Goal: Task Accomplishment & Management: Use online tool/utility

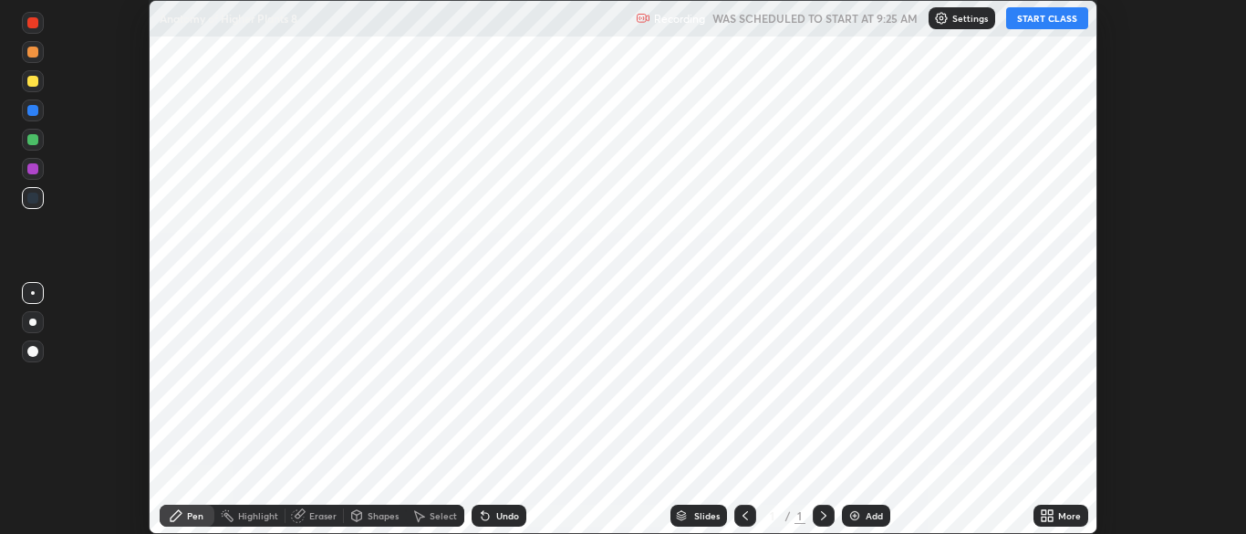
scroll to position [534, 1246]
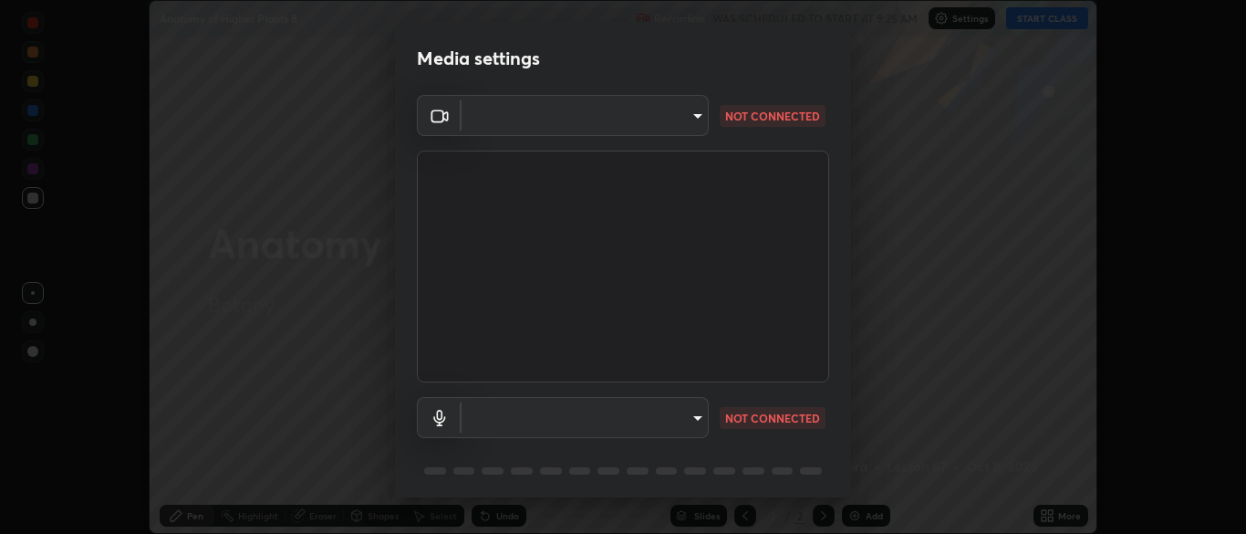
type input "34e31713075c762eaf549acf7f79ea8c82e7b285c8b1d47eb74ddb9ef0427e79"
type input "a51cd70dd5b072eb16381c70b122b1b6146e2395c754708df2d878bacbfa8082"
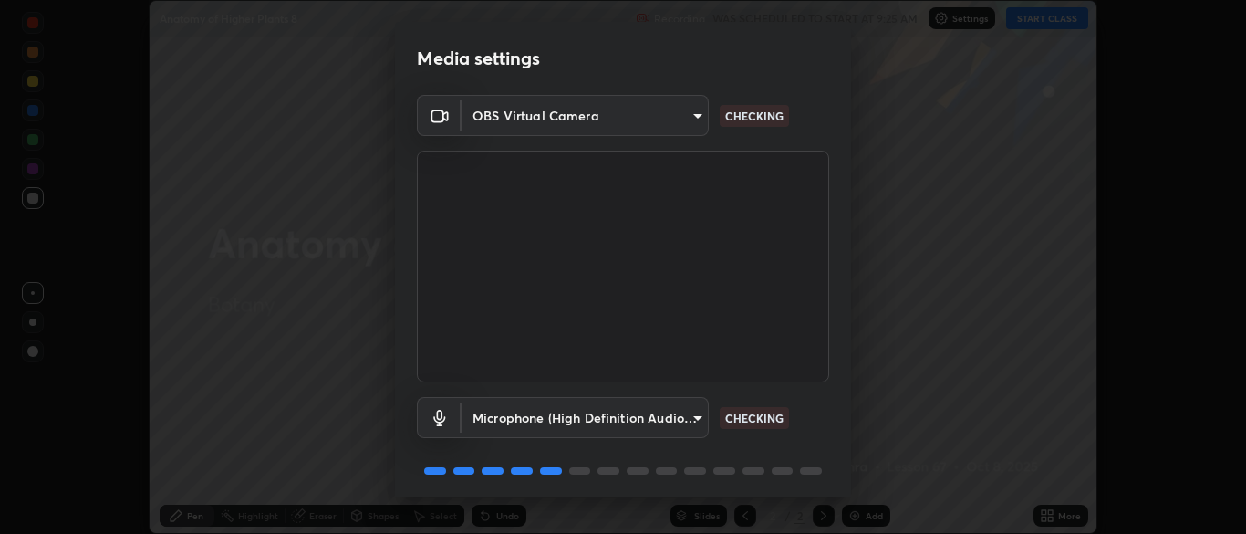
click at [672, 112] on body "Erase all Anatomy of Higher Plants 8 Recording WAS SCHEDULED TO START AT 9:25 A…" at bounding box center [623, 267] width 1246 height 534
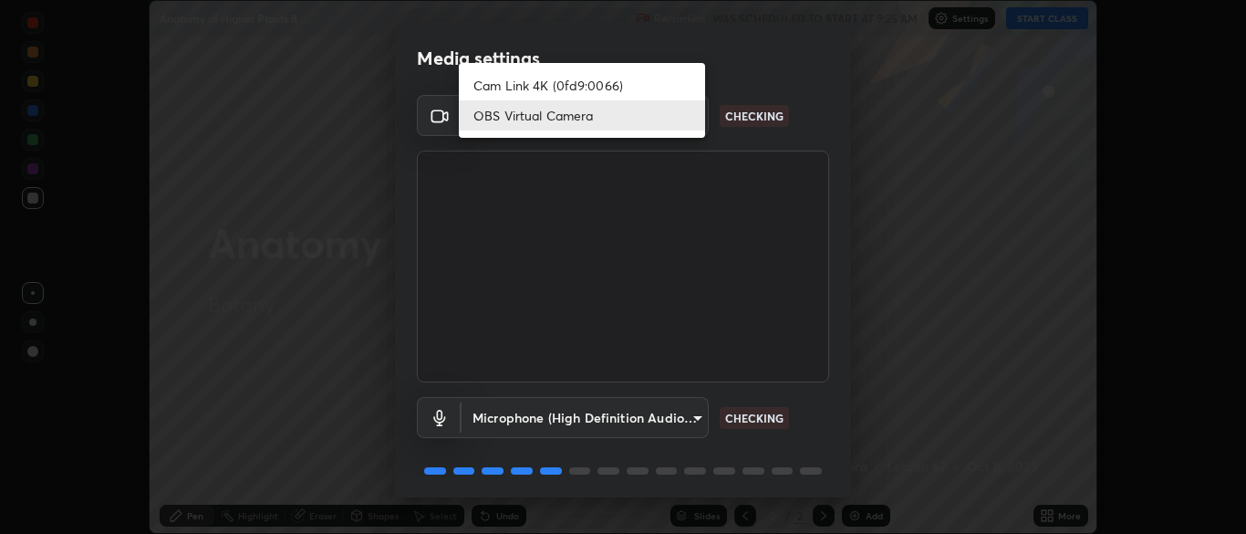
click at [630, 109] on li "OBS Virtual Camera" at bounding box center [582, 115] width 246 height 30
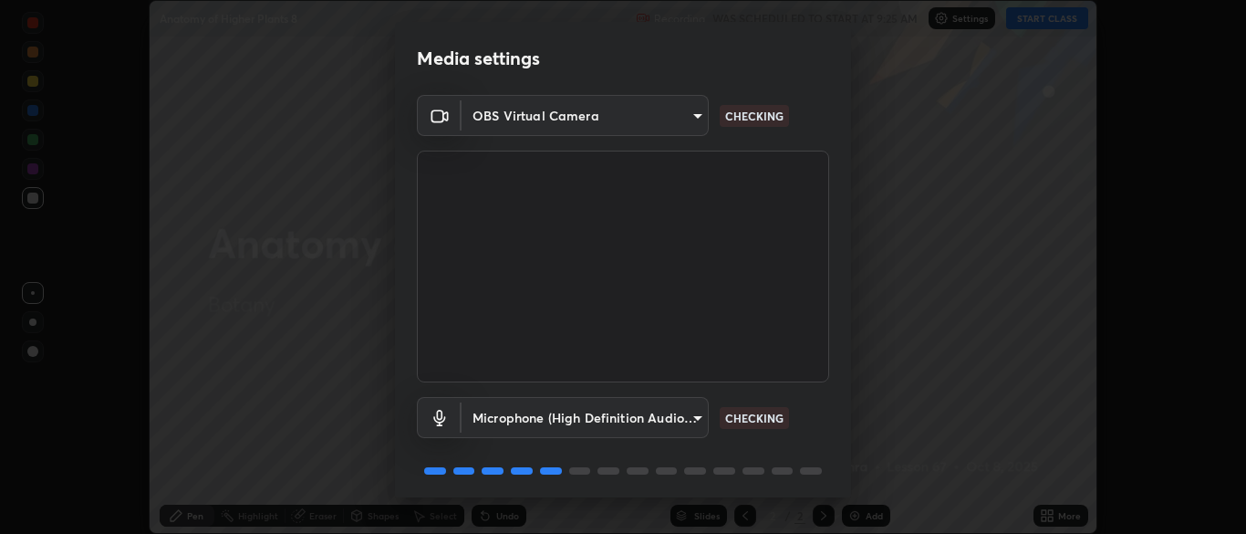
scroll to position [65, 0]
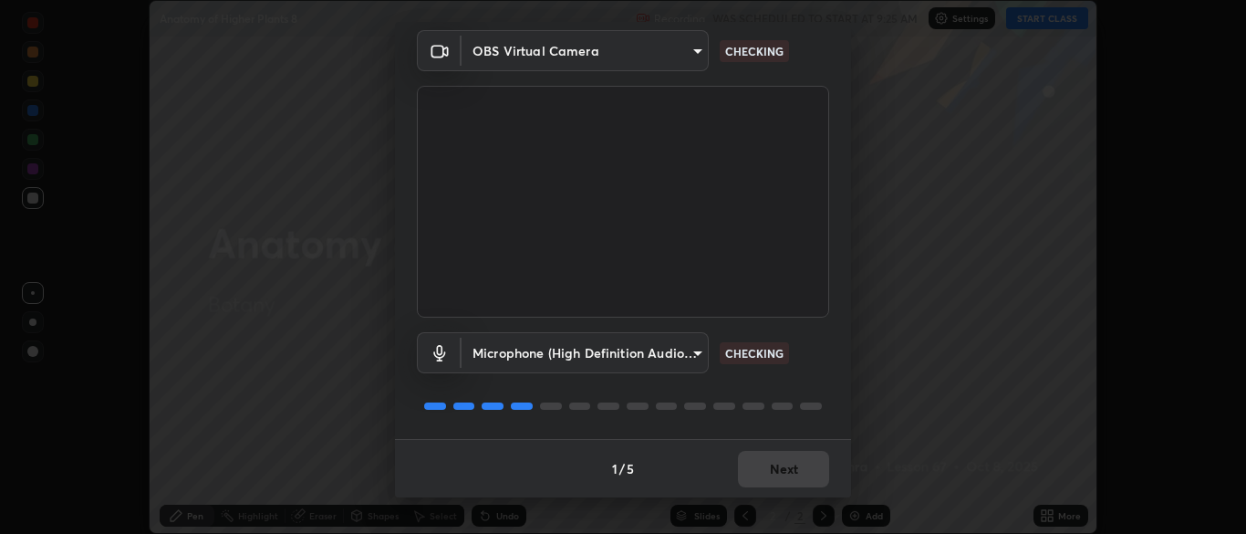
click at [584, 366] on body "Erase all Anatomy of Higher Plants 8 Recording WAS SCHEDULED TO START AT 9:25 A…" at bounding box center [623, 267] width 1246 height 534
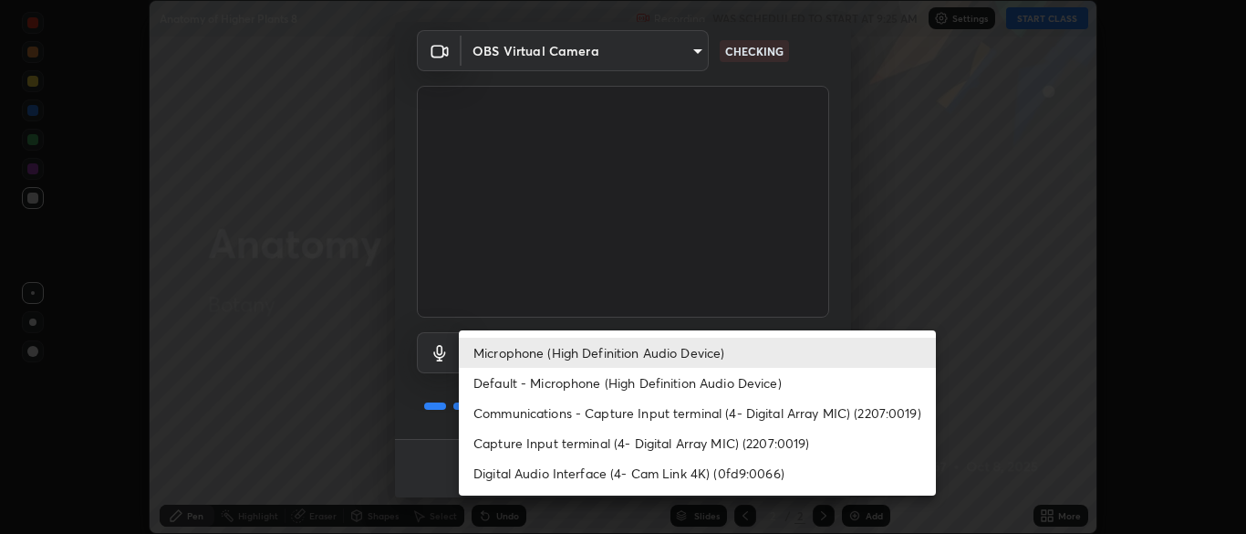
click at [582, 354] on li "Microphone (High Definition Audio Device)" at bounding box center [697, 353] width 477 height 30
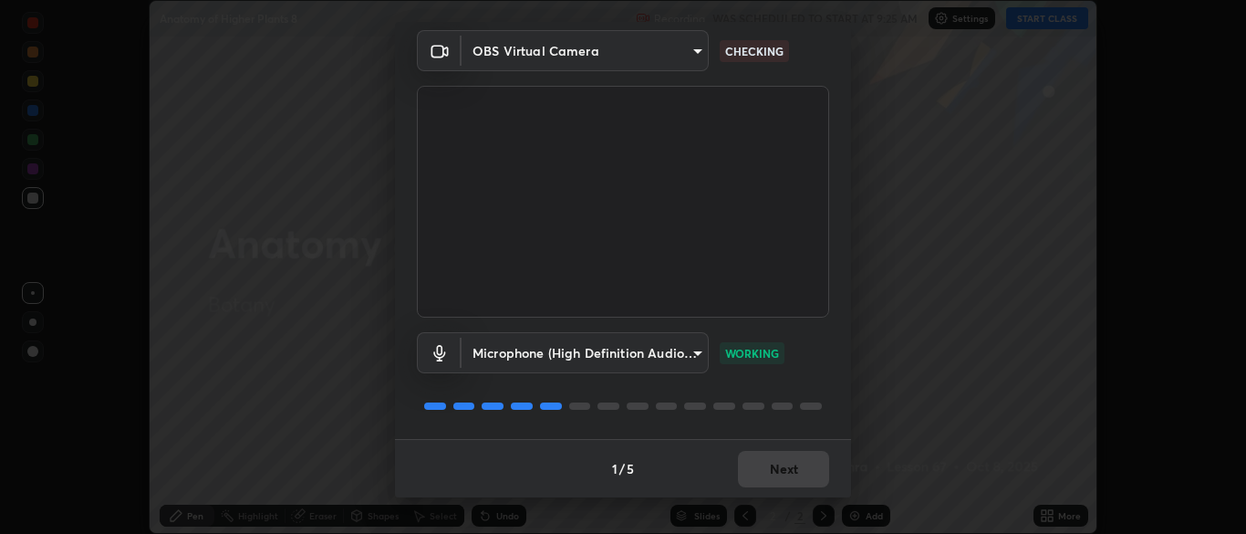
click at [778, 476] on div "1 / 5 Next" at bounding box center [623, 468] width 456 height 58
click at [781, 474] on div "1 / 5 Next" at bounding box center [623, 468] width 456 height 58
click at [776, 466] on button "Next" at bounding box center [783, 469] width 91 height 36
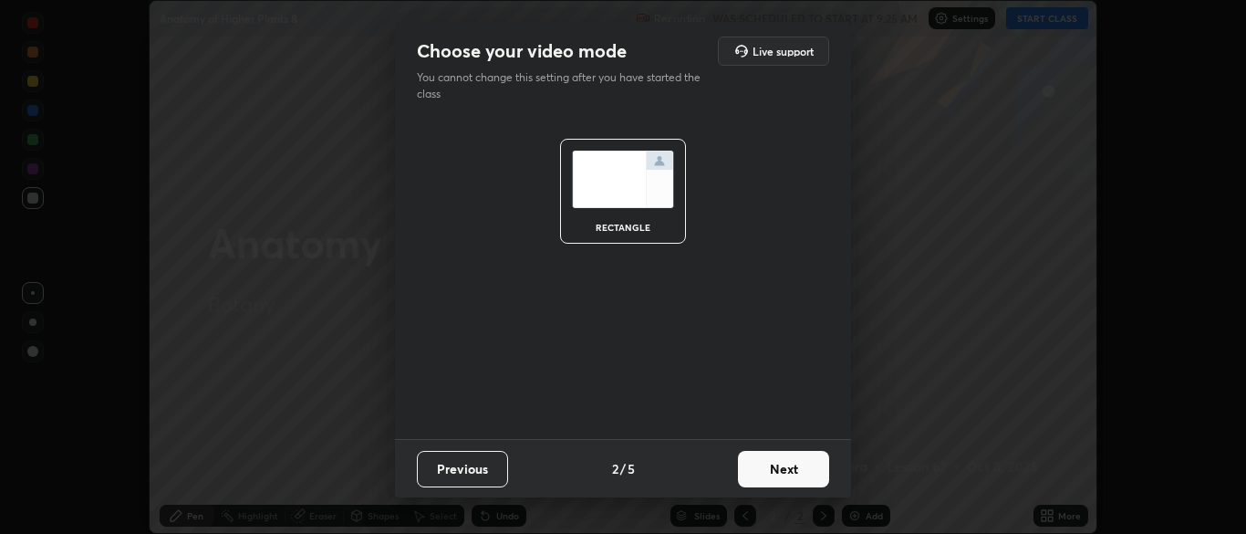
scroll to position [0, 0]
click at [786, 469] on button "Next" at bounding box center [783, 469] width 91 height 36
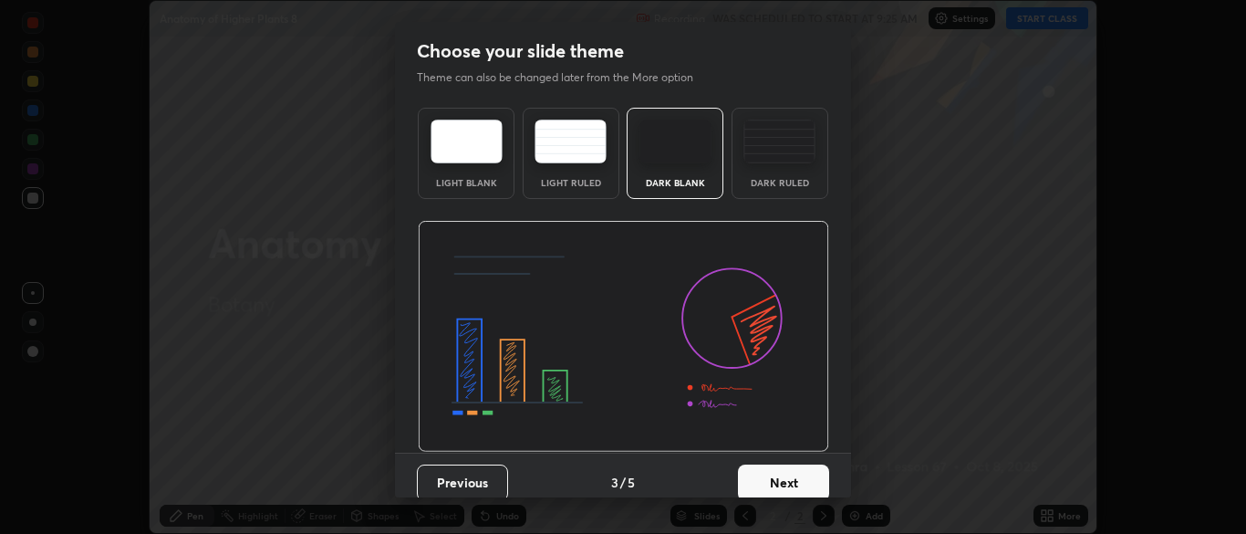
click at [784, 495] on button "Next" at bounding box center [783, 482] width 91 height 36
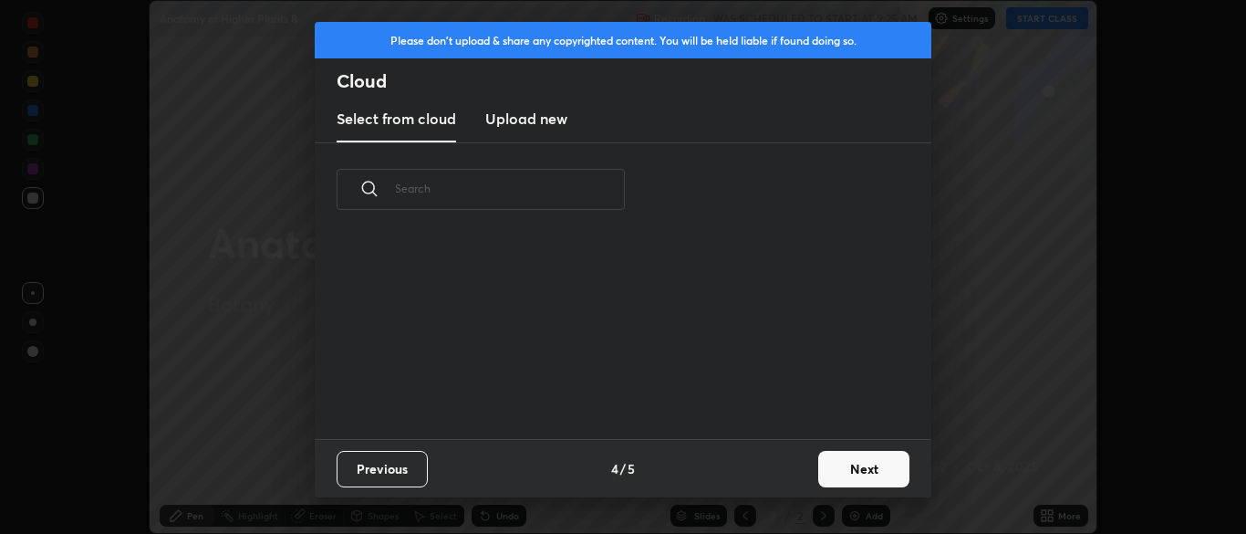
click at [587, 187] on input "text" at bounding box center [510, 189] width 230 height 78
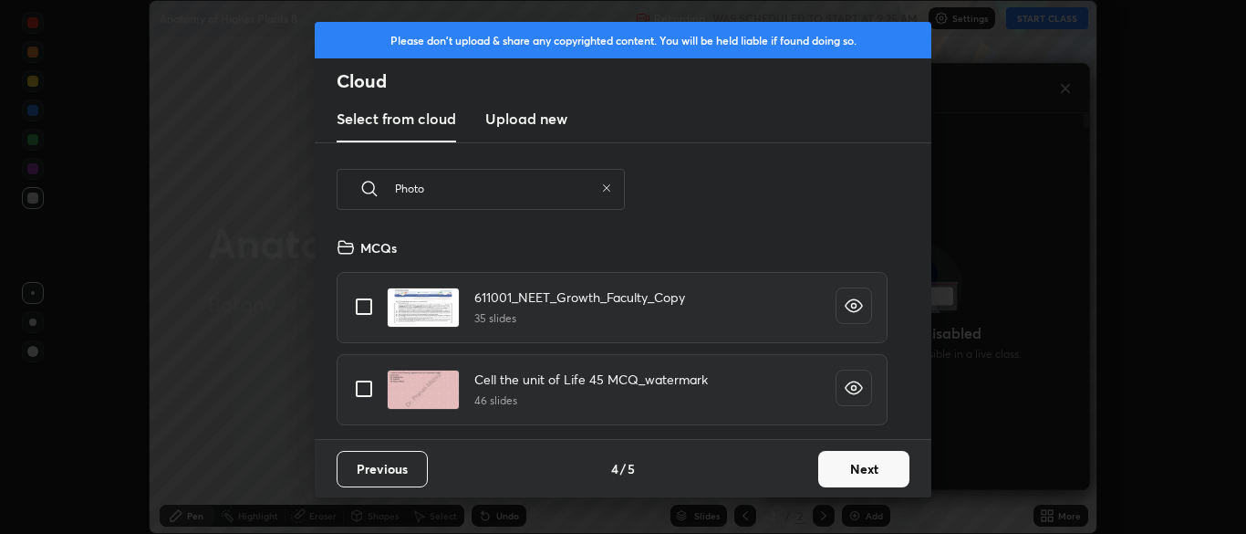
scroll to position [6, 10]
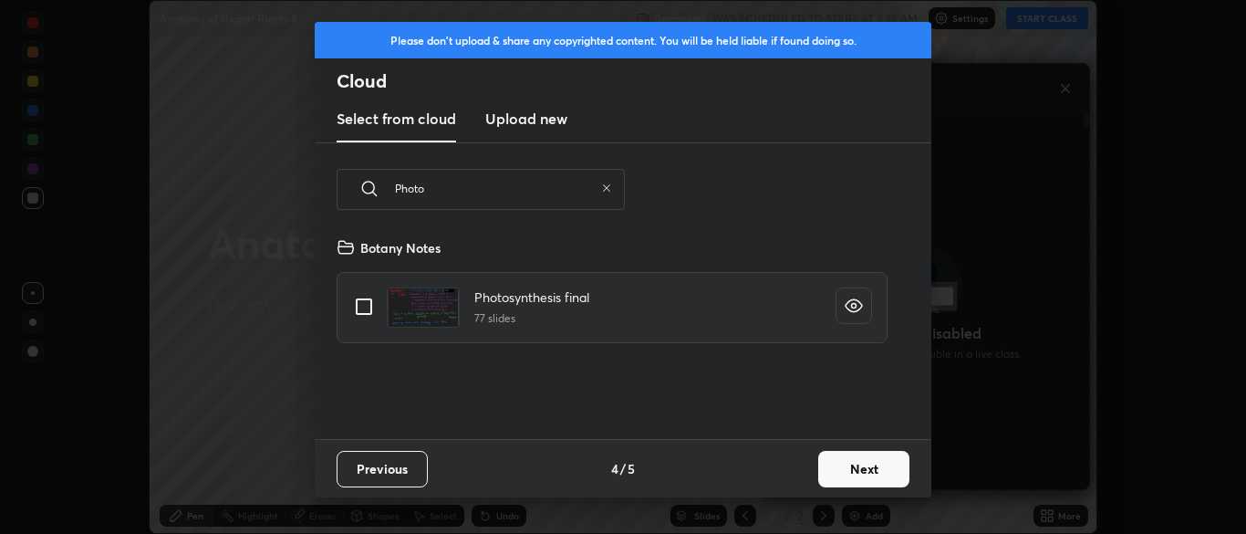
type input "Photo"
click at [358, 302] on input "grid" at bounding box center [364, 306] width 38 height 38
checkbox input "true"
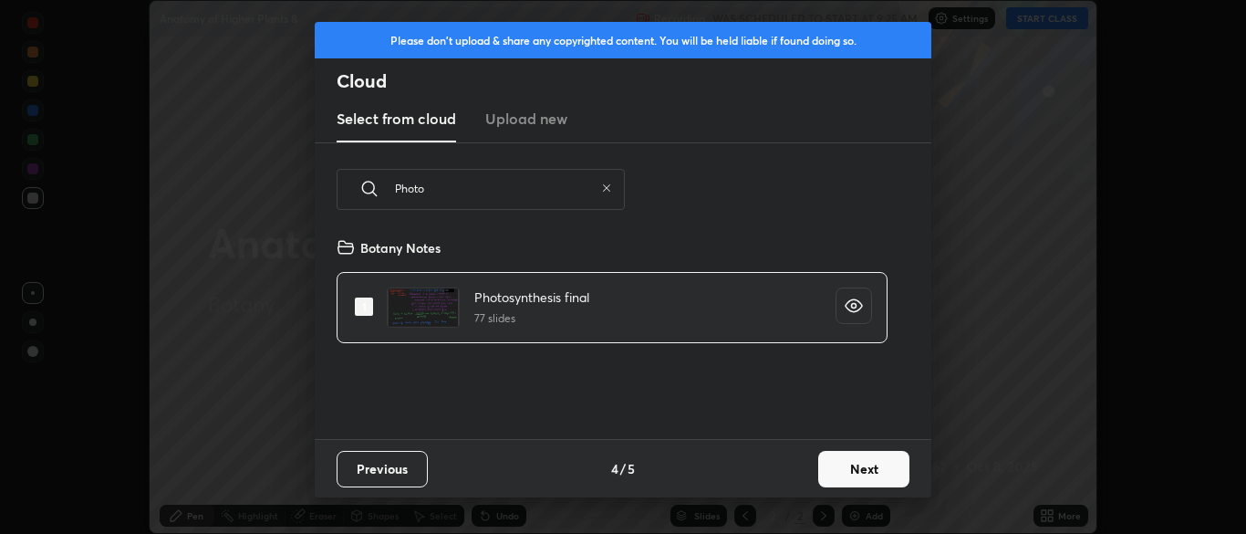
click at [844, 477] on button "Next" at bounding box center [863, 469] width 91 height 36
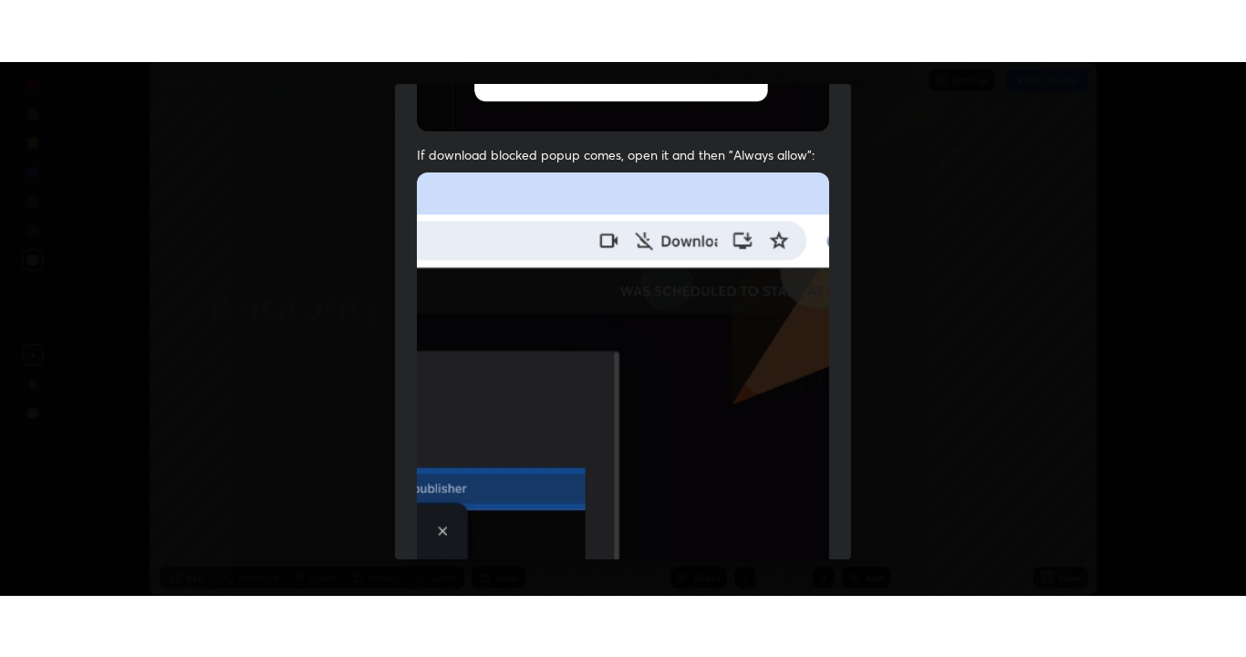
scroll to position [437, 0]
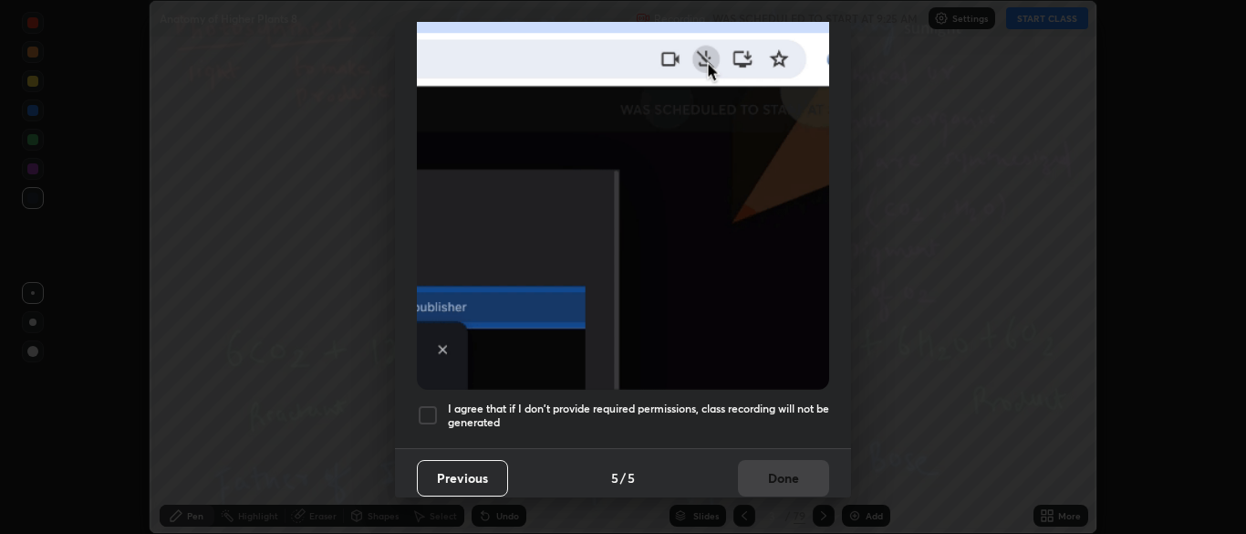
click at [426, 409] on div at bounding box center [428, 415] width 22 height 22
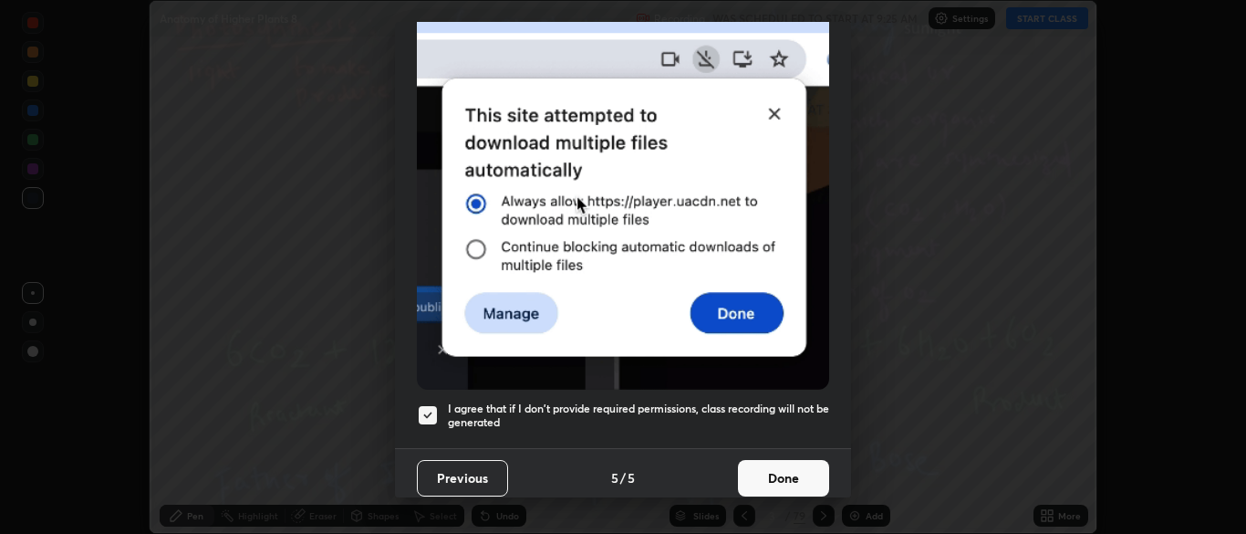
click at [793, 475] on button "Done" at bounding box center [783, 478] width 91 height 36
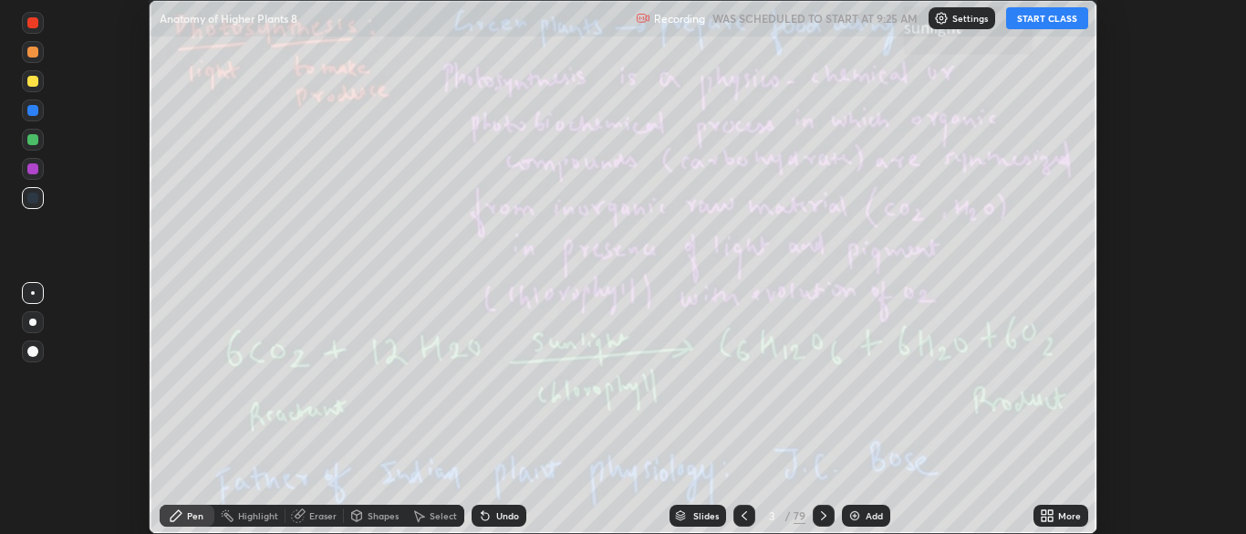
click at [1039, 16] on button "START CLASS" at bounding box center [1047, 18] width 82 height 22
click at [822, 515] on icon at bounding box center [824, 515] width 15 height 15
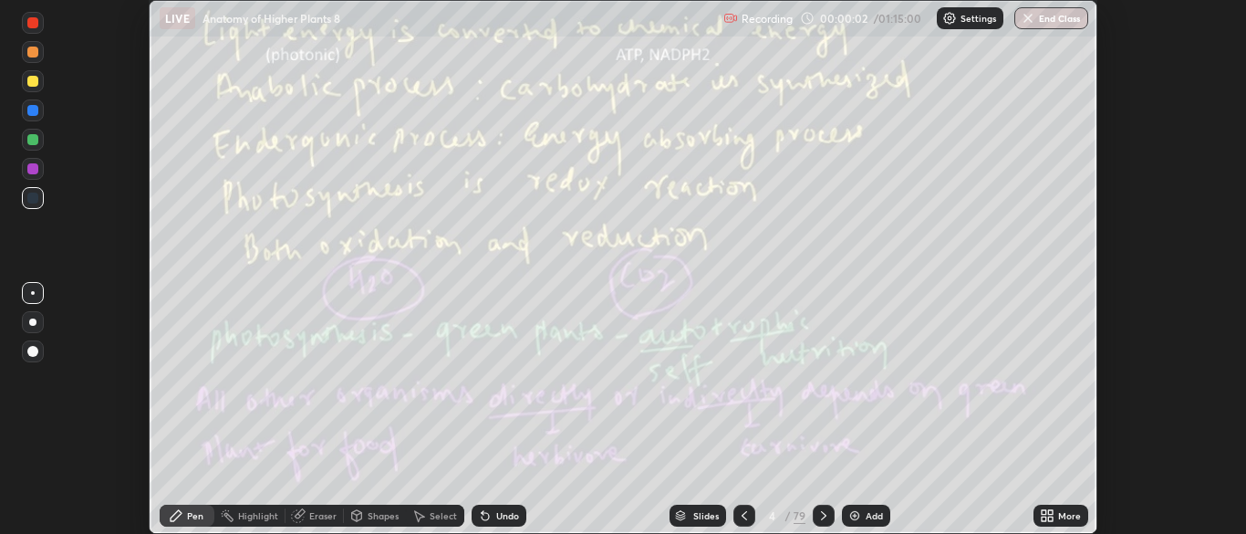
click at [826, 505] on div at bounding box center [824, 516] width 22 height 22
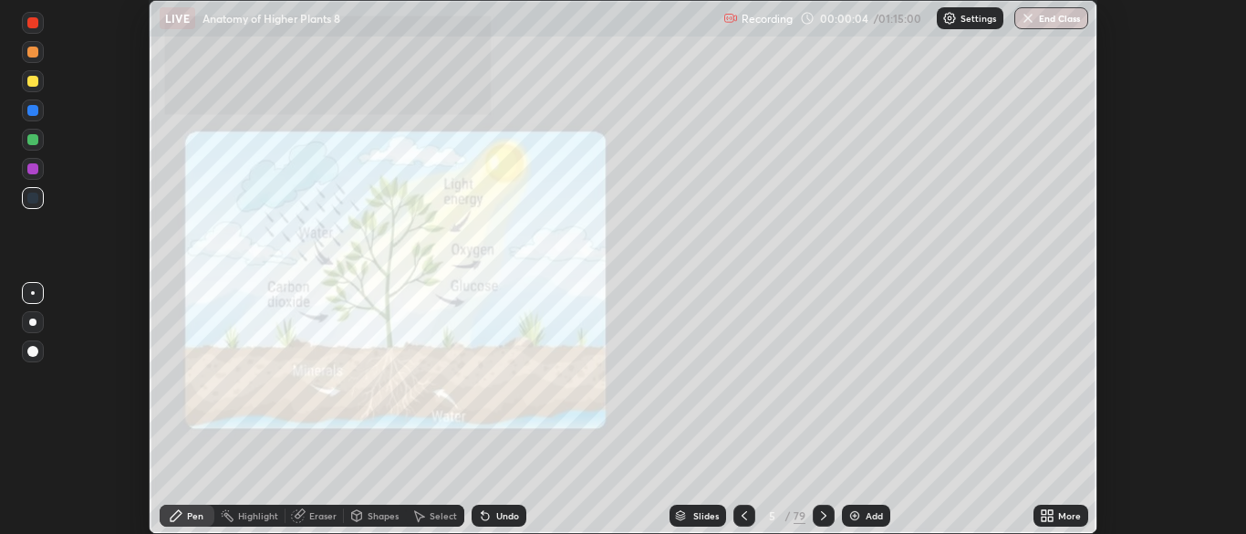
click at [832, 518] on div at bounding box center [824, 516] width 22 height 22
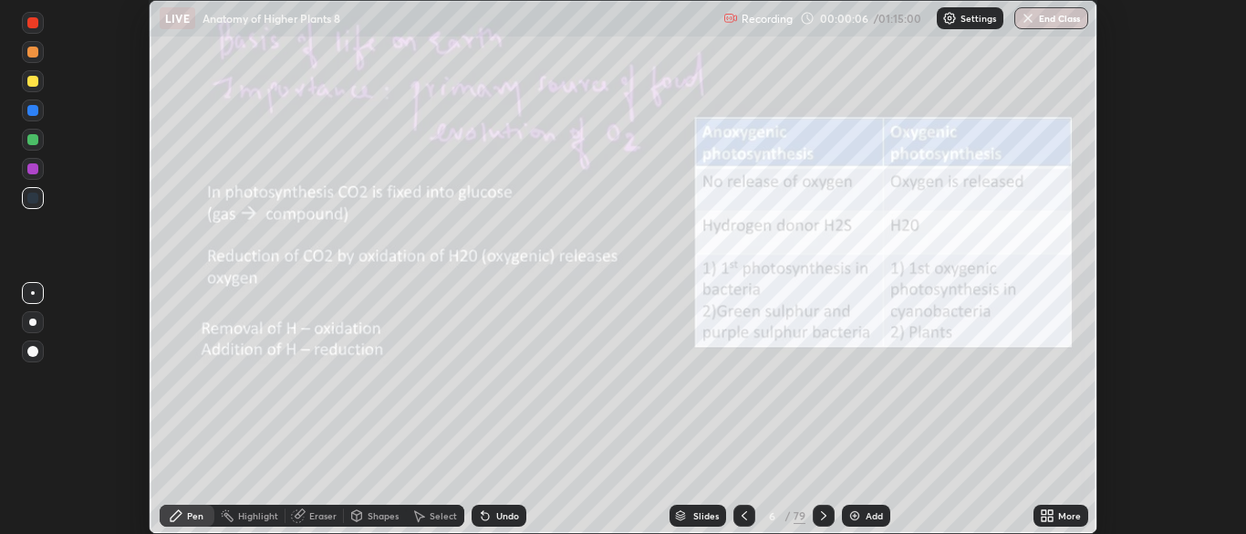
click at [1056, 515] on div "More" at bounding box center [1061, 516] width 55 height 22
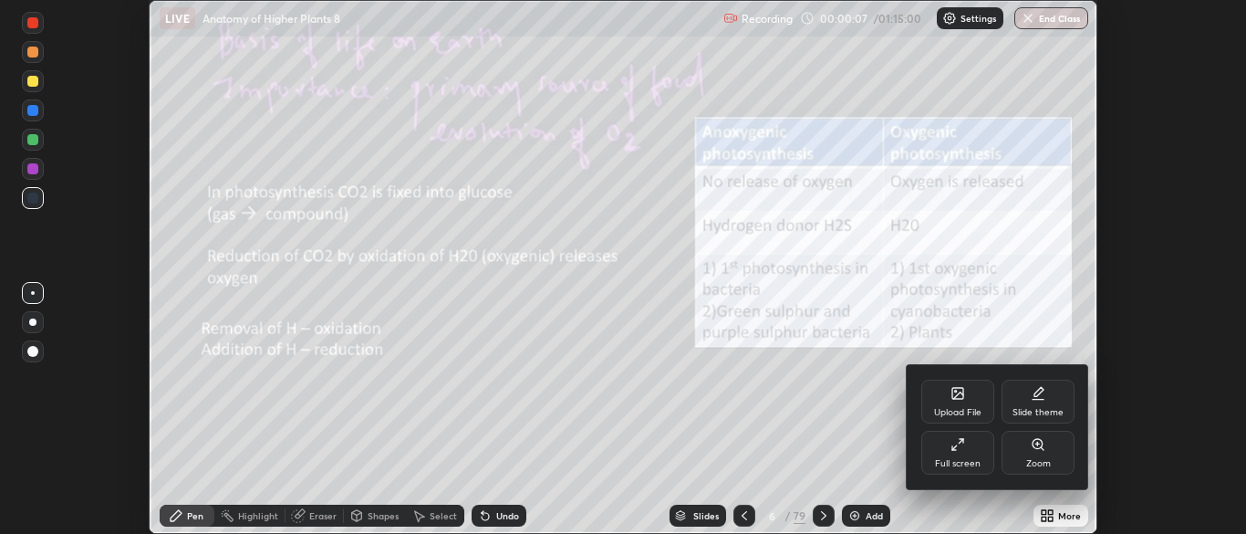
click at [959, 461] on div "Full screen" at bounding box center [958, 463] width 46 height 9
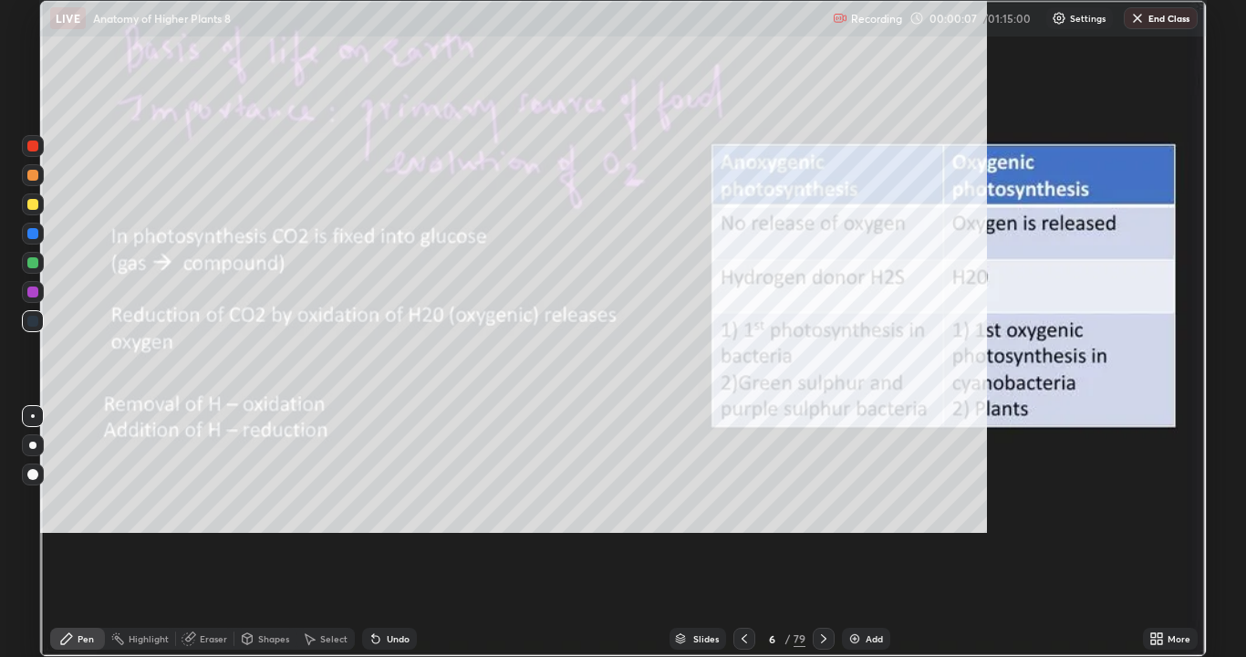
scroll to position [657, 1246]
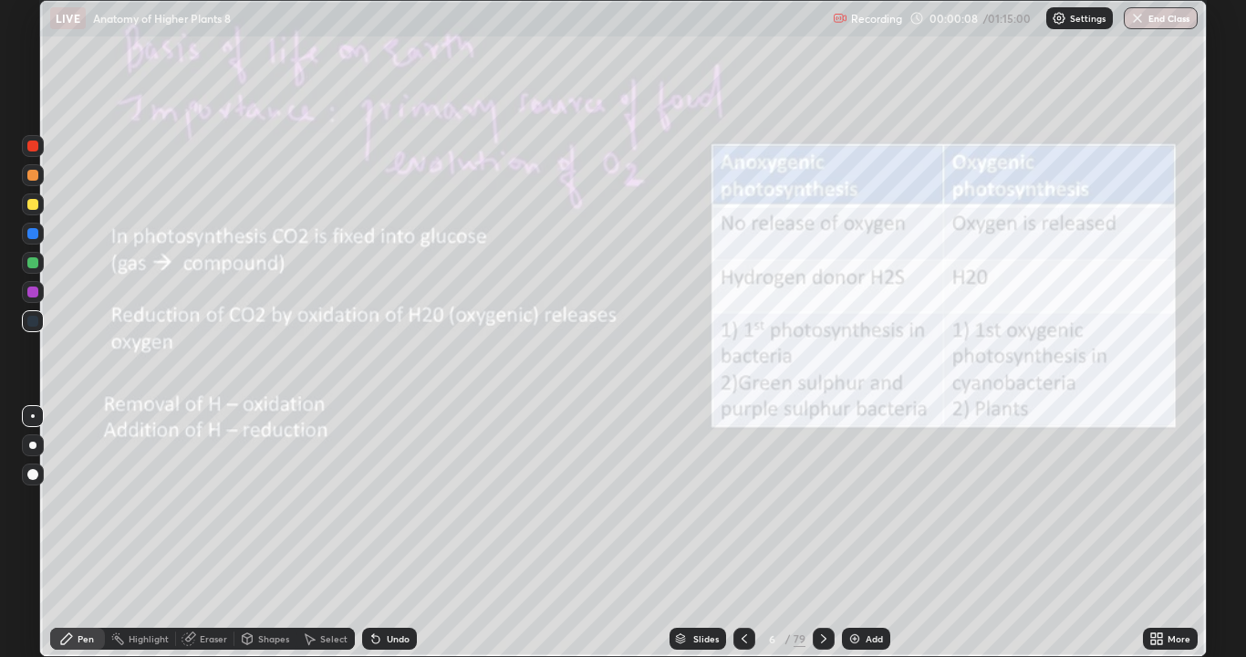
click at [823, 533] on icon at bounding box center [823, 638] width 5 height 9
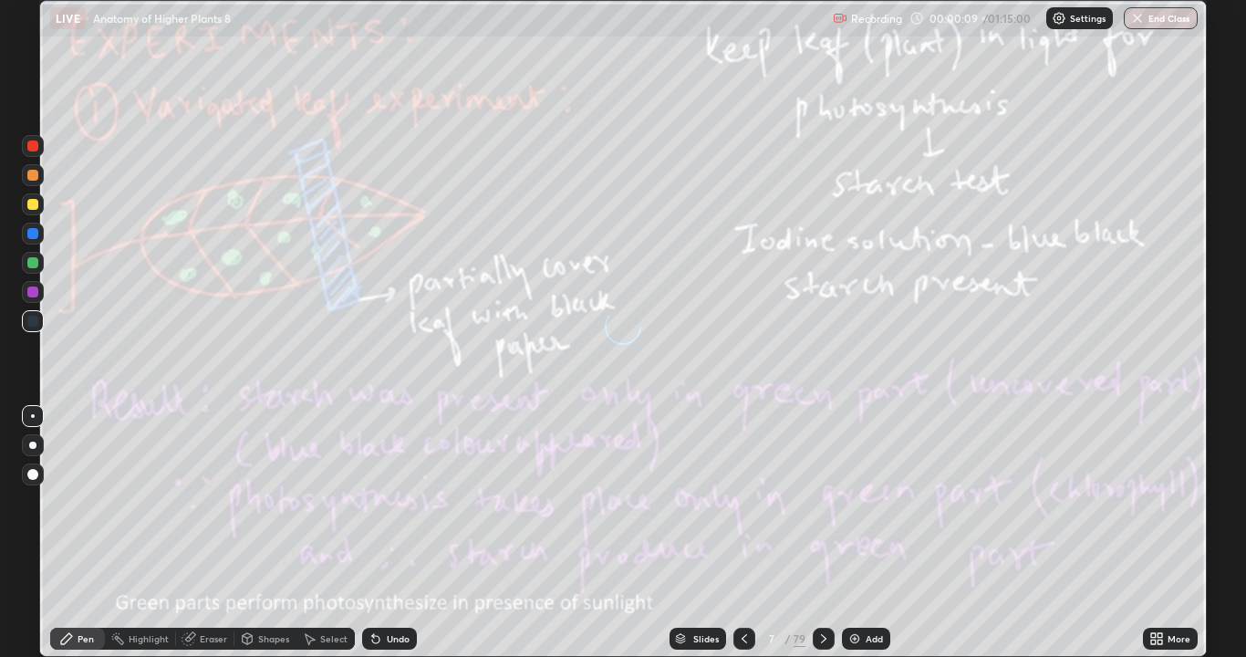
click at [744, 533] on icon at bounding box center [744, 638] width 15 height 15
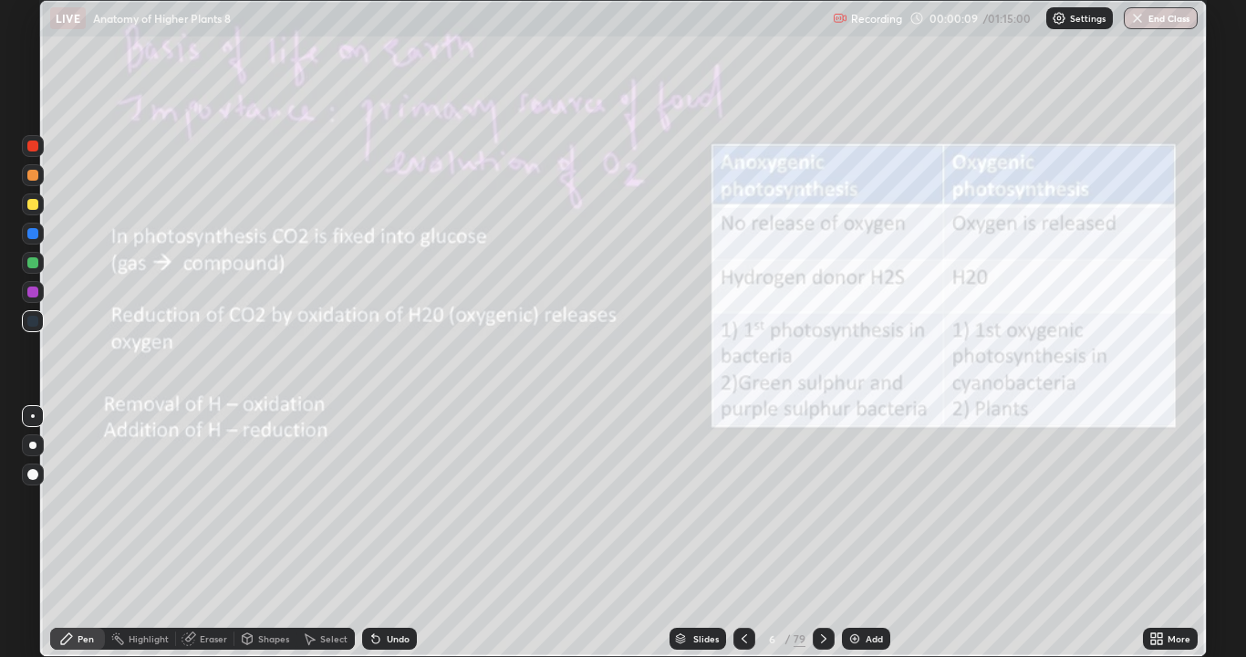
click at [743, 533] on icon at bounding box center [744, 638] width 5 height 9
click at [740, 533] on icon at bounding box center [744, 638] width 15 height 15
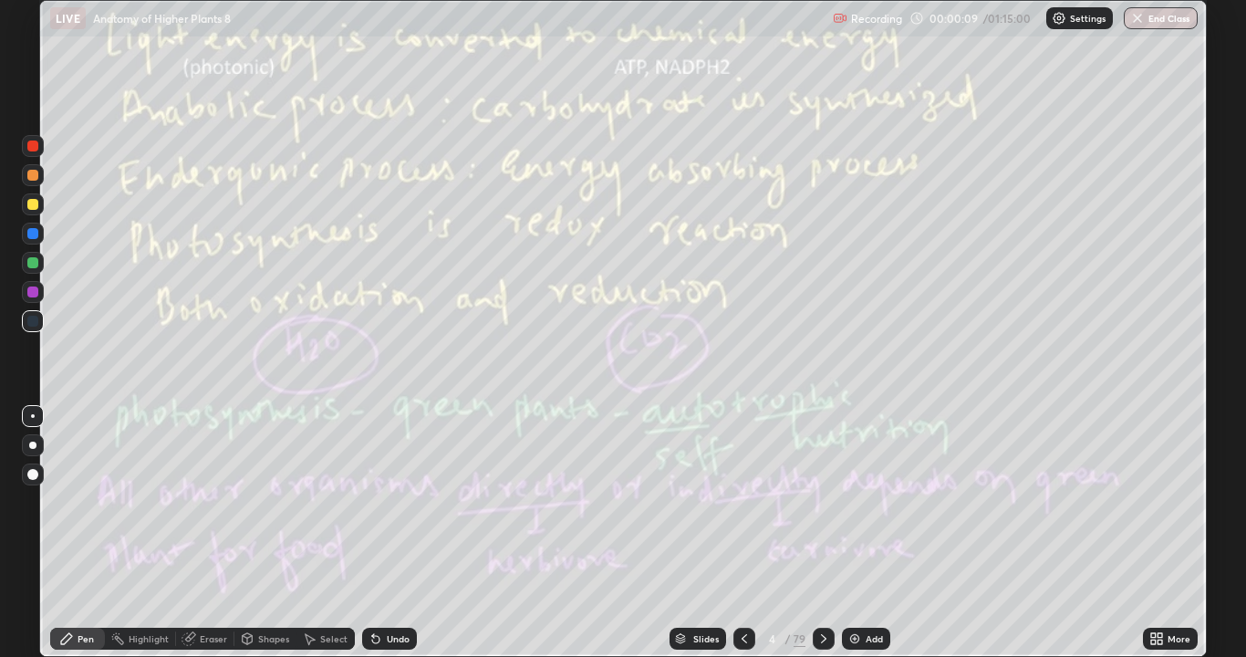
click at [743, 533] on icon at bounding box center [744, 638] width 15 height 15
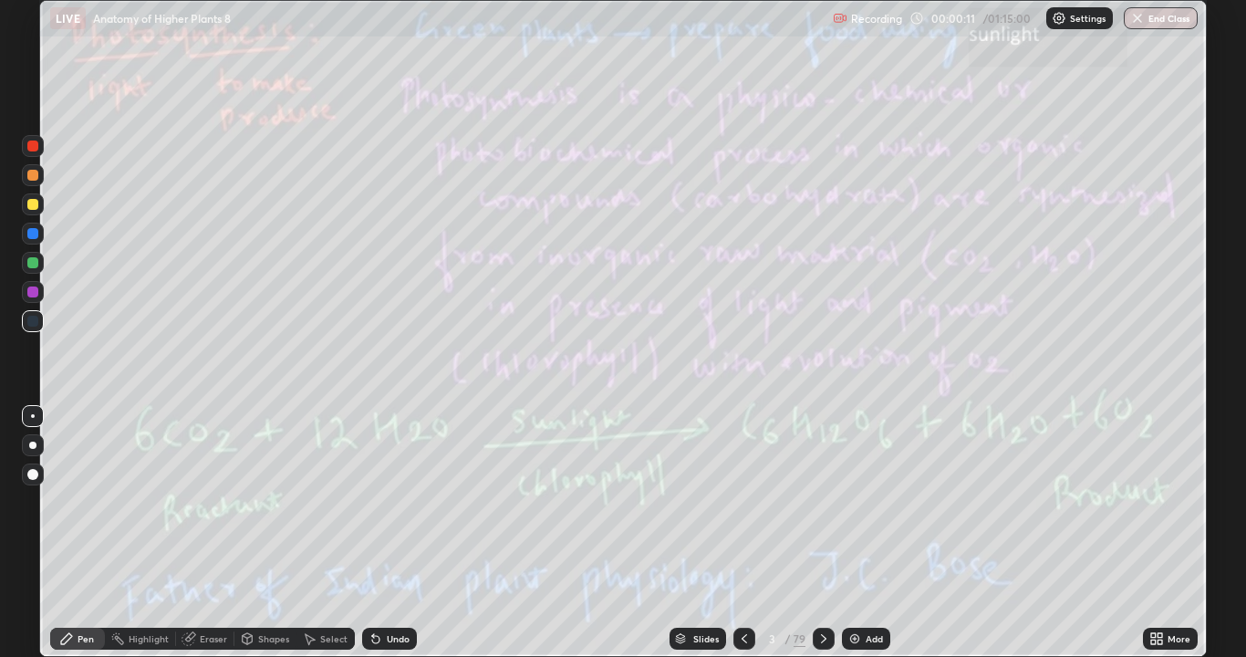
click at [37, 474] on div at bounding box center [32, 474] width 11 height 11
click at [29, 209] on div at bounding box center [32, 204] width 11 height 11
click at [822, 533] on icon at bounding box center [824, 638] width 15 height 15
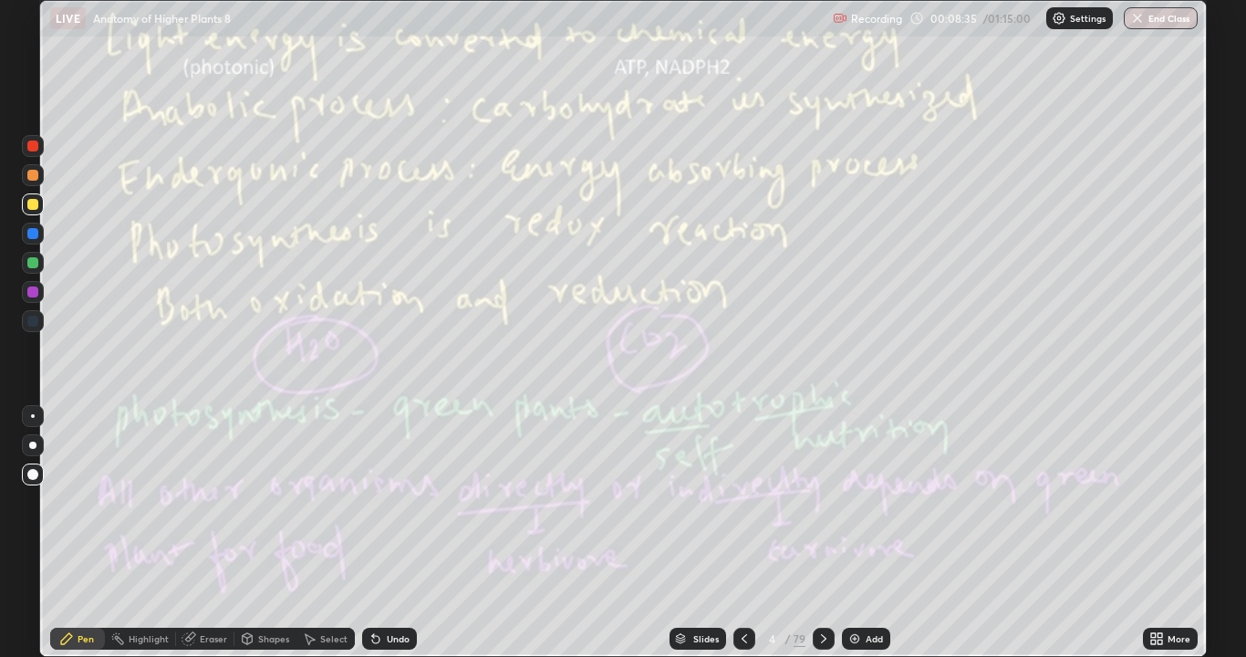
click at [820, 533] on icon at bounding box center [824, 638] width 15 height 15
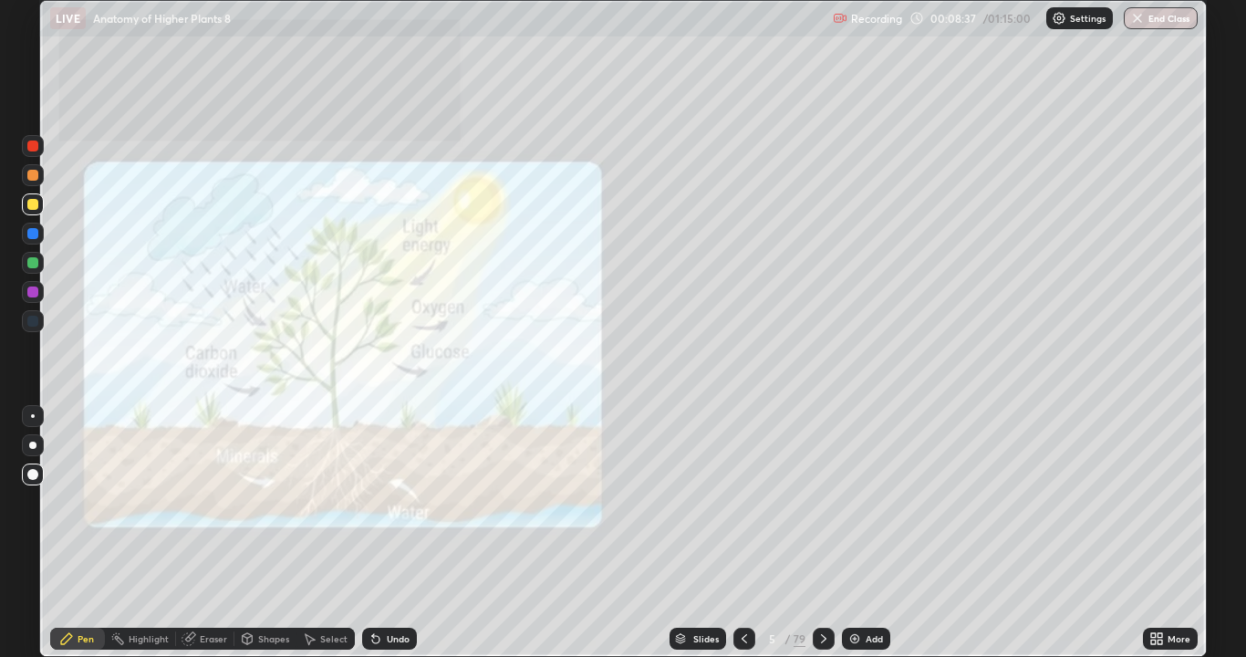
click at [823, 533] on icon at bounding box center [824, 638] width 15 height 15
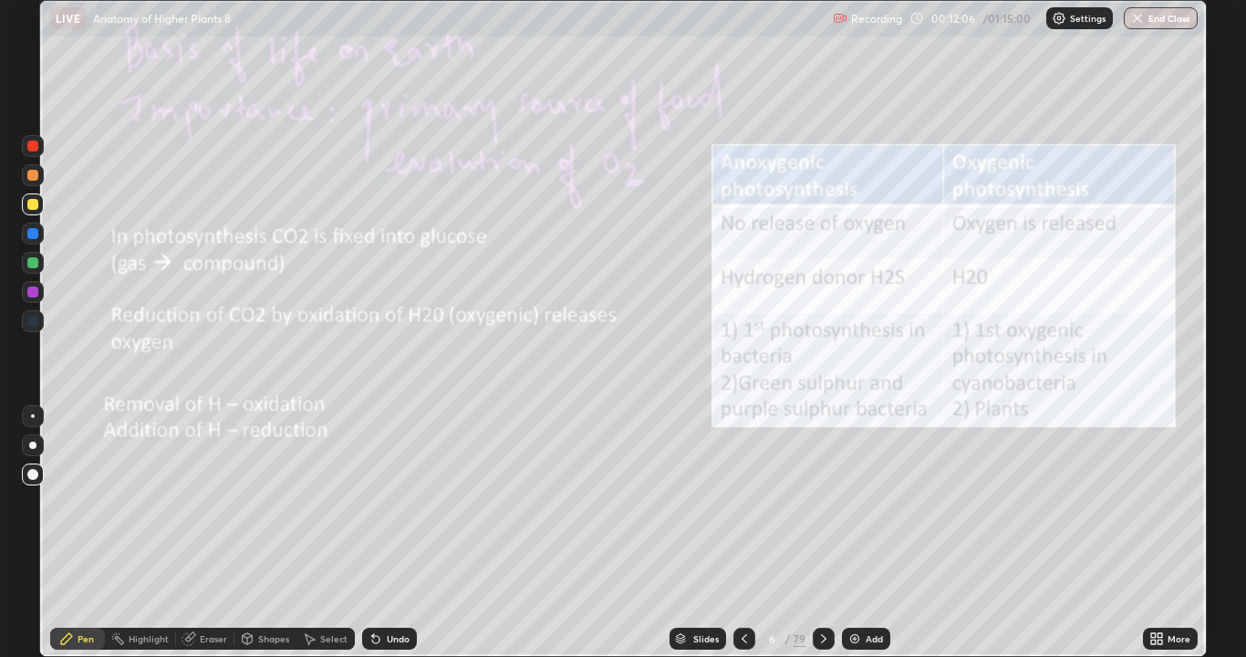
click at [745, 533] on icon at bounding box center [744, 638] width 15 height 15
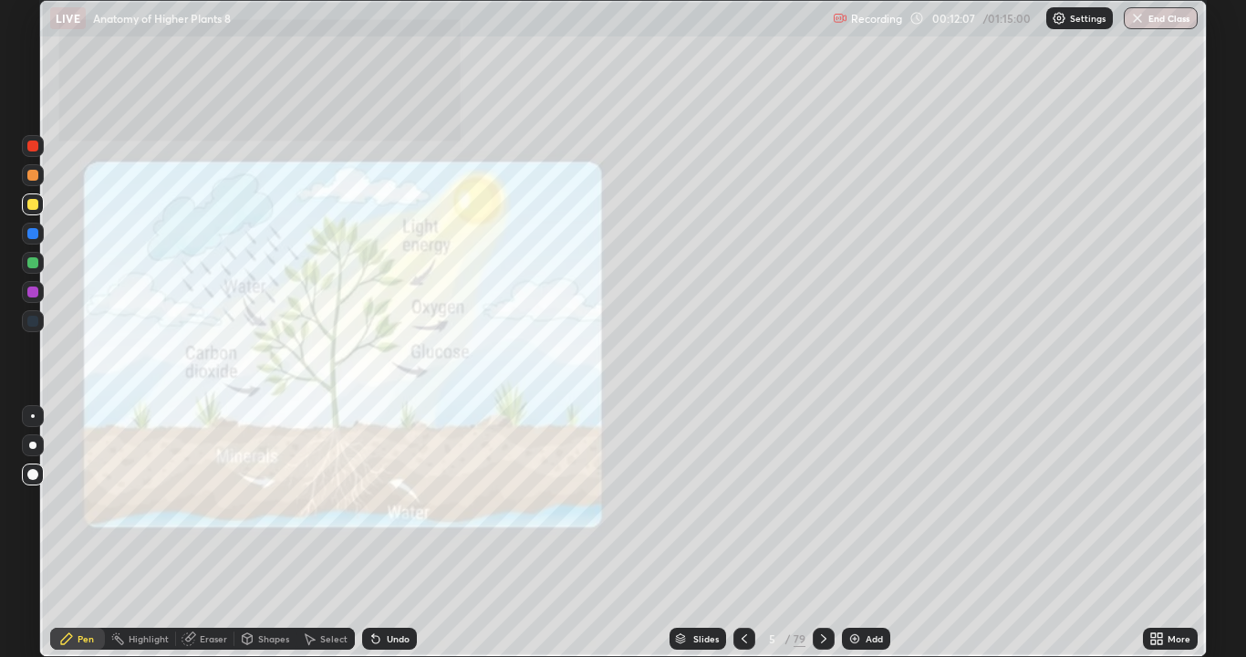
click at [743, 533] on icon at bounding box center [744, 638] width 15 height 15
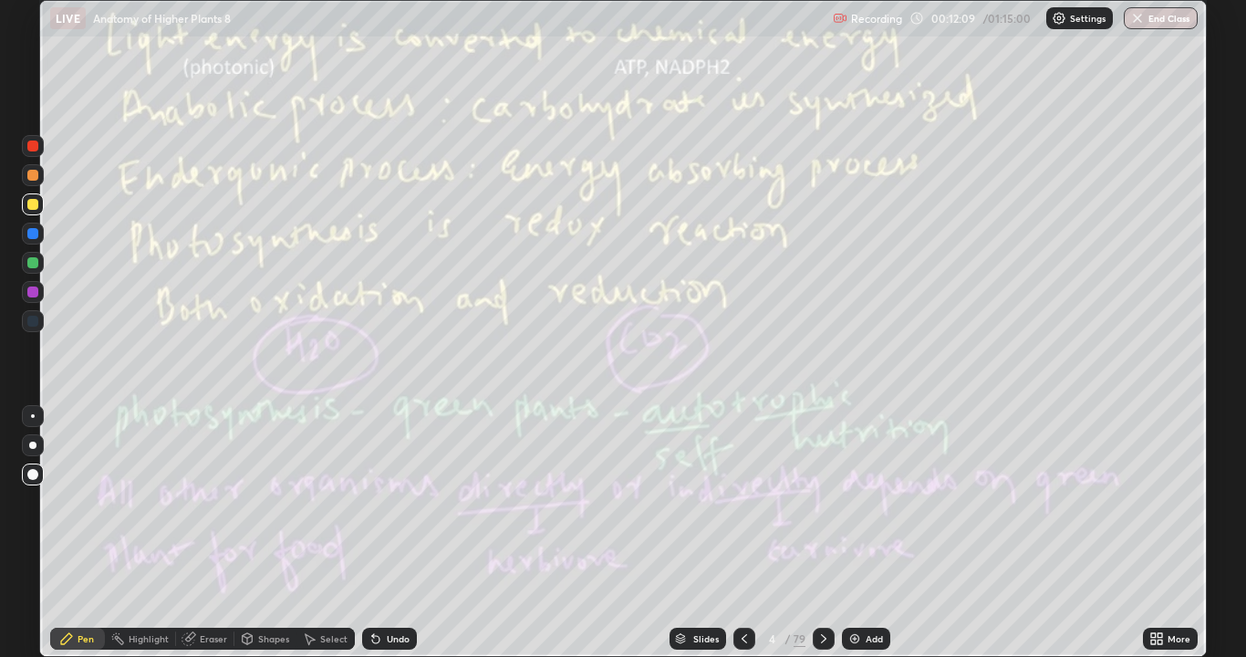
click at [822, 533] on icon at bounding box center [824, 638] width 15 height 15
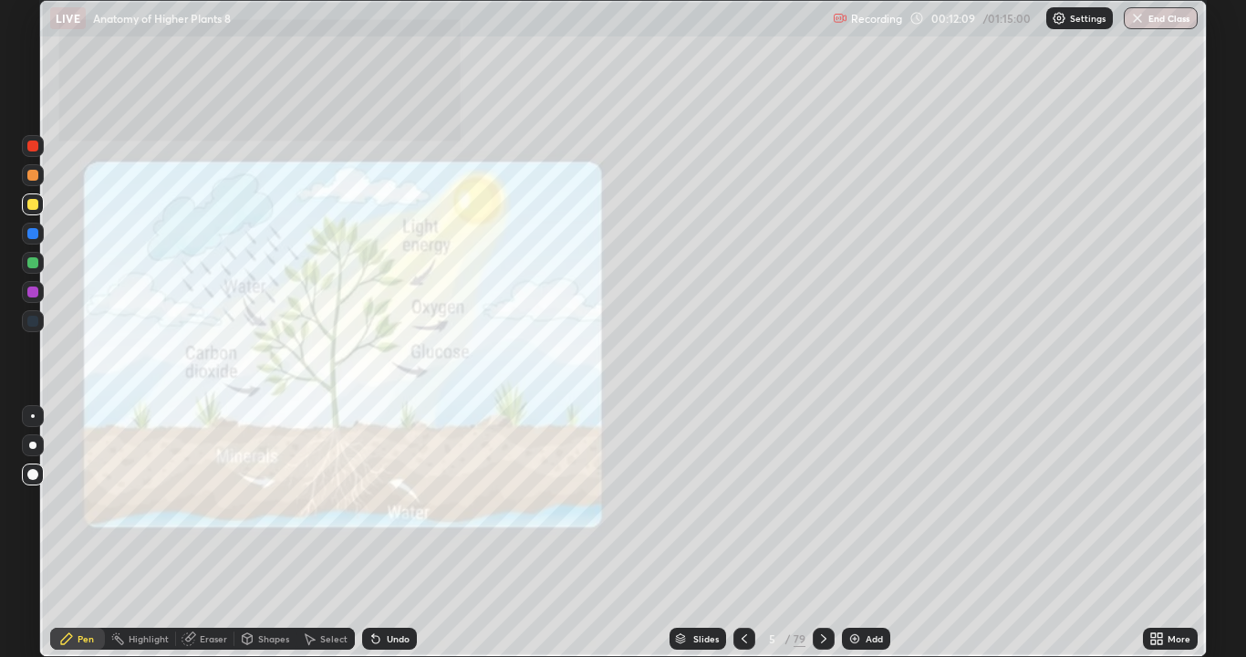
click at [822, 533] on icon at bounding box center [824, 638] width 15 height 15
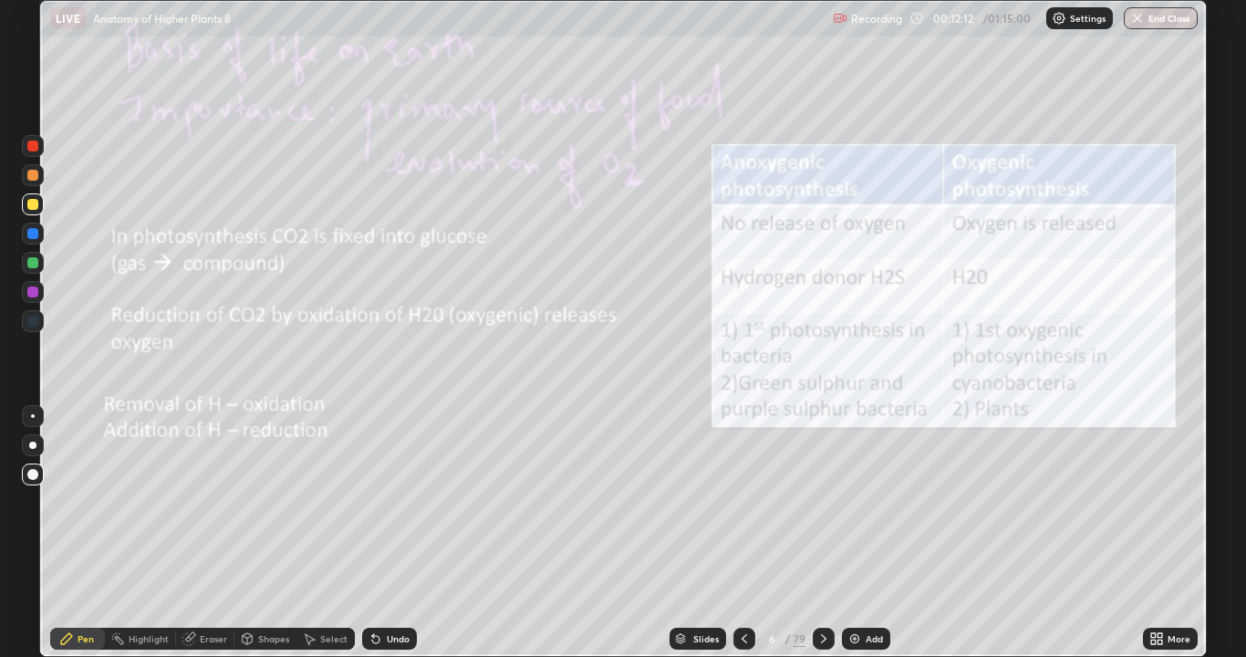
click at [843, 533] on div "Add" at bounding box center [866, 639] width 48 height 22
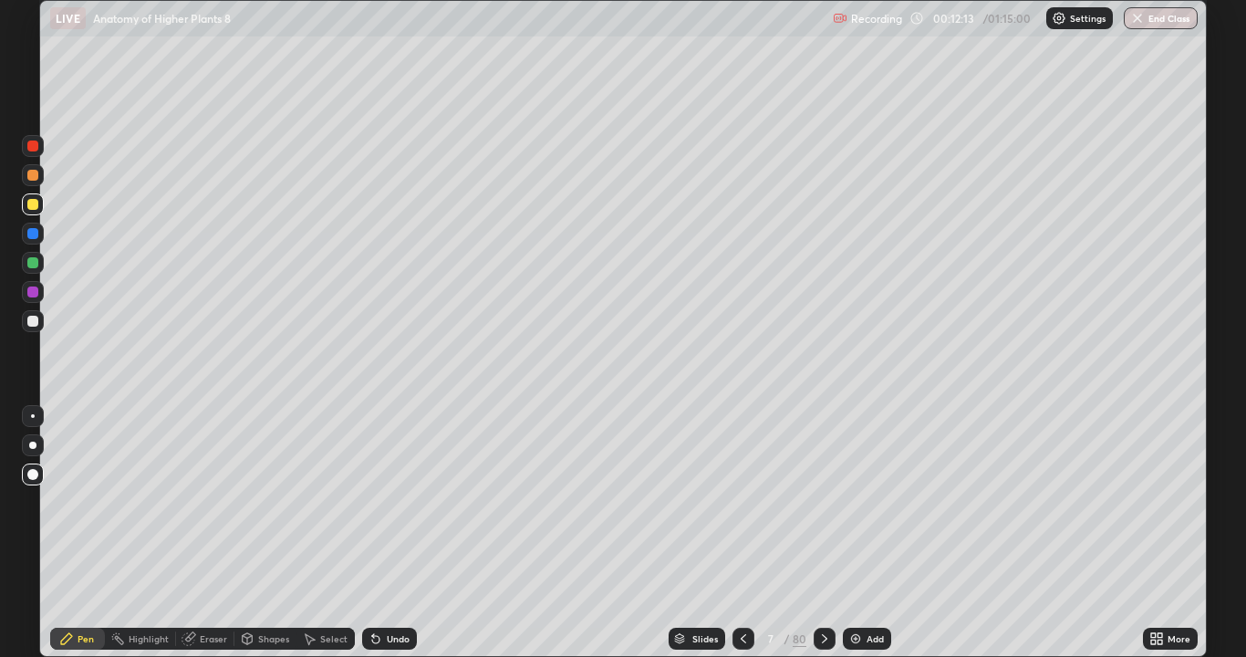
click at [823, 533] on icon at bounding box center [824, 638] width 15 height 15
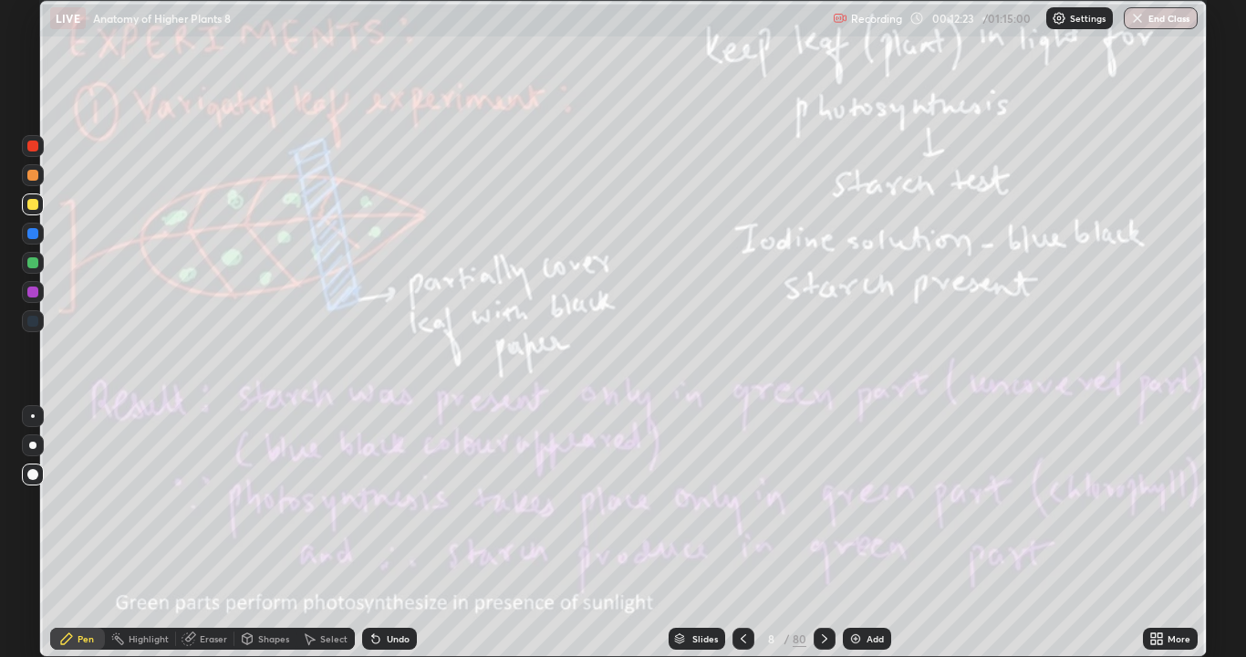
click at [823, 533] on icon at bounding box center [824, 638] width 15 height 15
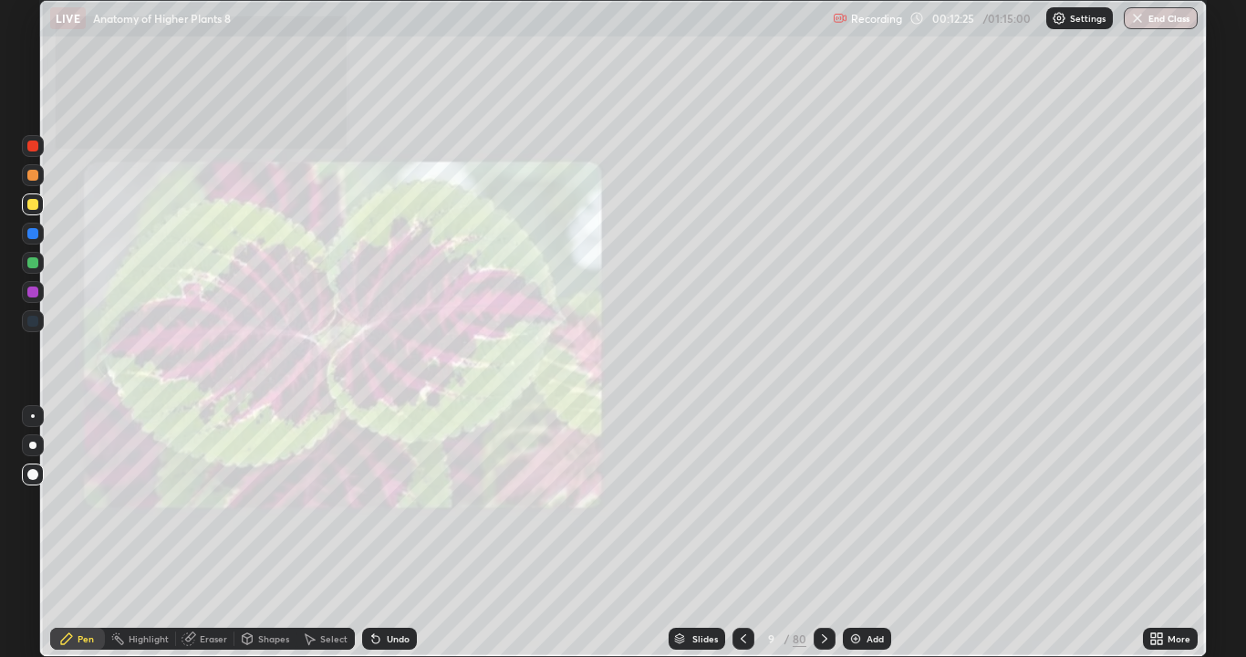
click at [741, 533] on icon at bounding box center [743, 638] width 5 height 9
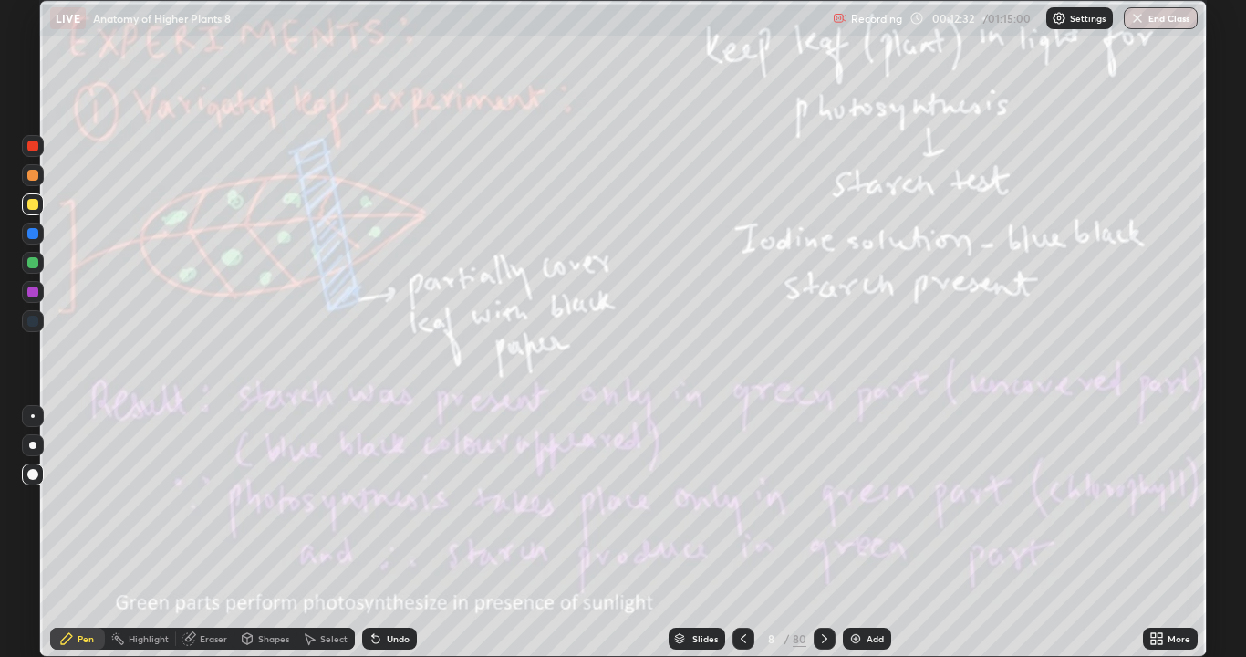
click at [828, 533] on icon at bounding box center [824, 638] width 15 height 15
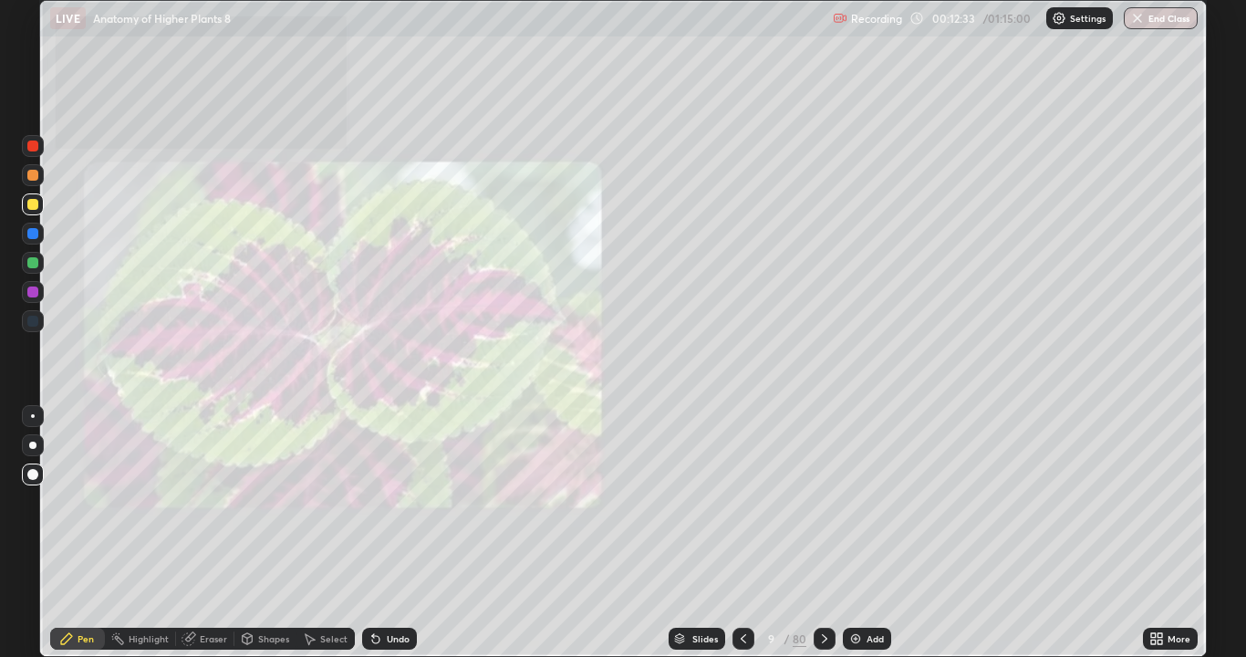
click at [825, 533] on div at bounding box center [825, 639] width 22 height 22
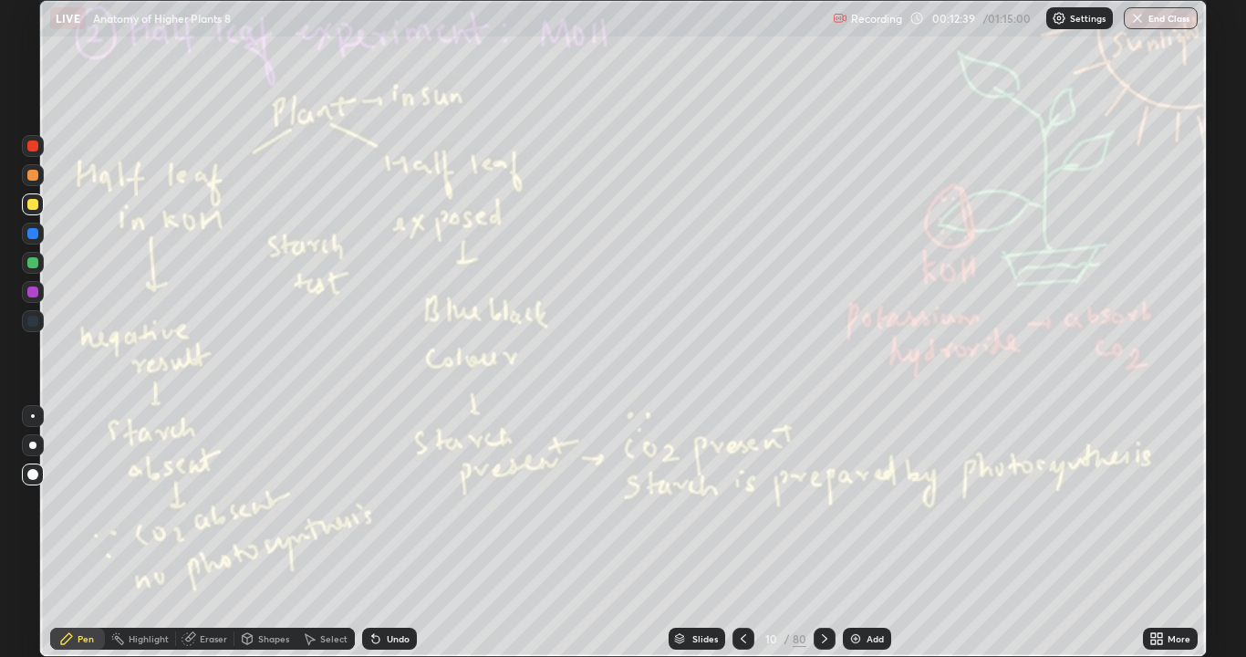
click at [826, 533] on icon at bounding box center [824, 638] width 15 height 15
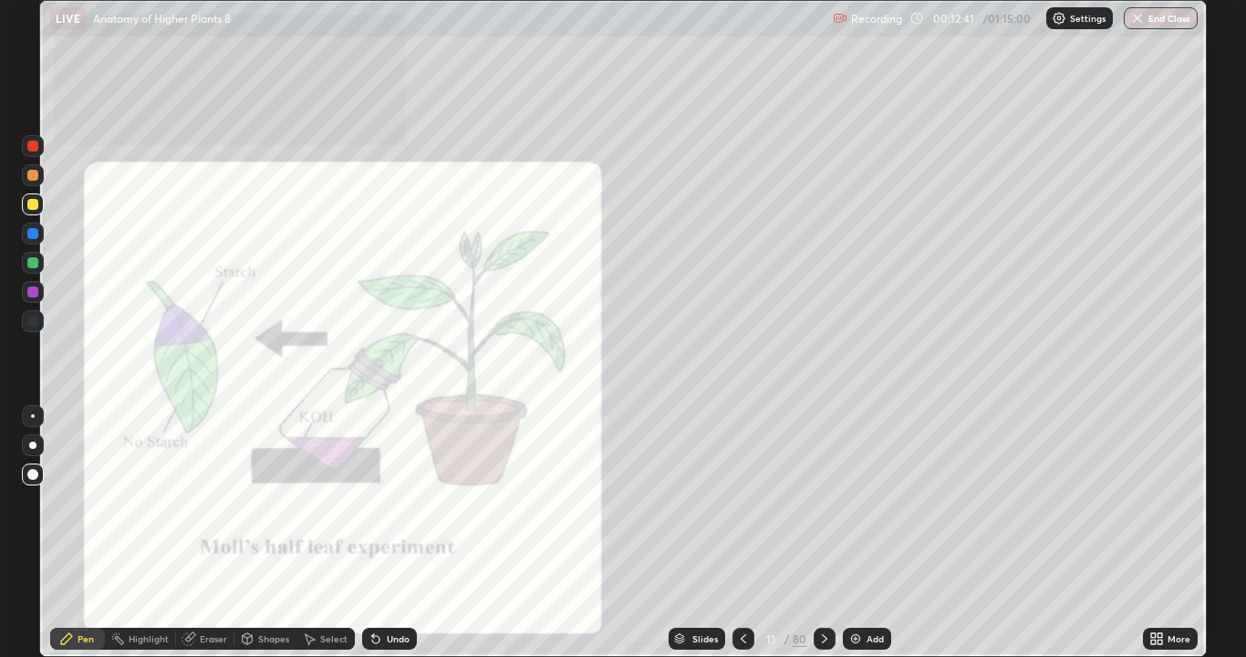
click at [823, 533] on div at bounding box center [825, 639] width 22 height 22
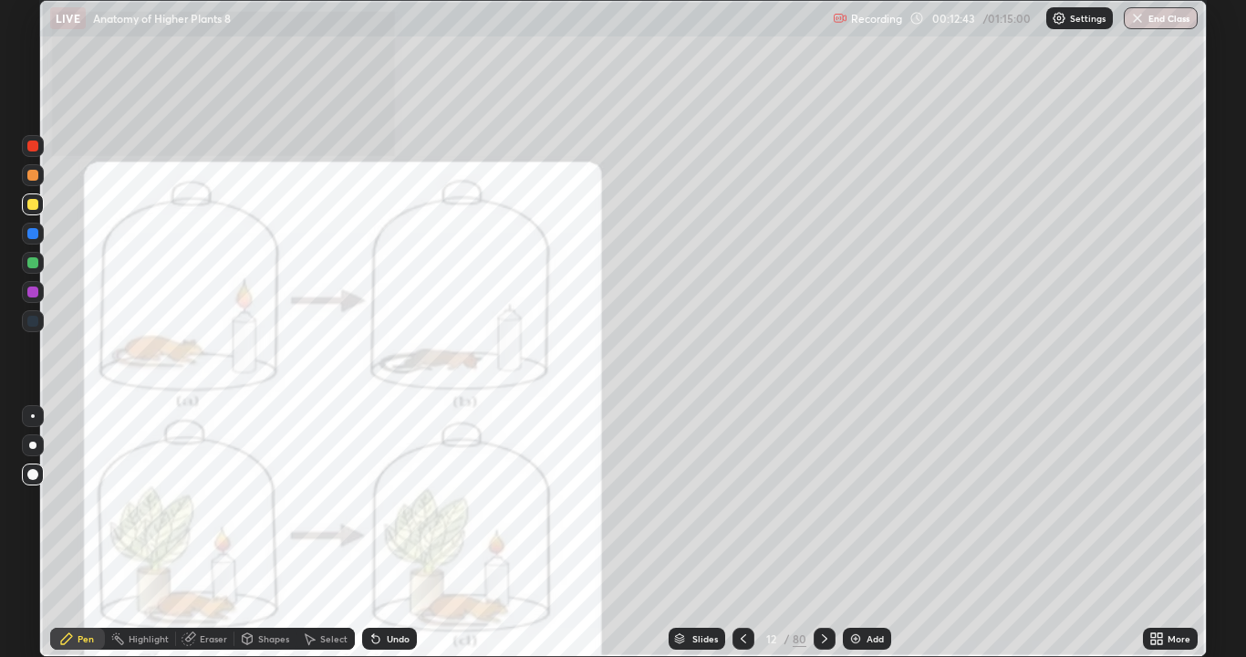
click at [742, 533] on icon at bounding box center [743, 638] width 15 height 15
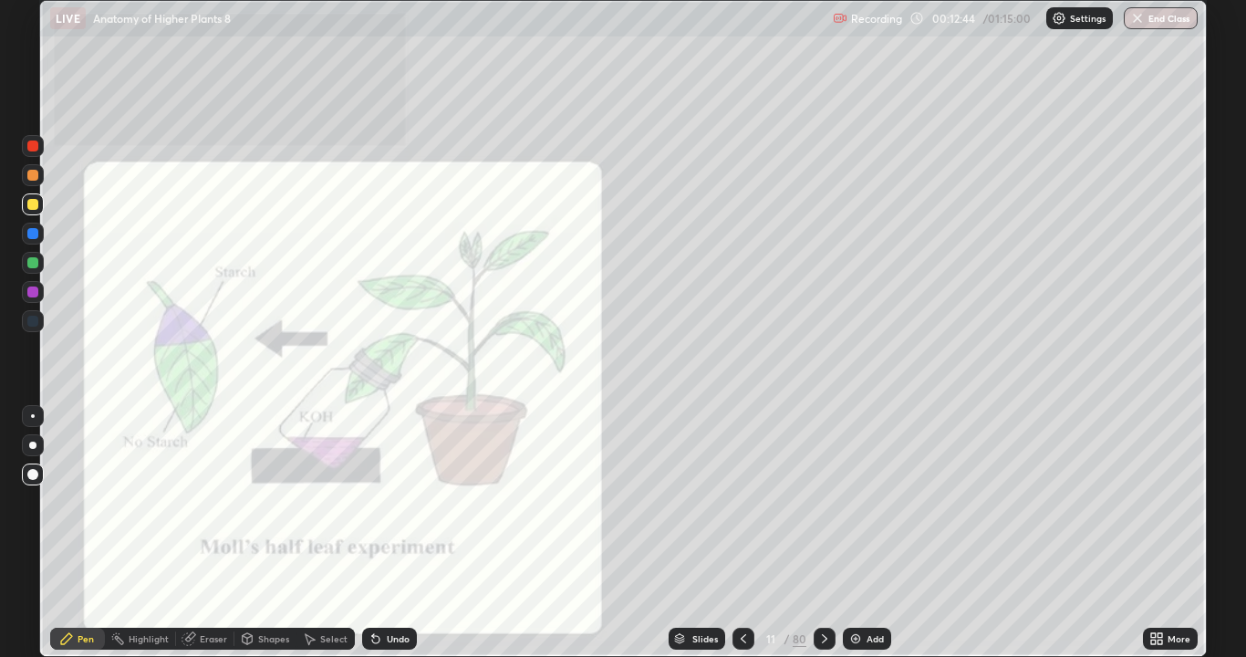
click at [742, 533] on icon at bounding box center [743, 638] width 15 height 15
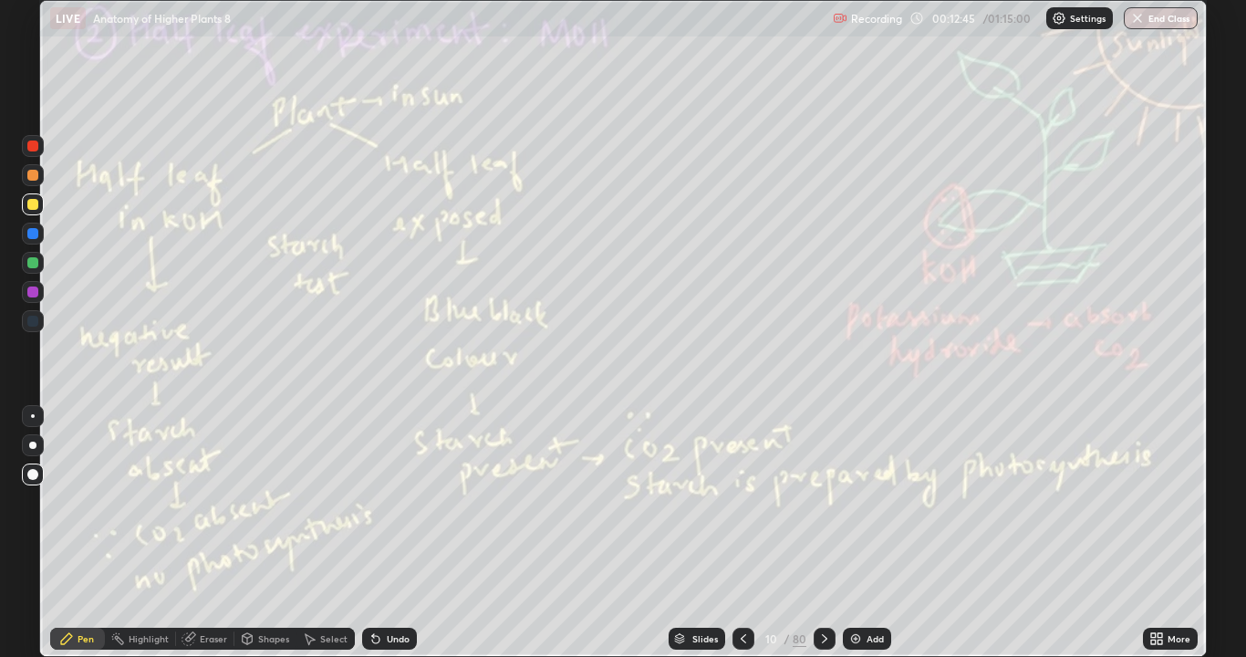
click at [742, 533] on icon at bounding box center [743, 638] width 15 height 15
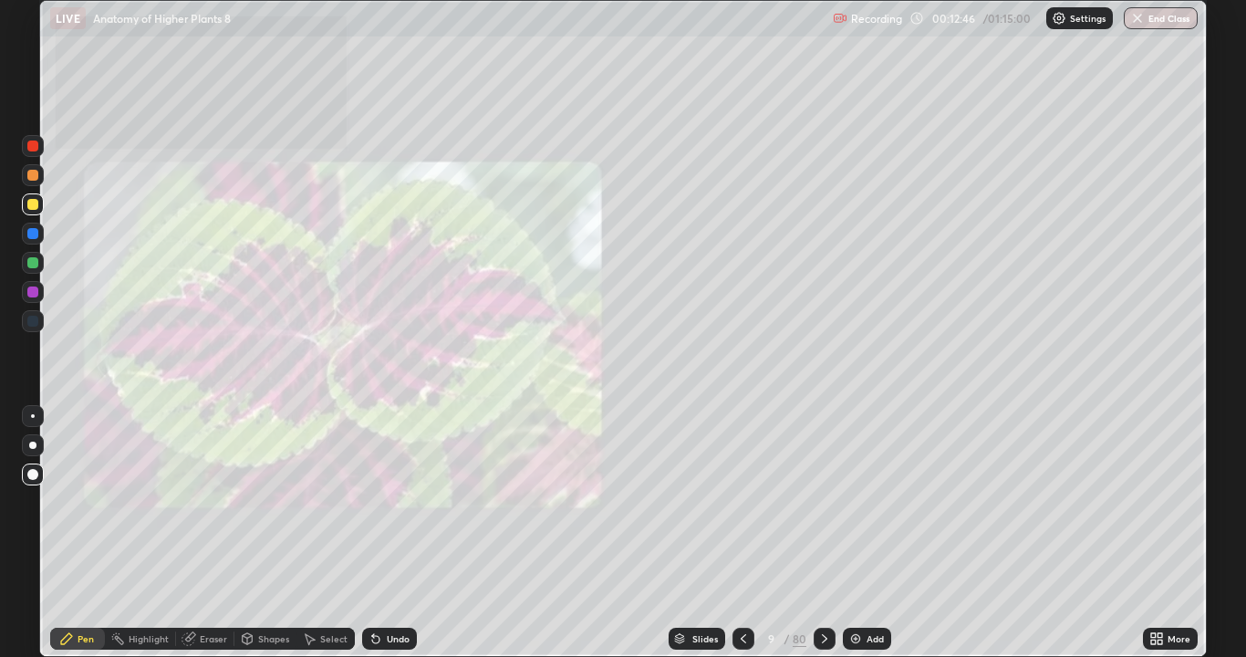
click at [742, 533] on icon at bounding box center [743, 638] width 15 height 15
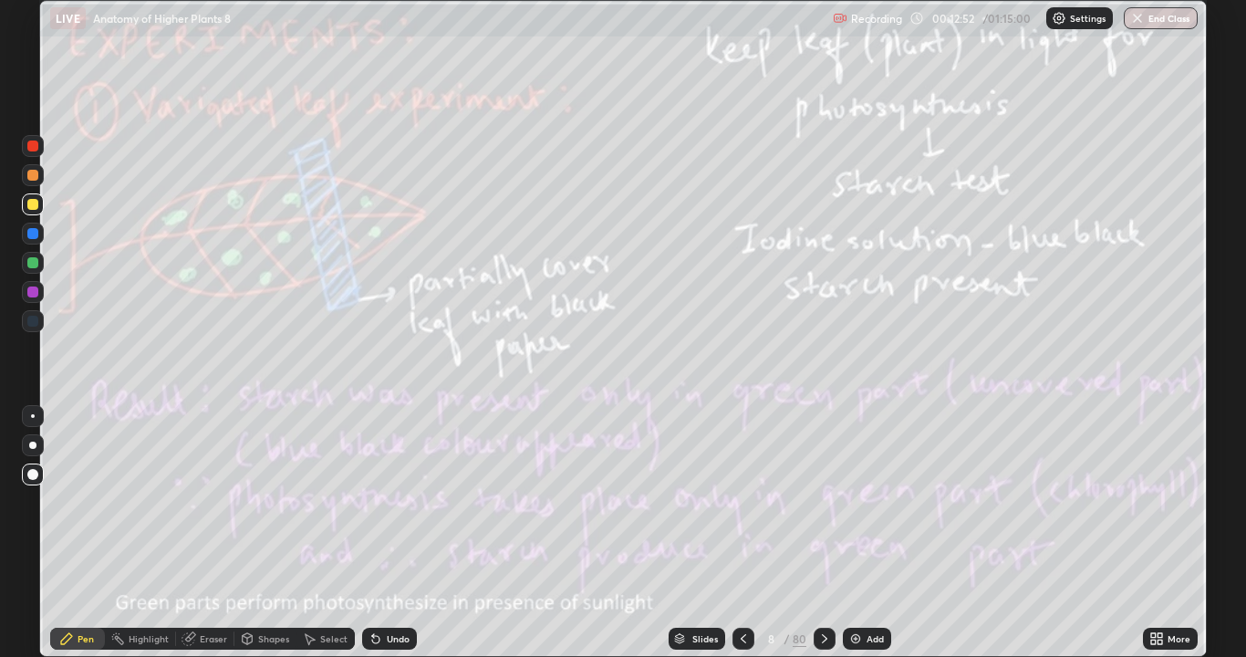
click at [742, 533] on icon at bounding box center [743, 638] width 15 height 15
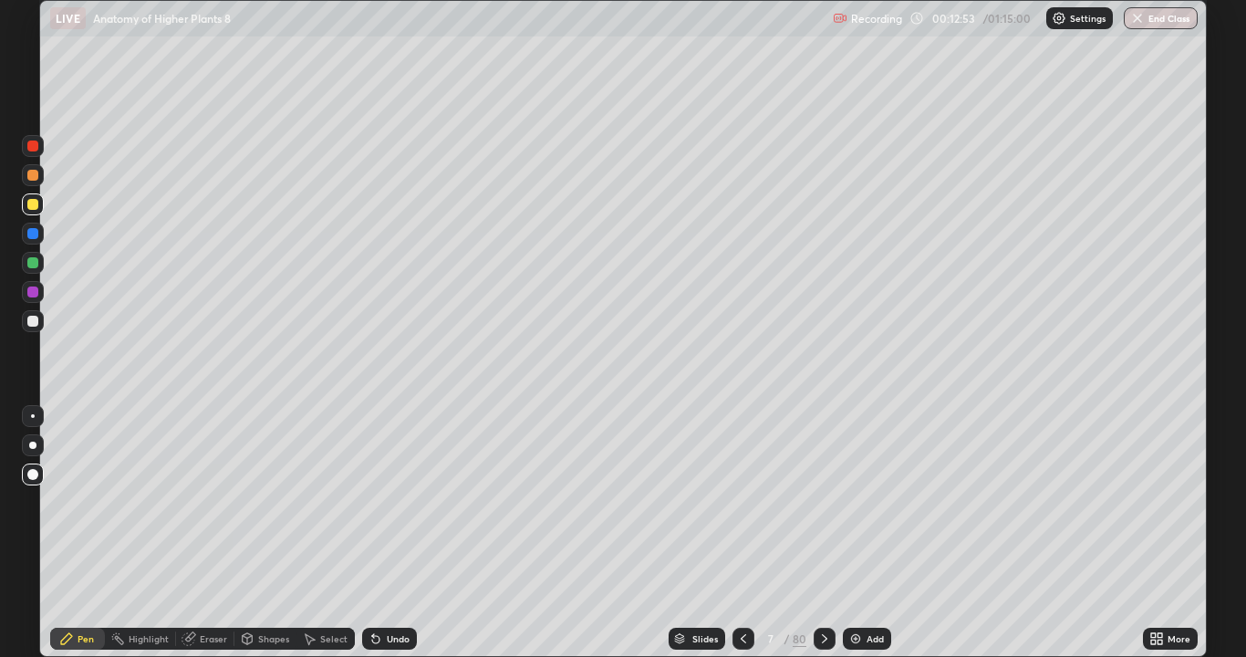
click at [740, 533] on icon at bounding box center [743, 638] width 15 height 15
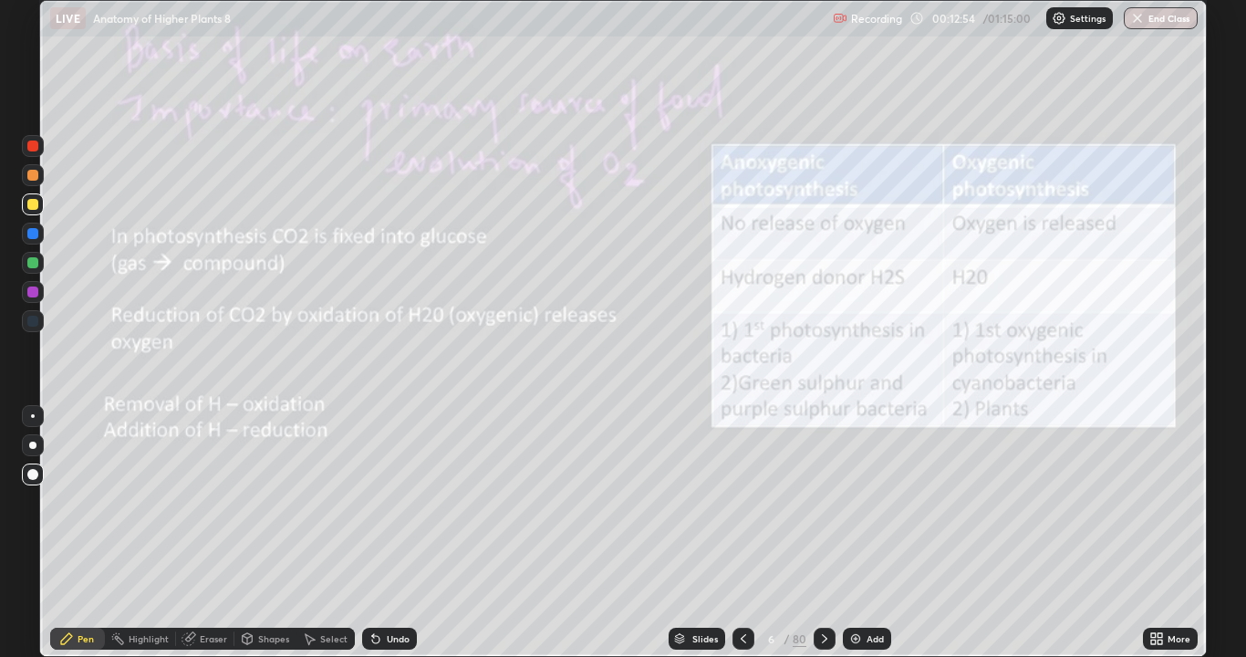
click at [871, 533] on div "Add" at bounding box center [875, 638] width 17 height 9
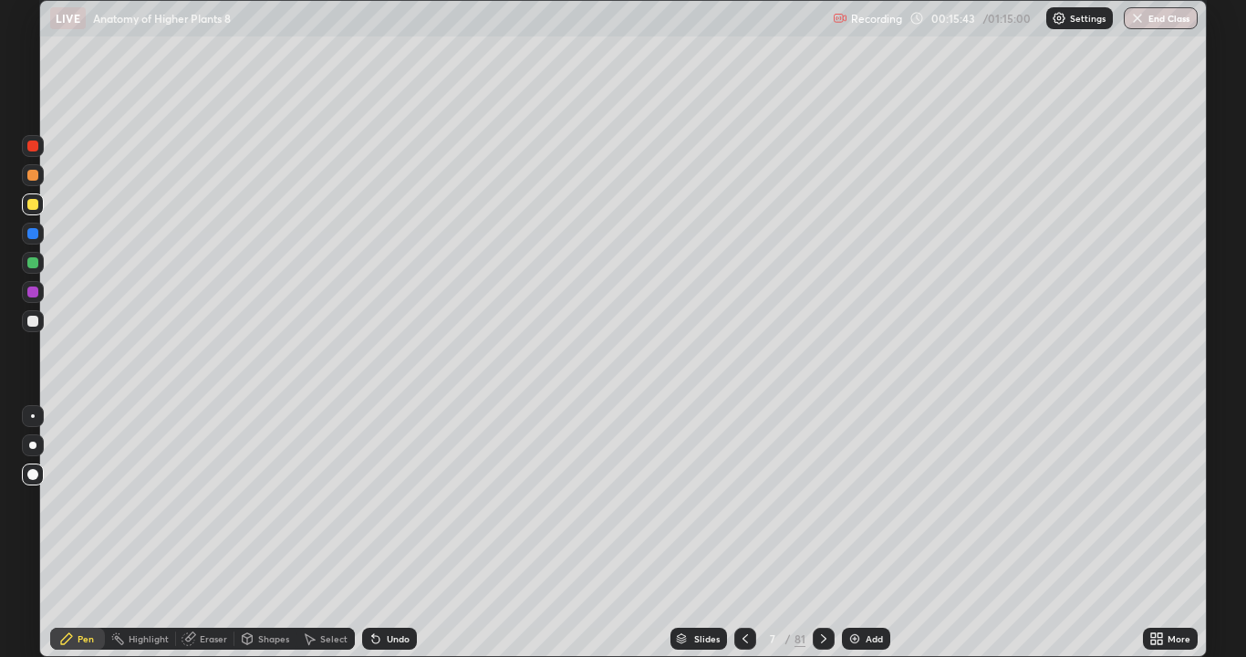
click at [29, 174] on div at bounding box center [32, 175] width 11 height 11
click at [746, 533] on icon at bounding box center [745, 638] width 15 height 15
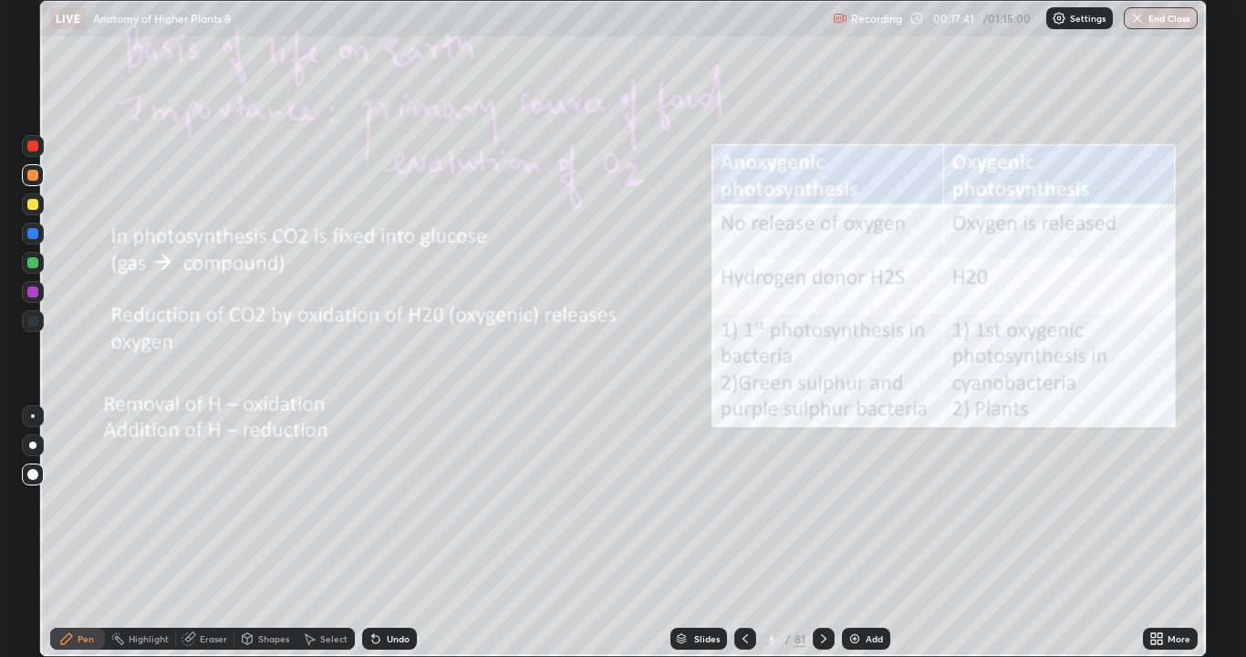
click at [746, 533] on icon at bounding box center [745, 638] width 15 height 15
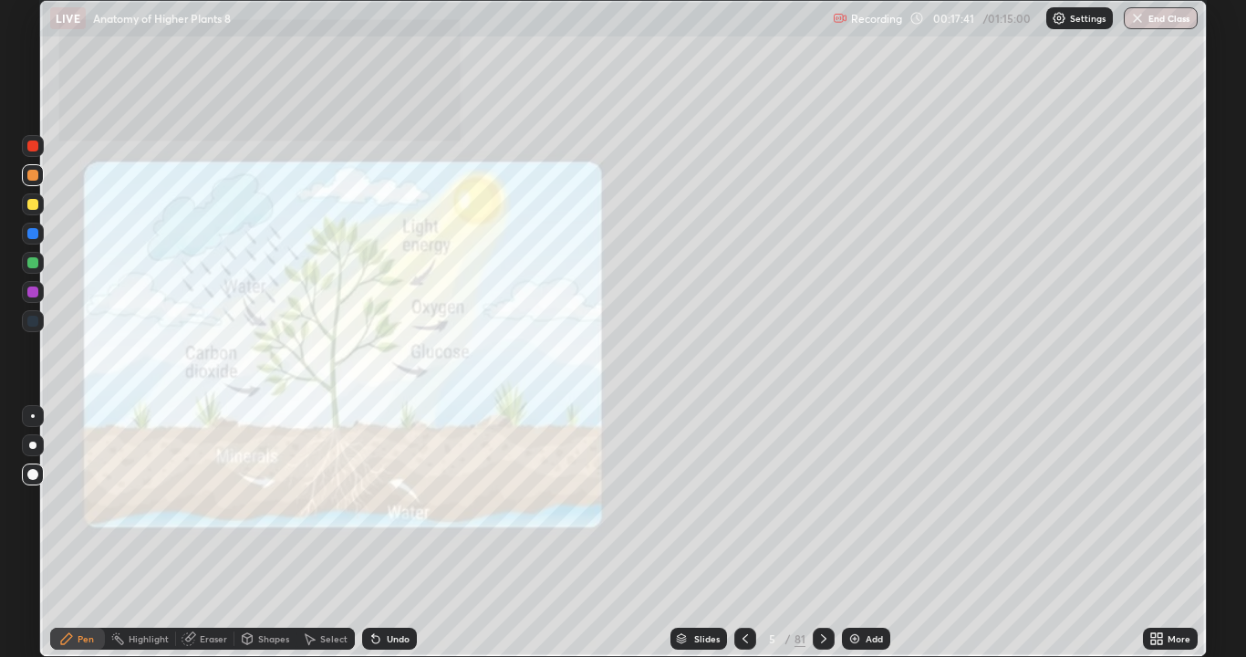
click at [744, 533] on icon at bounding box center [745, 638] width 15 height 15
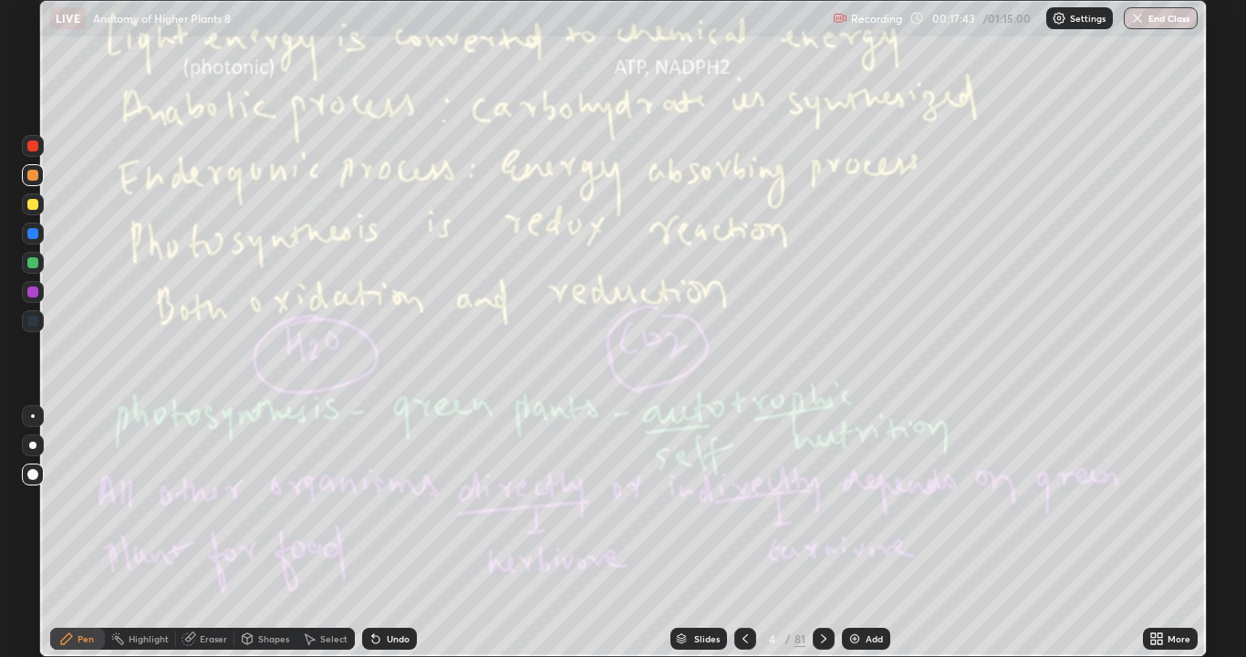
click at [740, 533] on icon at bounding box center [745, 638] width 15 height 15
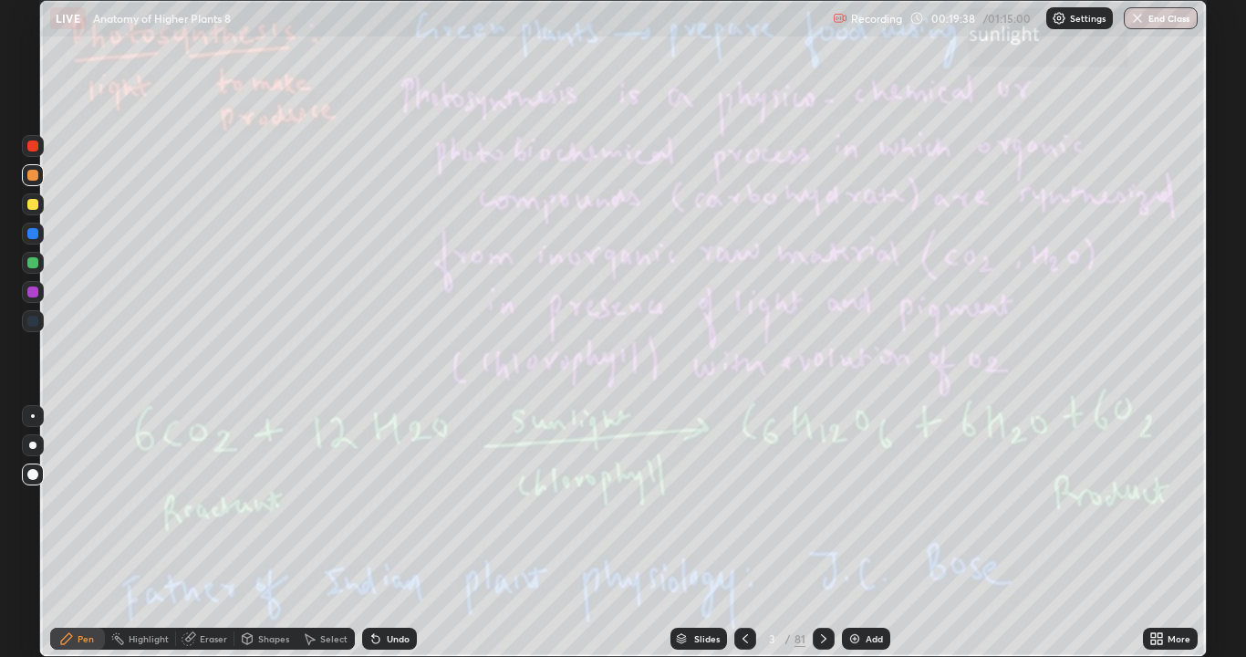
click at [879, 533] on div "Add" at bounding box center [866, 639] width 48 height 22
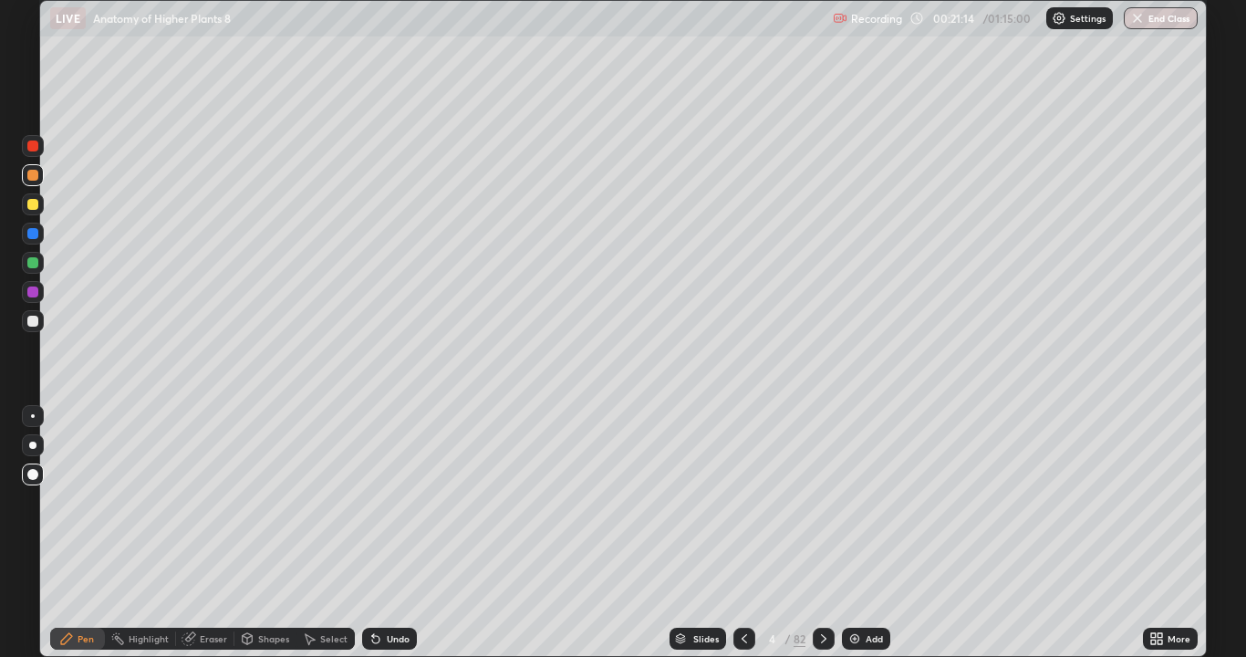
click at [743, 533] on icon at bounding box center [744, 638] width 15 height 15
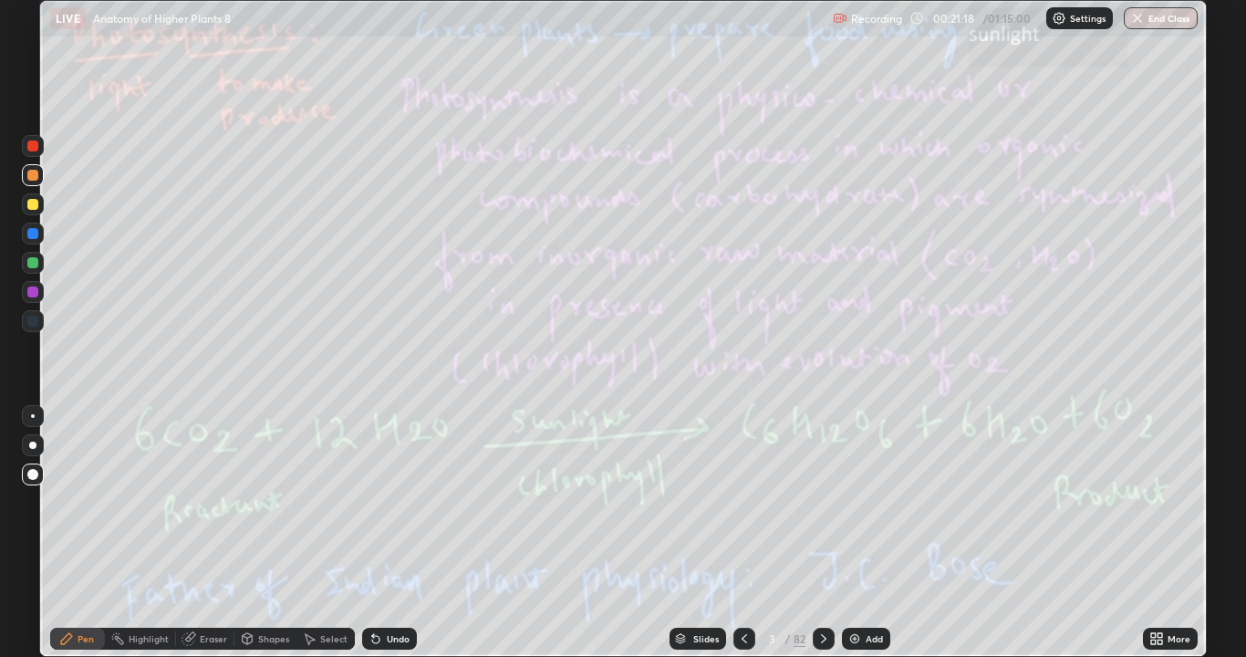
click at [823, 533] on icon at bounding box center [824, 638] width 15 height 15
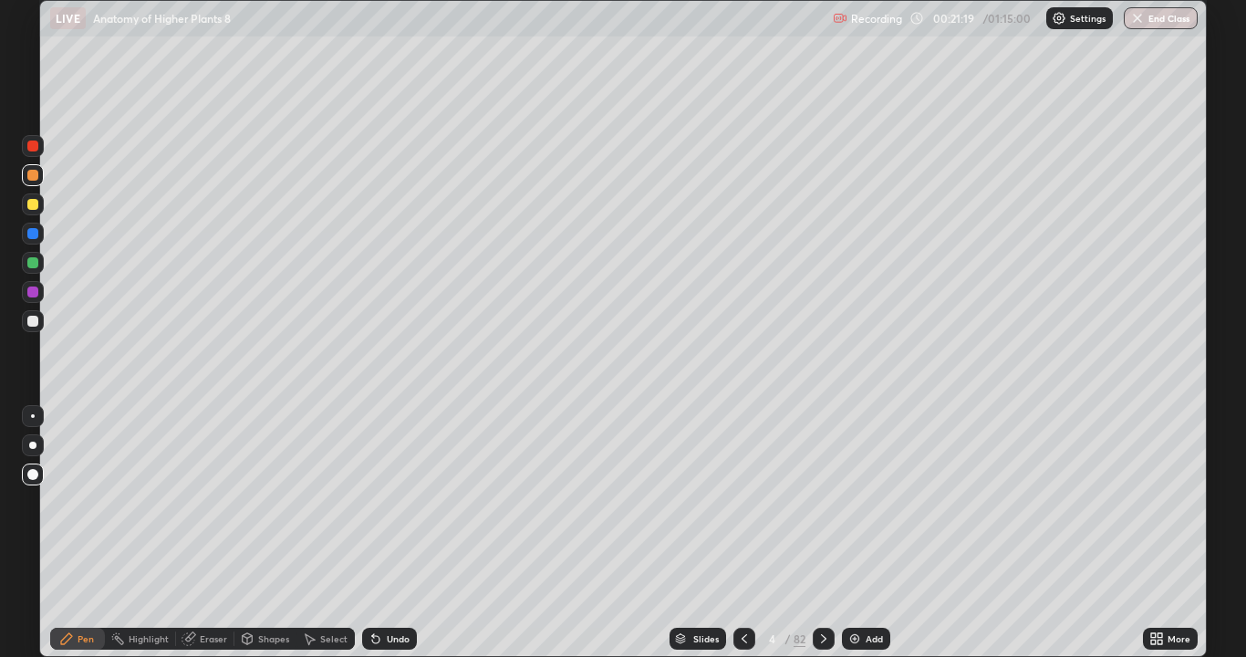
click at [819, 533] on div at bounding box center [824, 639] width 22 height 22
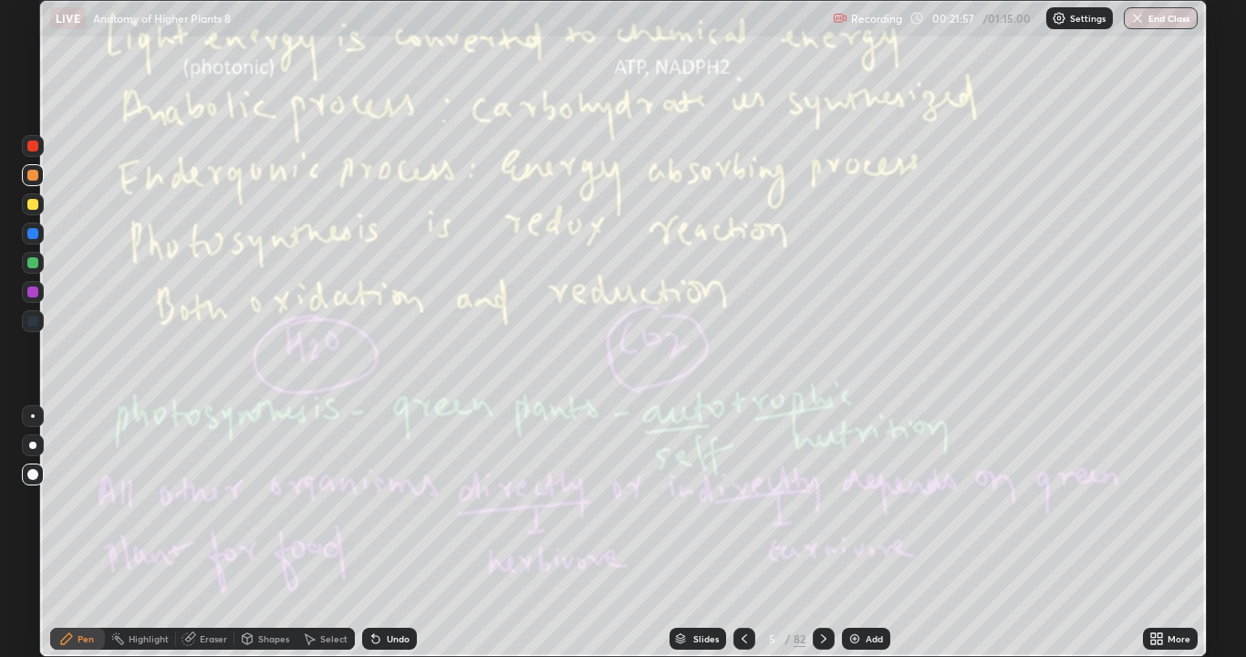
click at [743, 533] on icon at bounding box center [744, 638] width 5 height 9
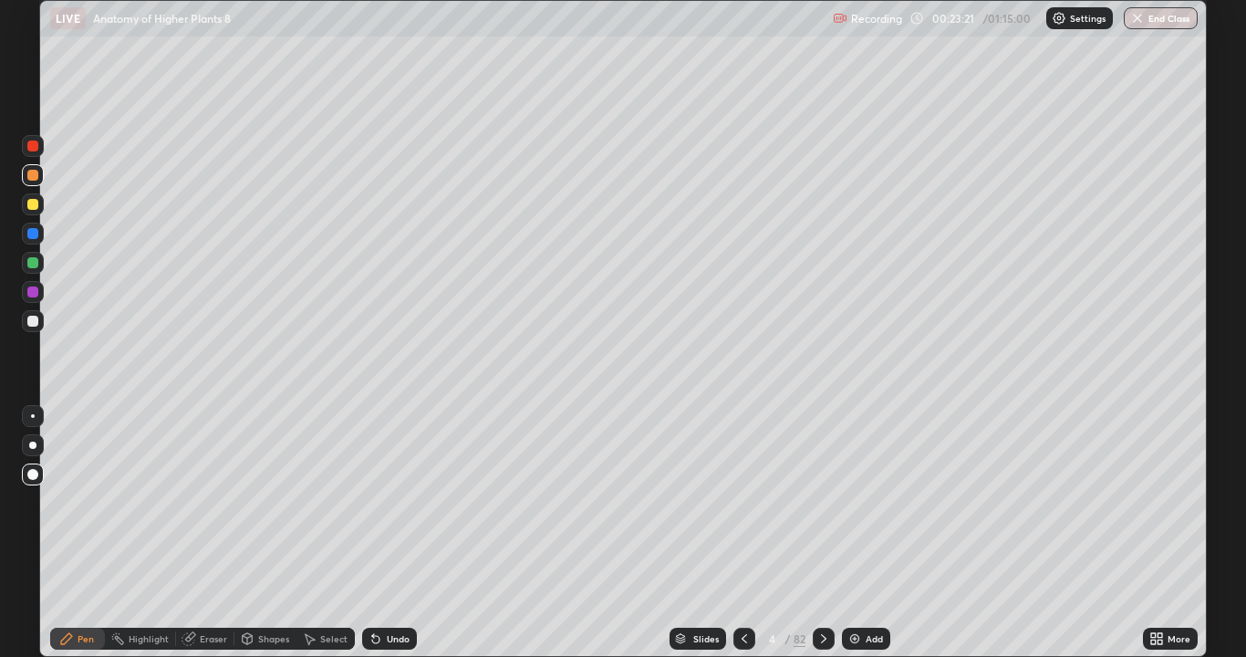
click at [743, 533] on icon at bounding box center [744, 638] width 15 height 15
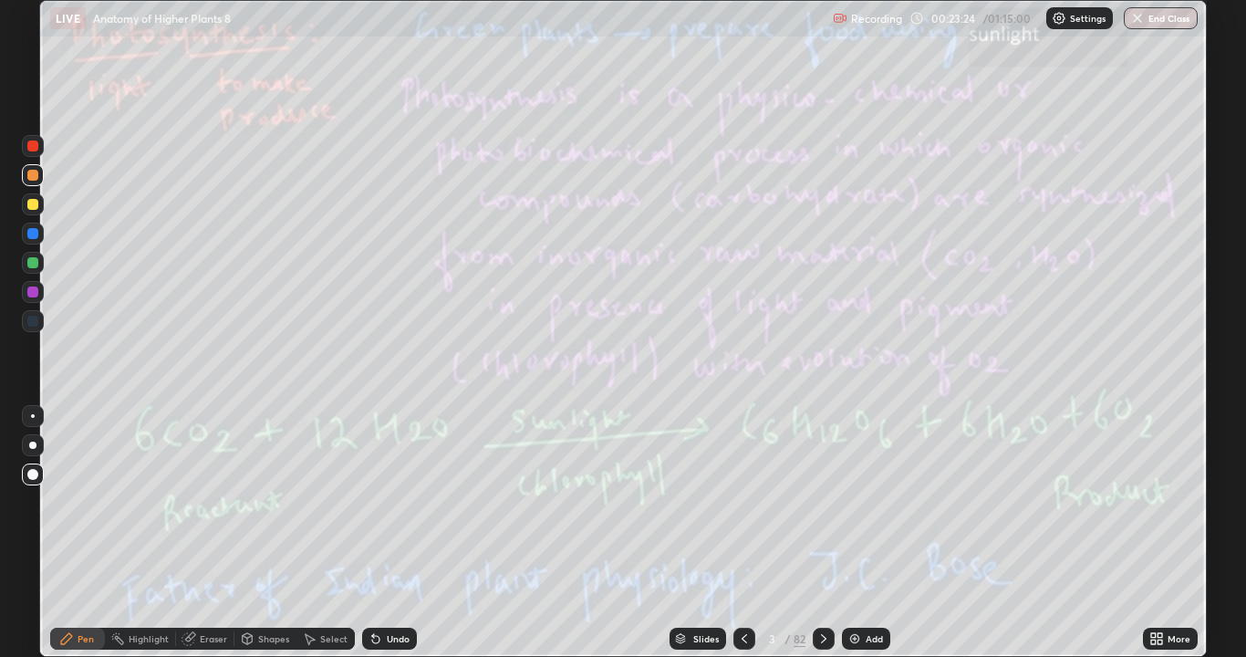
click at [822, 533] on icon at bounding box center [824, 638] width 15 height 15
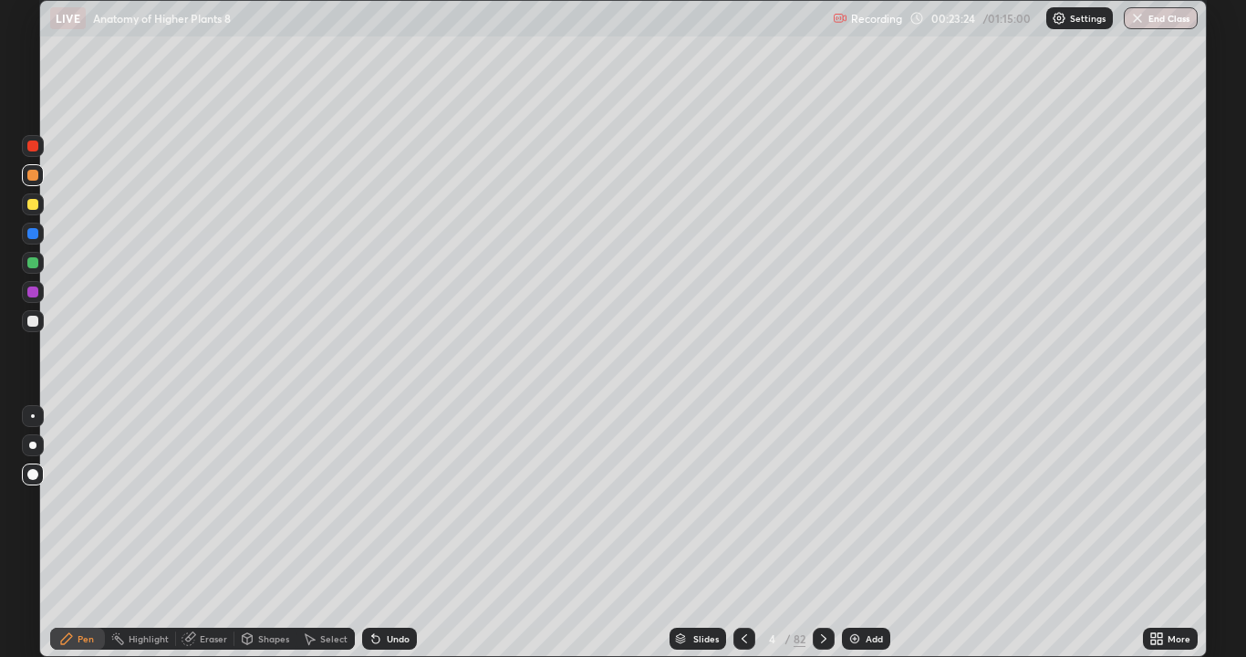
click at [822, 533] on icon at bounding box center [824, 638] width 15 height 15
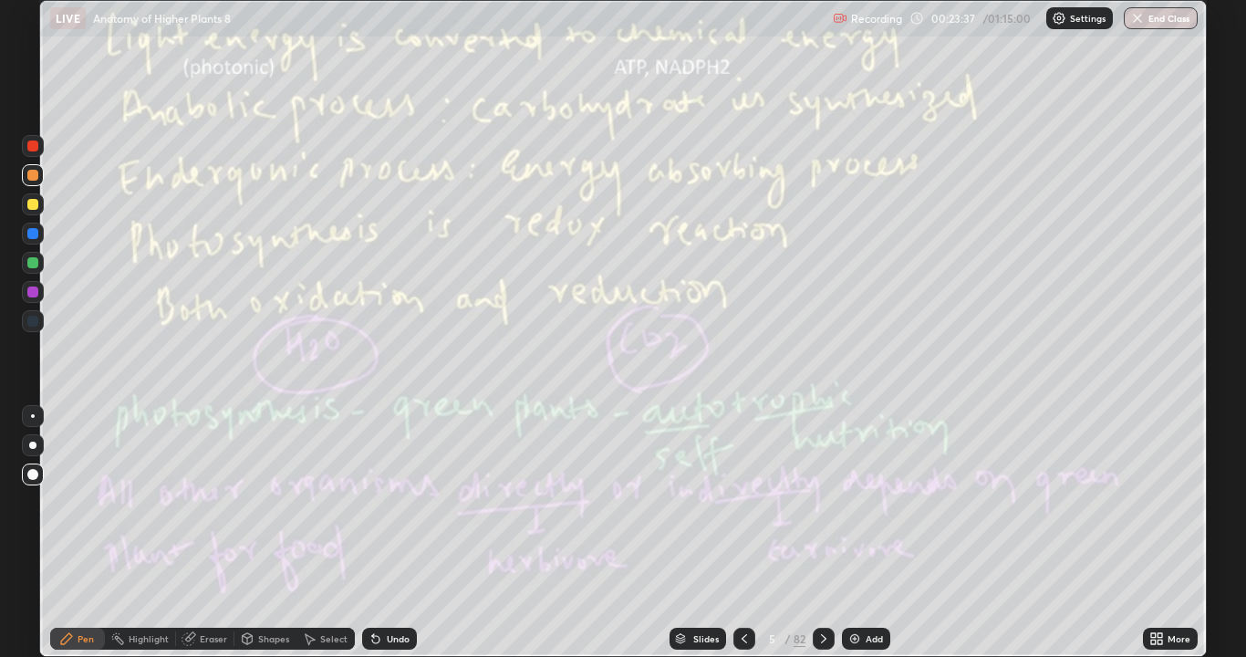
click at [743, 533] on icon at bounding box center [744, 638] width 15 height 15
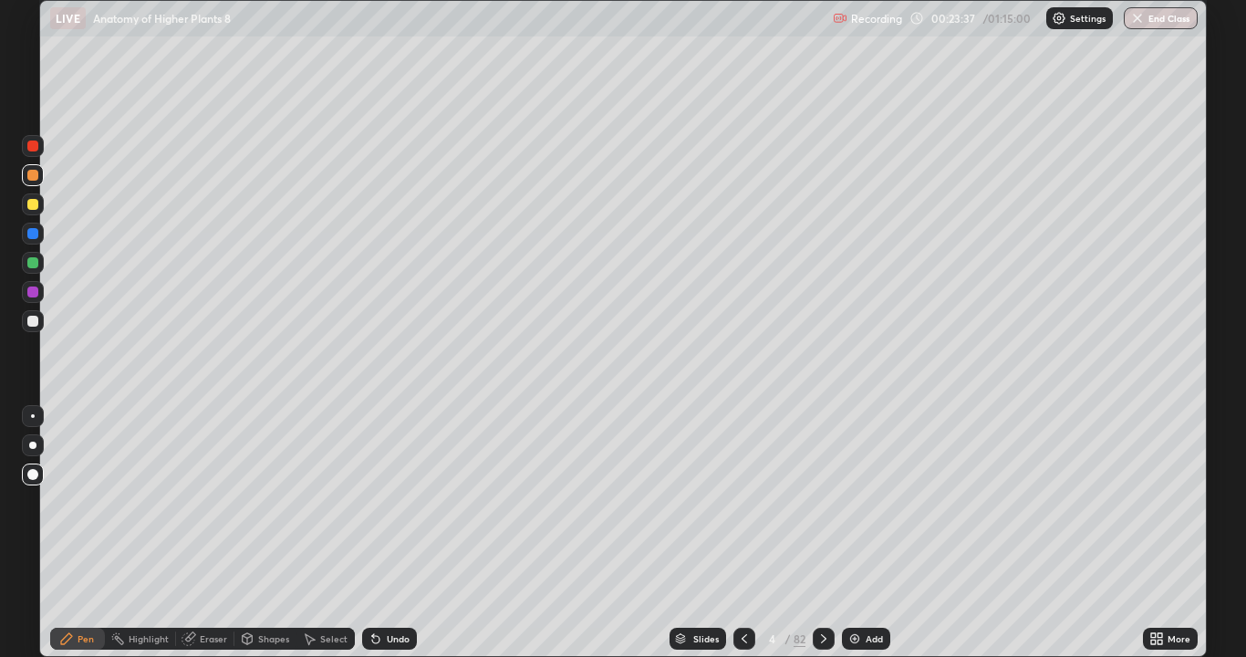
click at [743, 533] on icon at bounding box center [744, 638] width 15 height 15
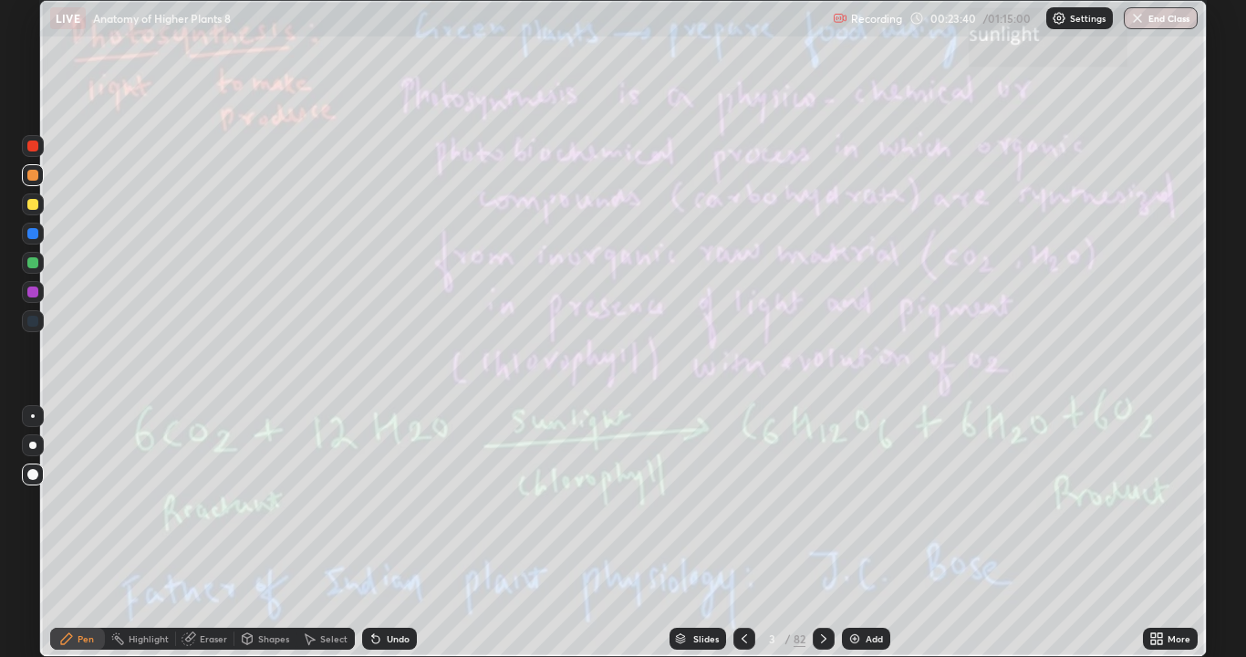
click at [204, 533] on div "Eraser" at bounding box center [205, 639] width 58 height 22
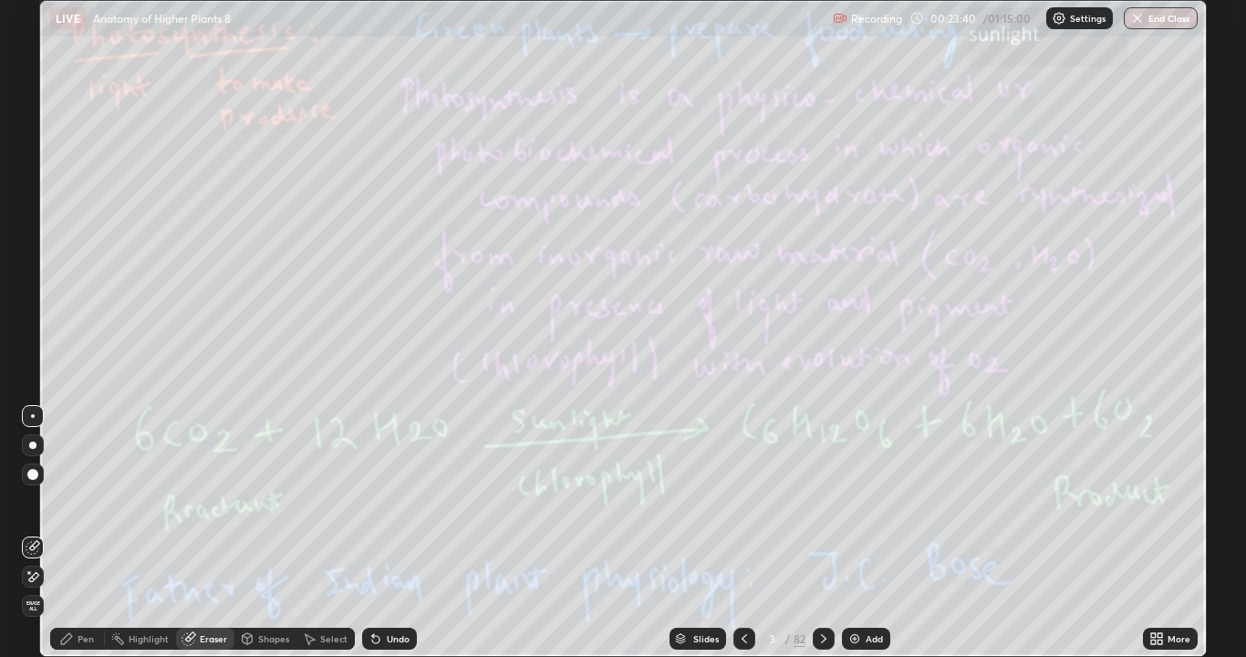
click at [34, 533] on span "Erase all" at bounding box center [33, 605] width 20 height 11
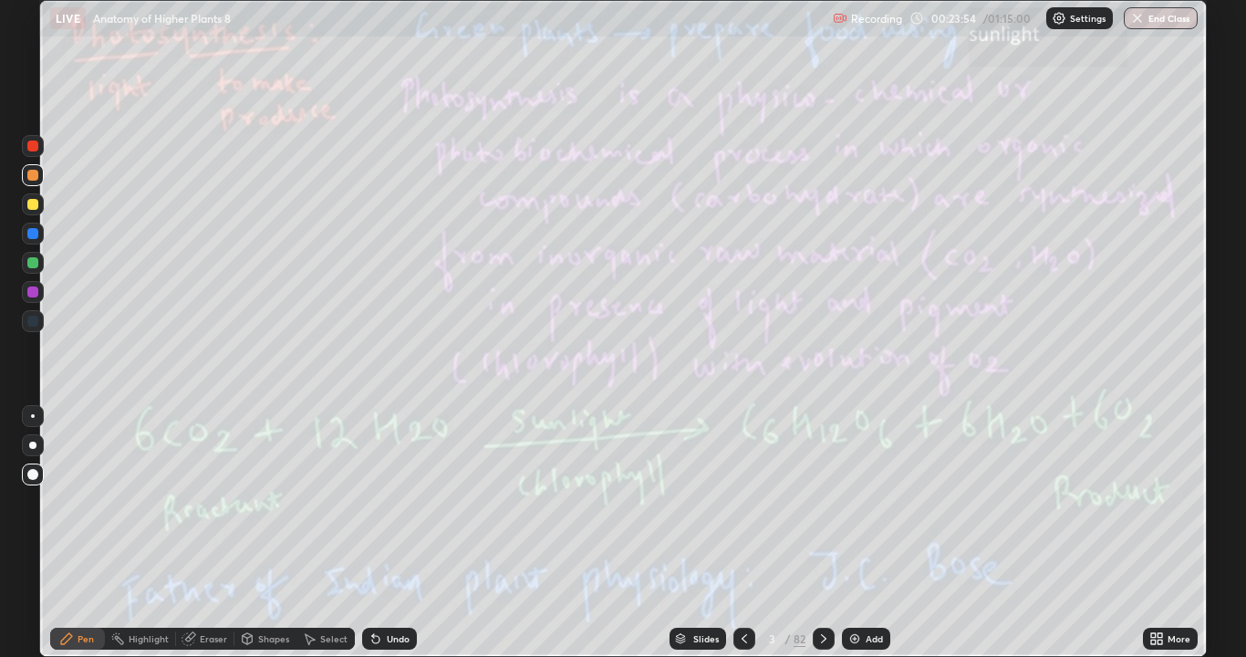
click at [35, 203] on div at bounding box center [32, 204] width 11 height 11
click at [199, 533] on div "Eraser" at bounding box center [205, 639] width 58 height 22
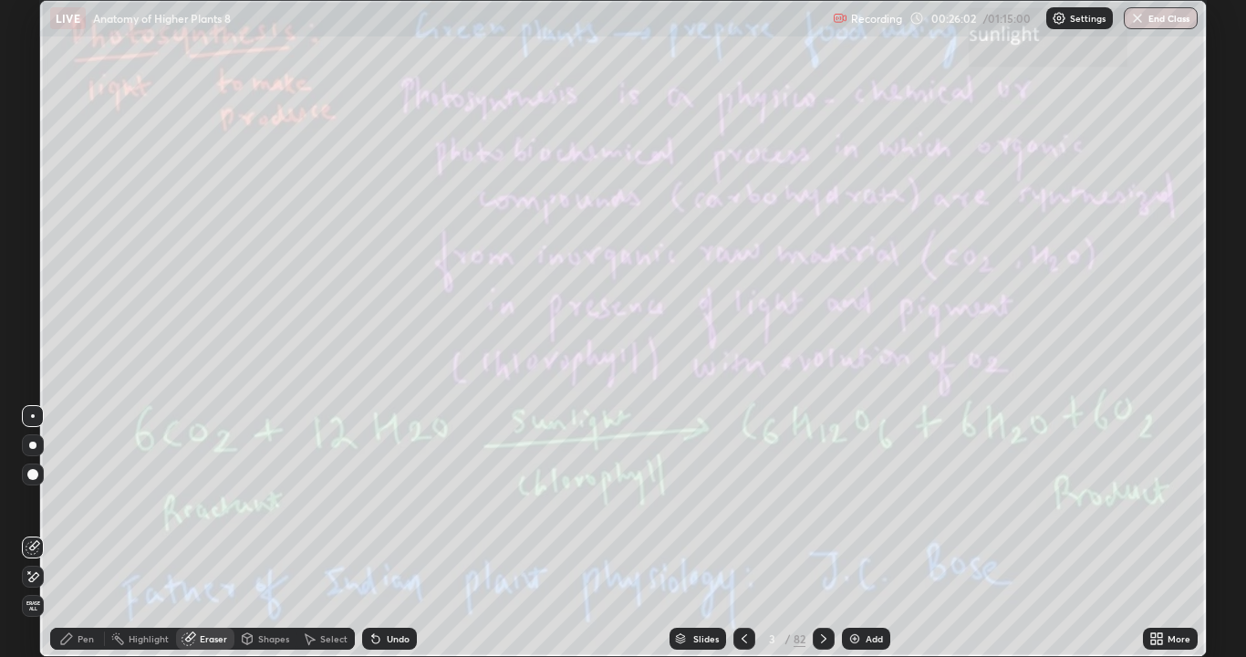
click at [41, 533] on span "Erase all" at bounding box center [33, 605] width 20 height 11
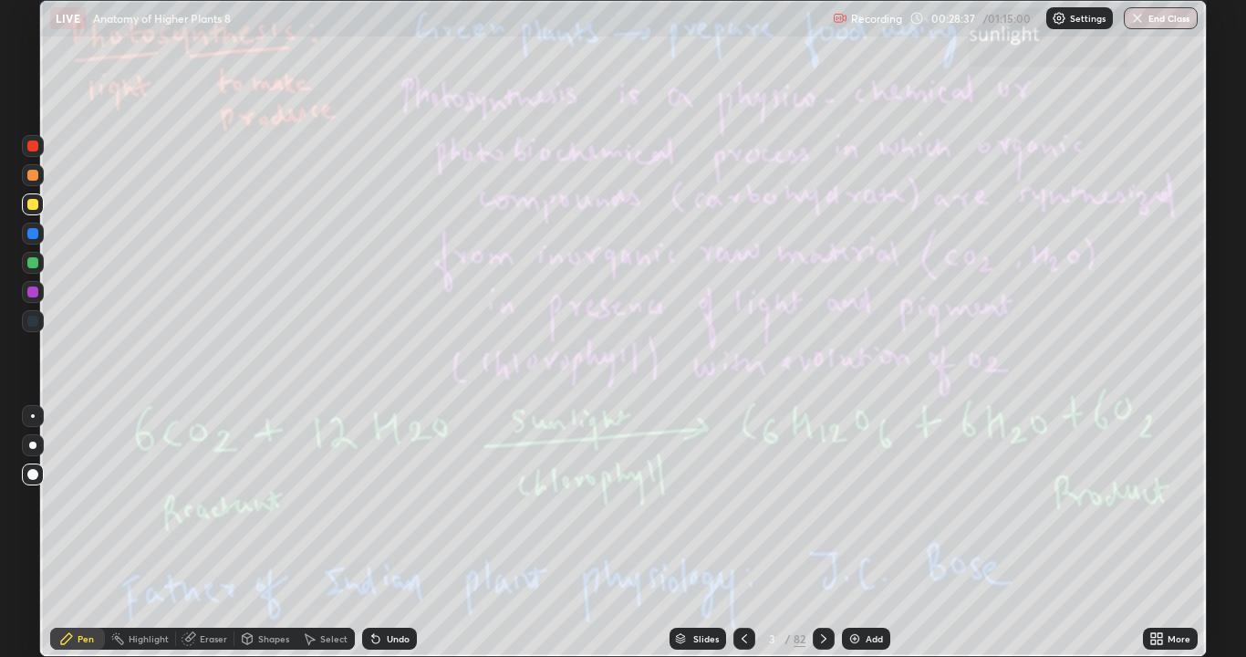
click at [820, 533] on icon at bounding box center [824, 638] width 15 height 15
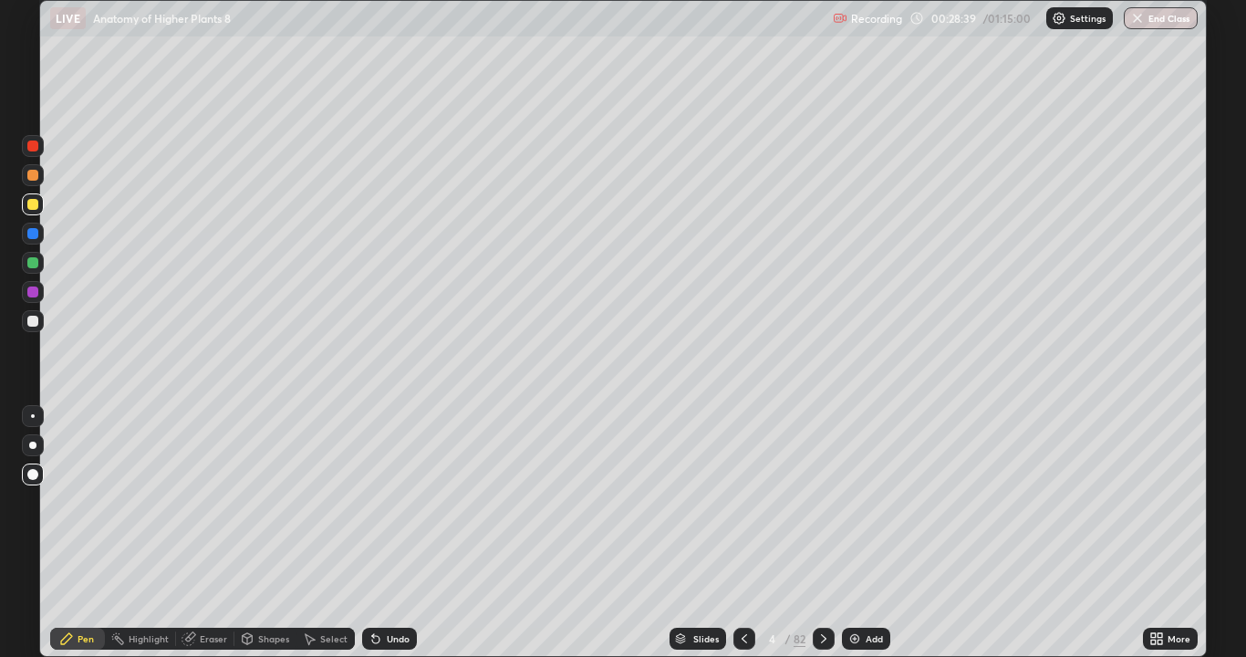
click at [822, 533] on icon at bounding box center [824, 638] width 15 height 15
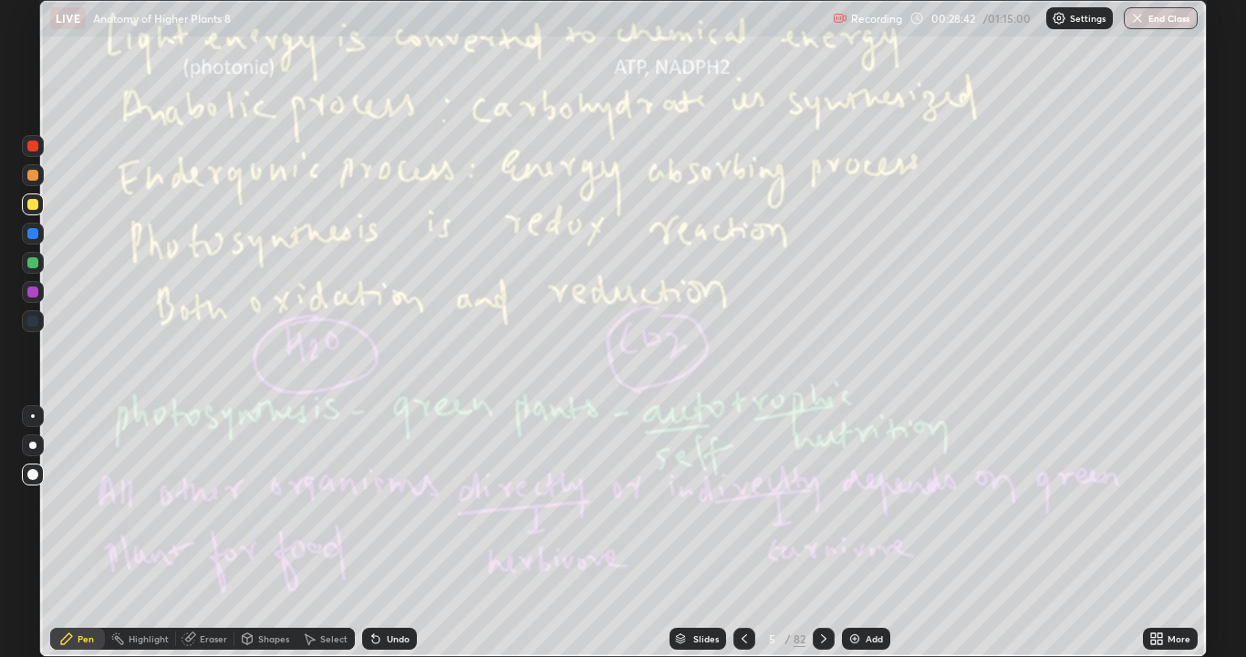
click at [825, 533] on div at bounding box center [824, 639] width 22 height 22
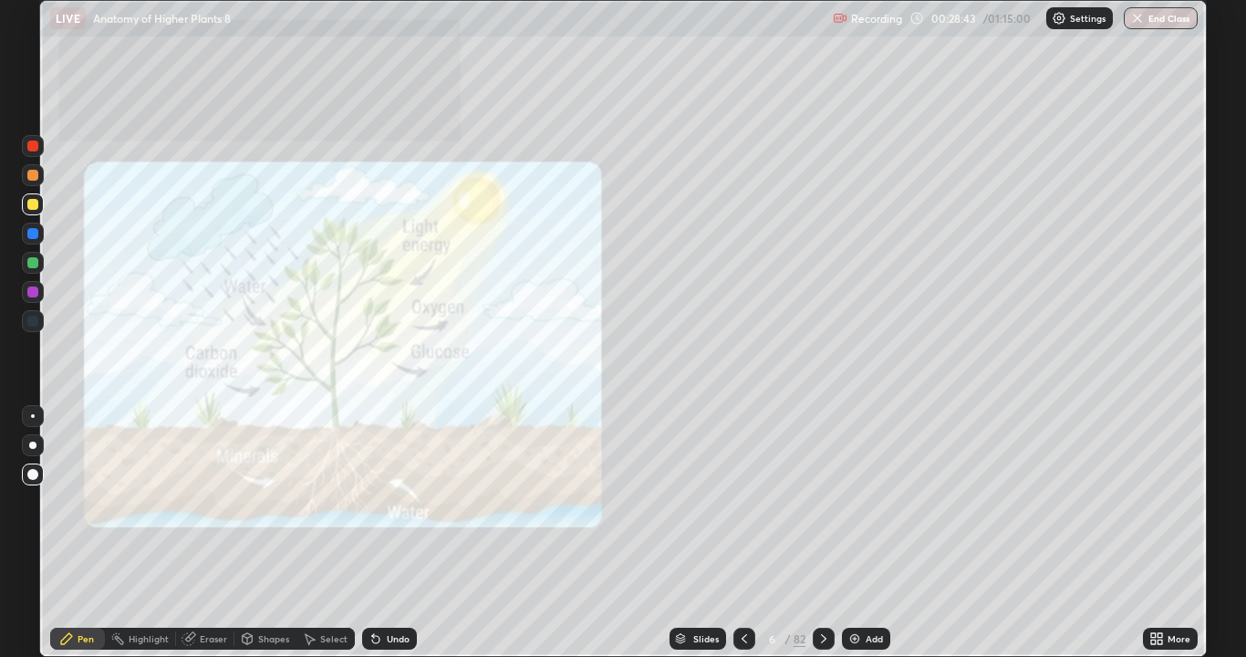
click at [822, 533] on icon at bounding box center [824, 638] width 15 height 15
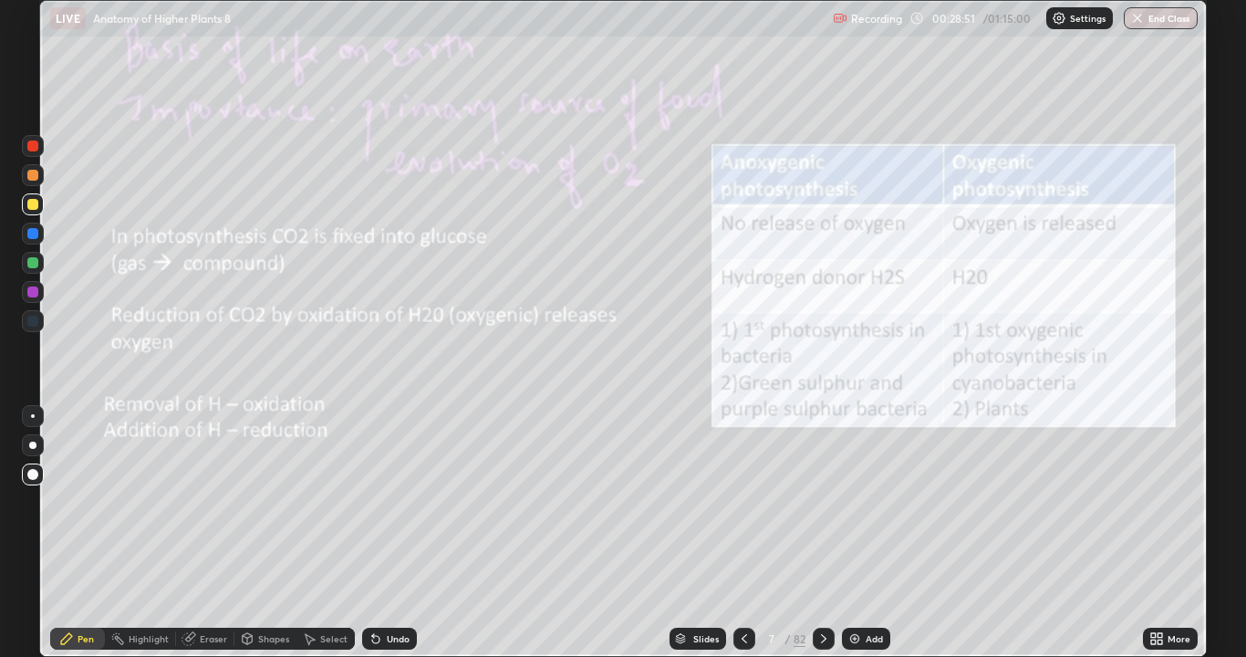
click at [870, 533] on div "Add" at bounding box center [866, 639] width 48 height 22
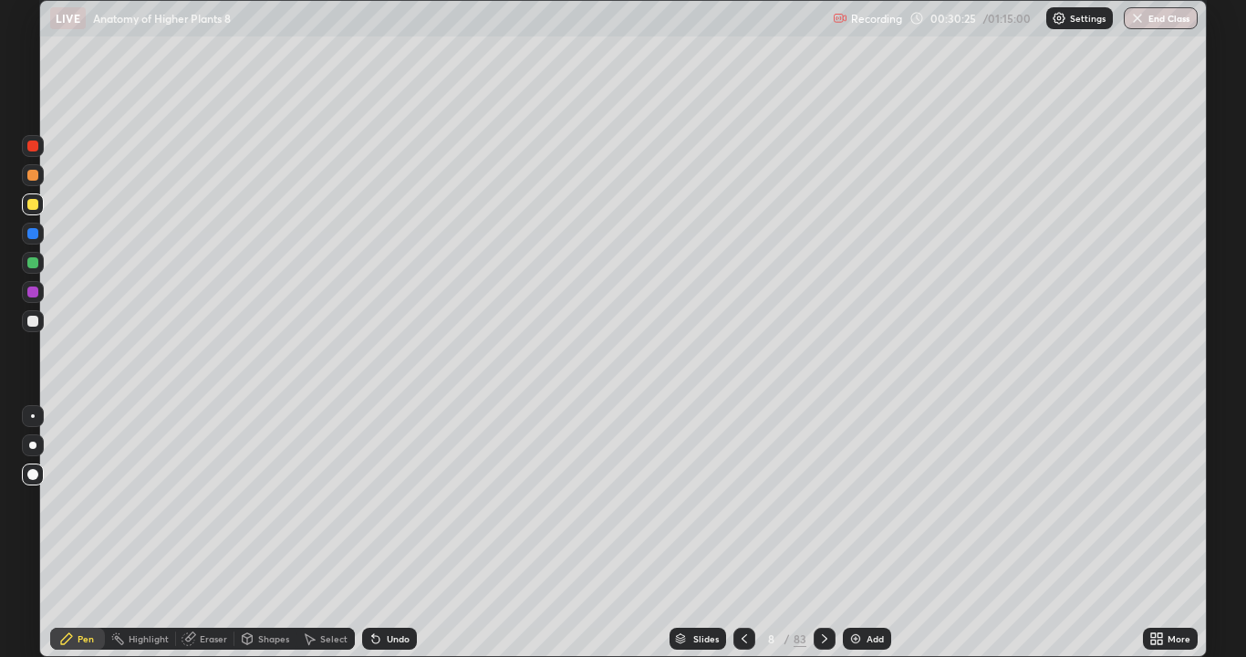
click at [869, 533] on div "Add" at bounding box center [875, 638] width 17 height 9
click at [988, 533] on div "Slides 9 / 84 Add" at bounding box center [780, 638] width 726 height 36
click at [869, 533] on div "Add" at bounding box center [875, 638] width 17 height 9
click at [36, 172] on div at bounding box center [32, 175] width 11 height 11
click at [33, 205] on div at bounding box center [32, 204] width 11 height 11
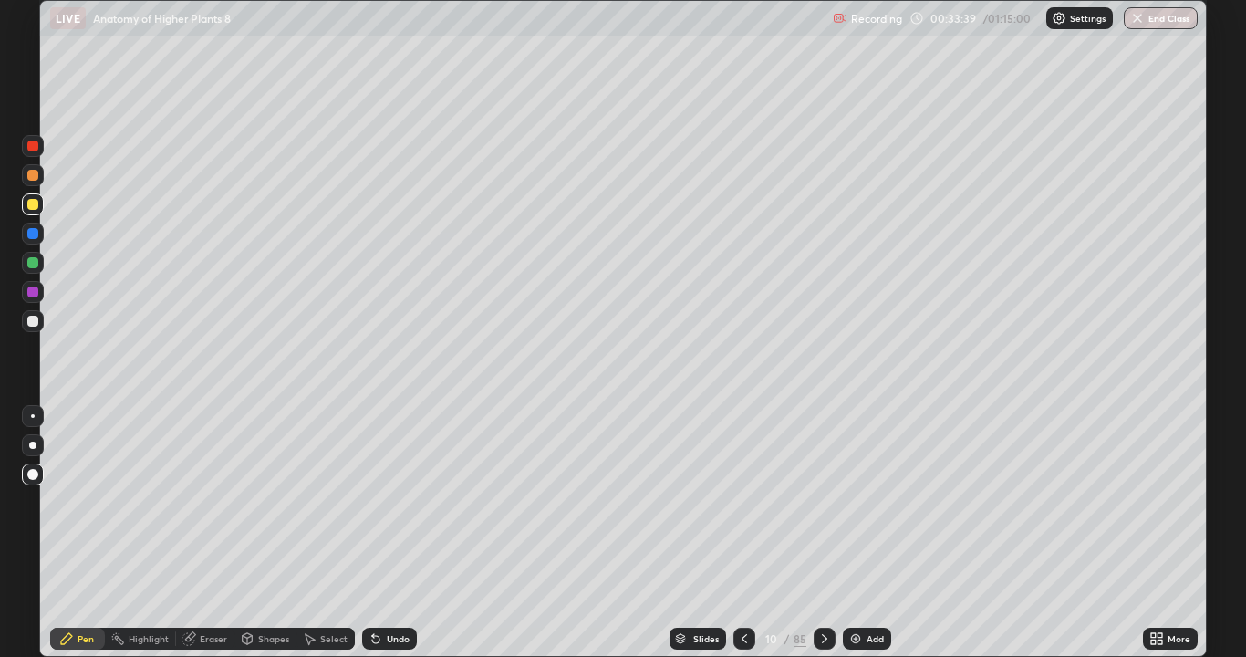
click at [30, 266] on div at bounding box center [32, 262] width 11 height 11
click at [42, 288] on div at bounding box center [33, 292] width 22 height 22
click at [161, 533] on div "Highlight" at bounding box center [140, 639] width 71 height 22
click at [43, 533] on div at bounding box center [33, 577] width 22 height 22
click at [79, 533] on div "Pen" at bounding box center [77, 639] width 55 height 22
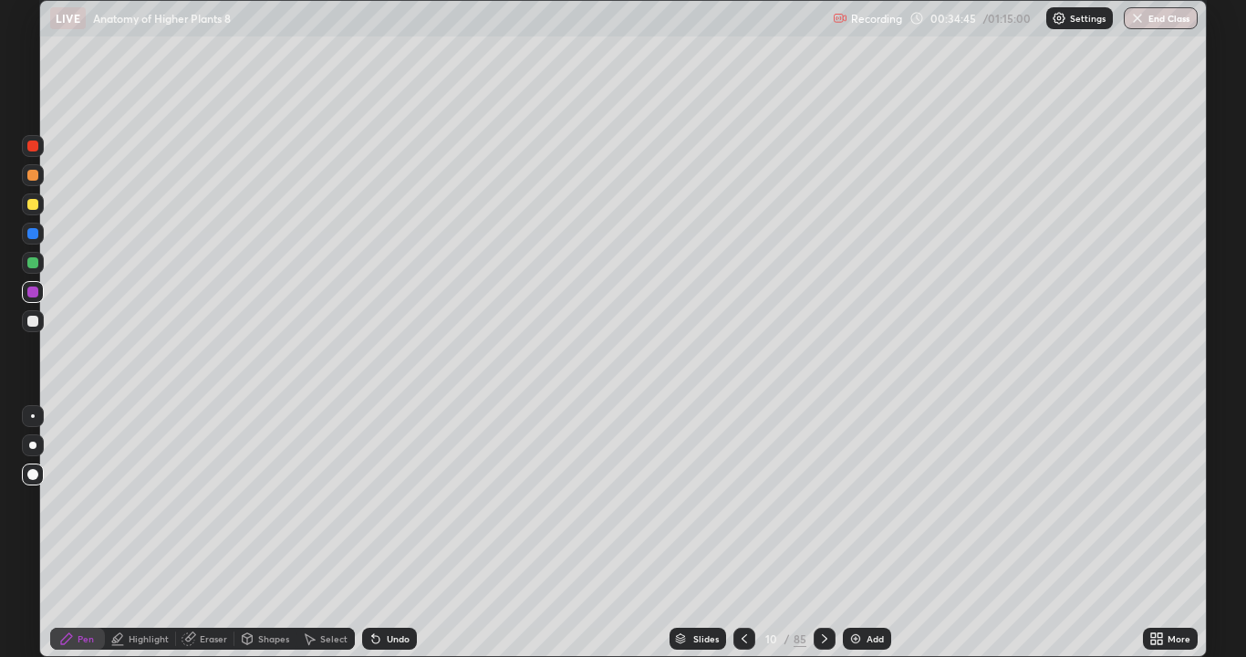
click at [39, 262] on div at bounding box center [33, 263] width 22 height 22
click at [795, 533] on div "85" at bounding box center [800, 638] width 13 height 16
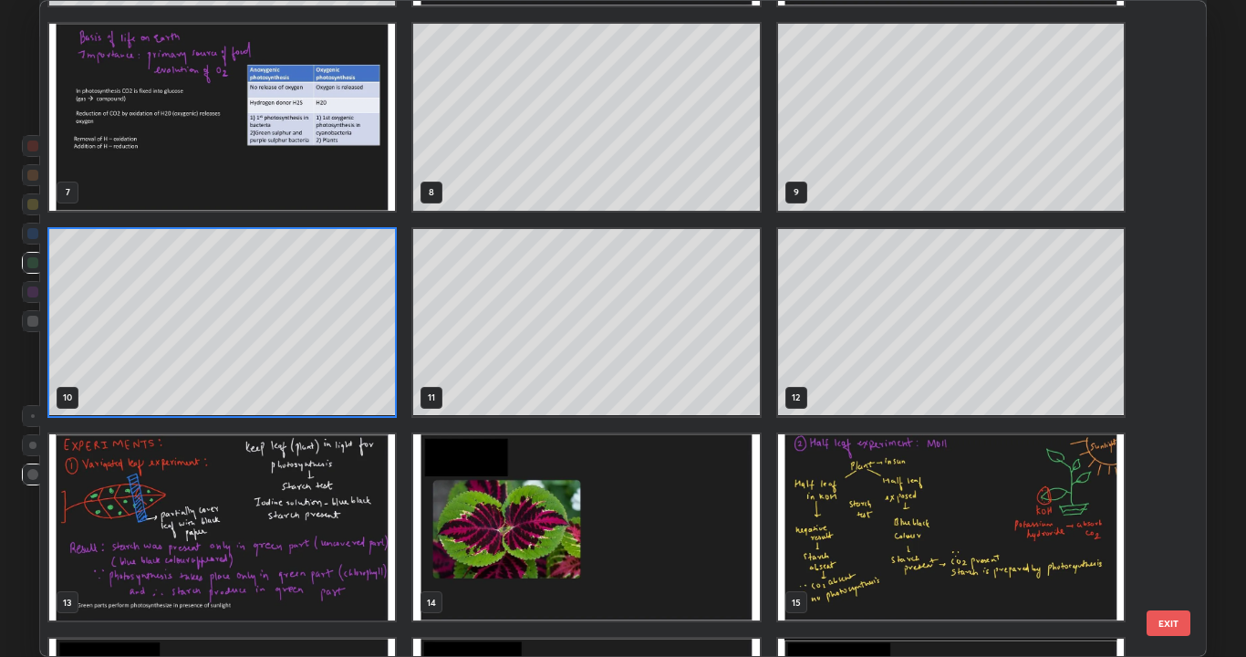
scroll to position [488, 0]
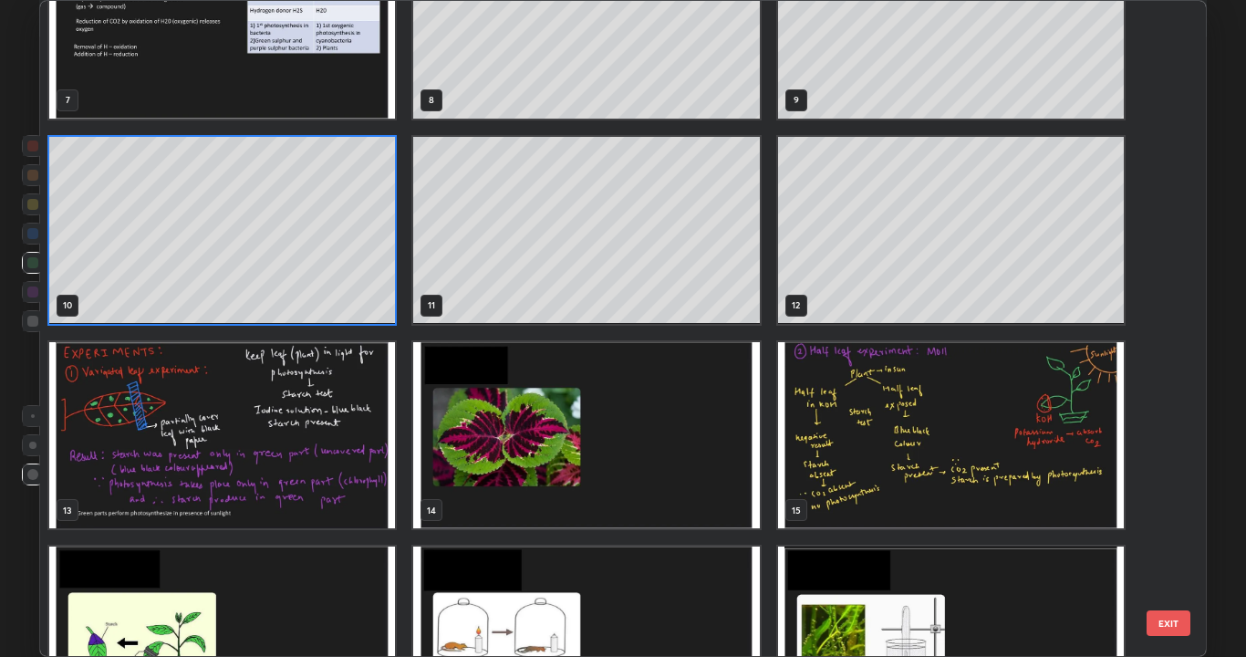
click at [731, 447] on img "grid" at bounding box center [586, 435] width 346 height 187
click at [727, 443] on img "grid" at bounding box center [586, 435] width 346 height 187
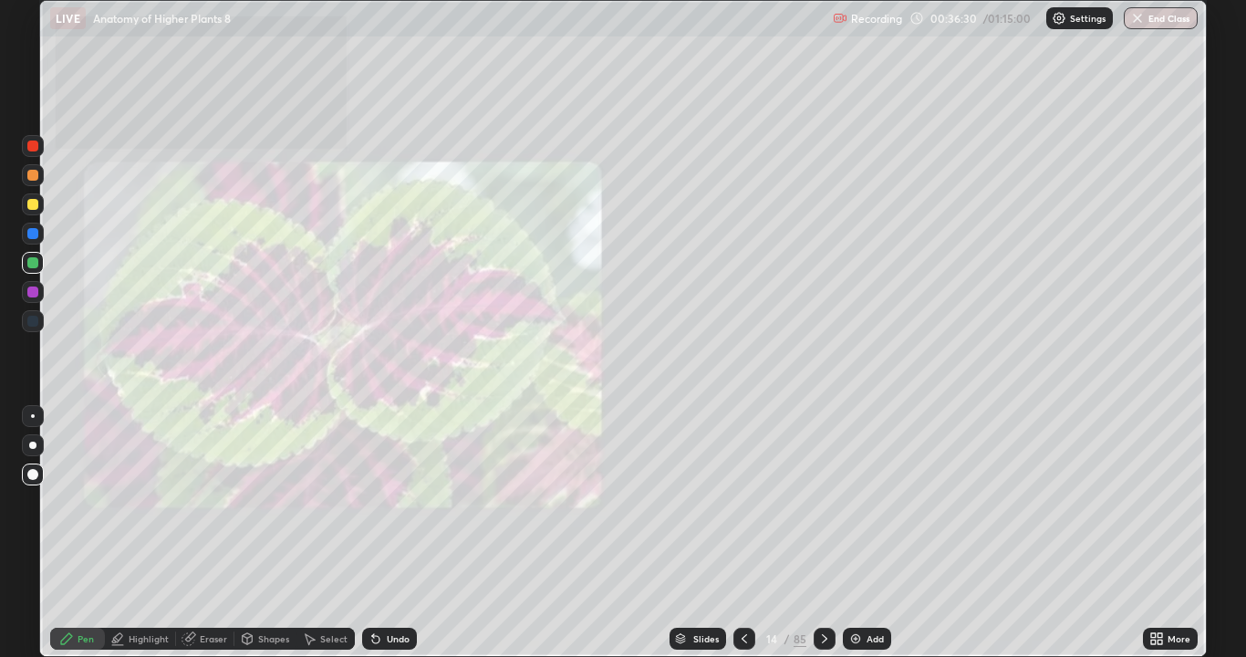
click at [732, 443] on img "grid" at bounding box center [586, 435] width 346 height 187
click at [801, 533] on div "85" at bounding box center [800, 638] width 13 height 16
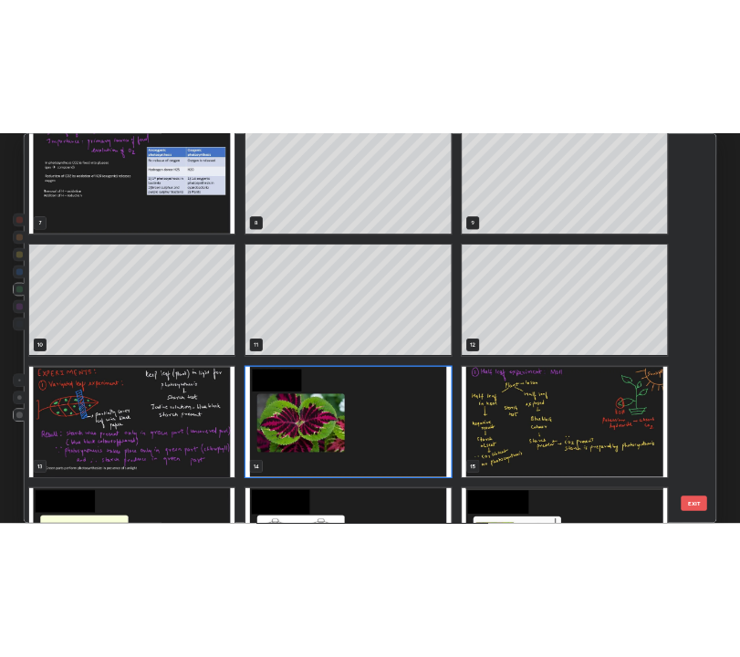
scroll to position [437, 0]
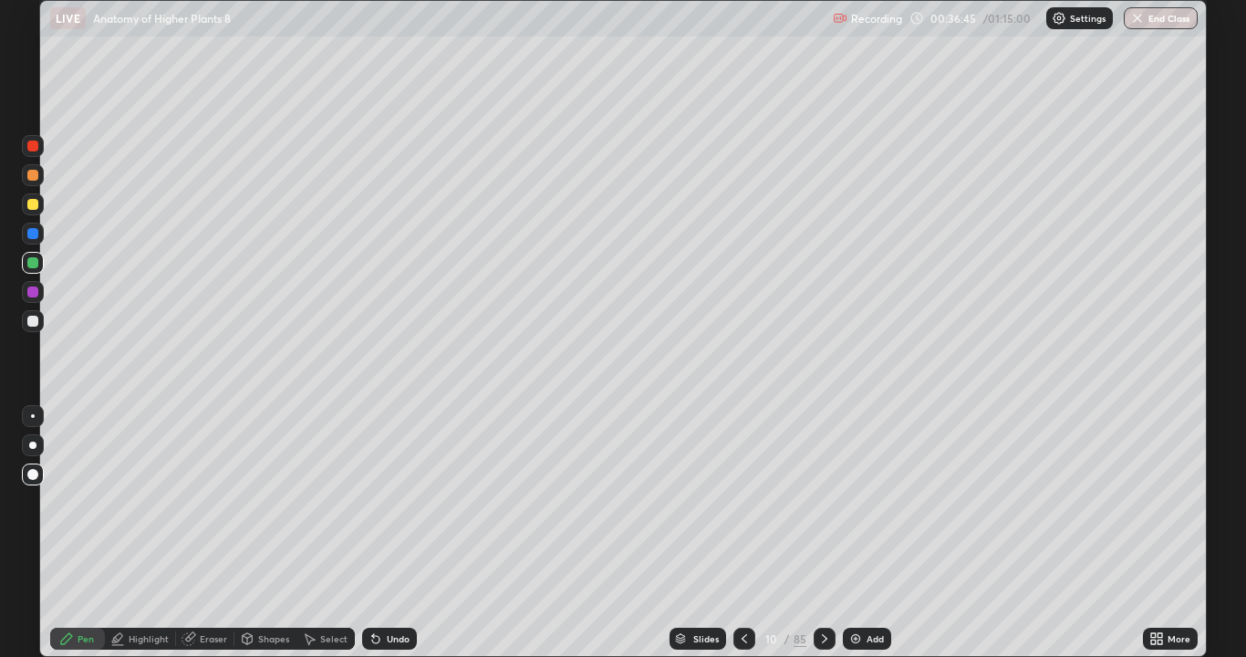
click at [872, 533] on div "Add" at bounding box center [875, 638] width 17 height 9
click at [35, 321] on div at bounding box center [32, 321] width 11 height 11
click at [37, 259] on div at bounding box center [32, 262] width 11 height 11
click at [156, 533] on div "Highlight" at bounding box center [149, 638] width 40 height 9
click at [43, 533] on div at bounding box center [33, 577] width 22 height 22
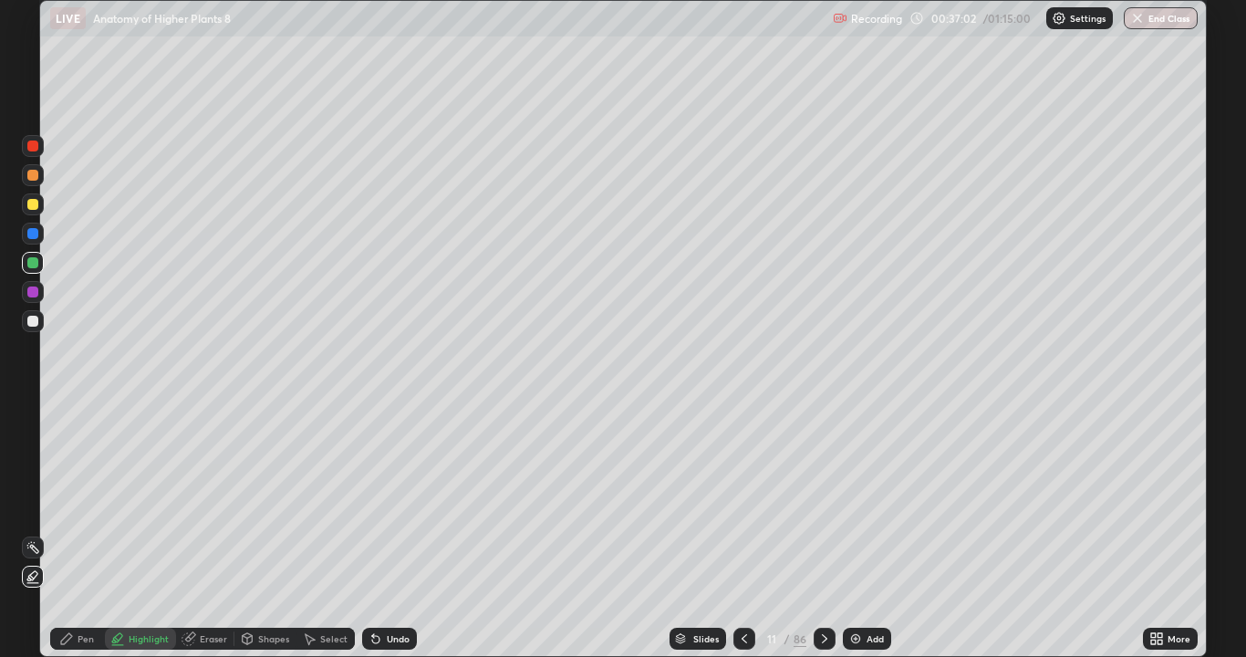
click at [33, 293] on div at bounding box center [32, 291] width 11 height 11
click at [34, 234] on div at bounding box center [32, 233] width 11 height 11
click at [90, 533] on div "Pen" at bounding box center [86, 638] width 16 height 9
click at [33, 267] on div at bounding box center [32, 262] width 11 height 11
click at [870, 533] on div "Add" at bounding box center [867, 639] width 48 height 22
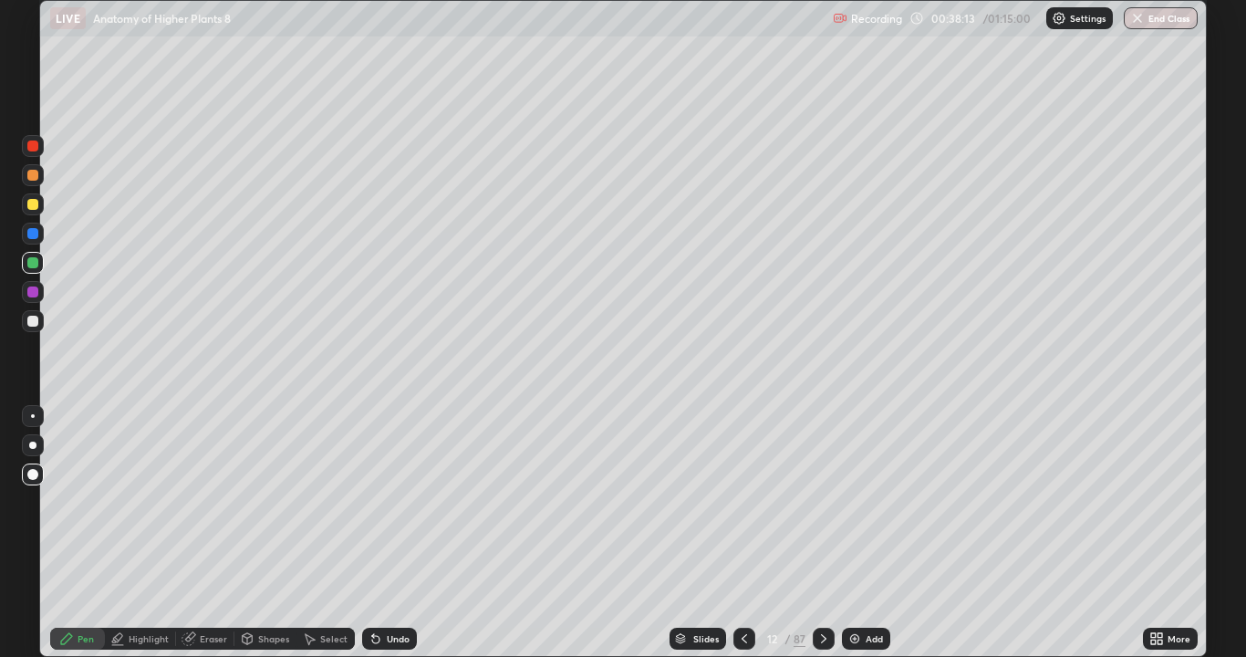
click at [40, 209] on div at bounding box center [33, 204] width 22 height 22
click at [33, 174] on div at bounding box center [32, 175] width 11 height 11
click at [33, 232] on div at bounding box center [32, 233] width 11 height 11
click at [35, 328] on div at bounding box center [33, 321] width 22 height 22
click at [735, 533] on div at bounding box center [745, 639] width 22 height 22
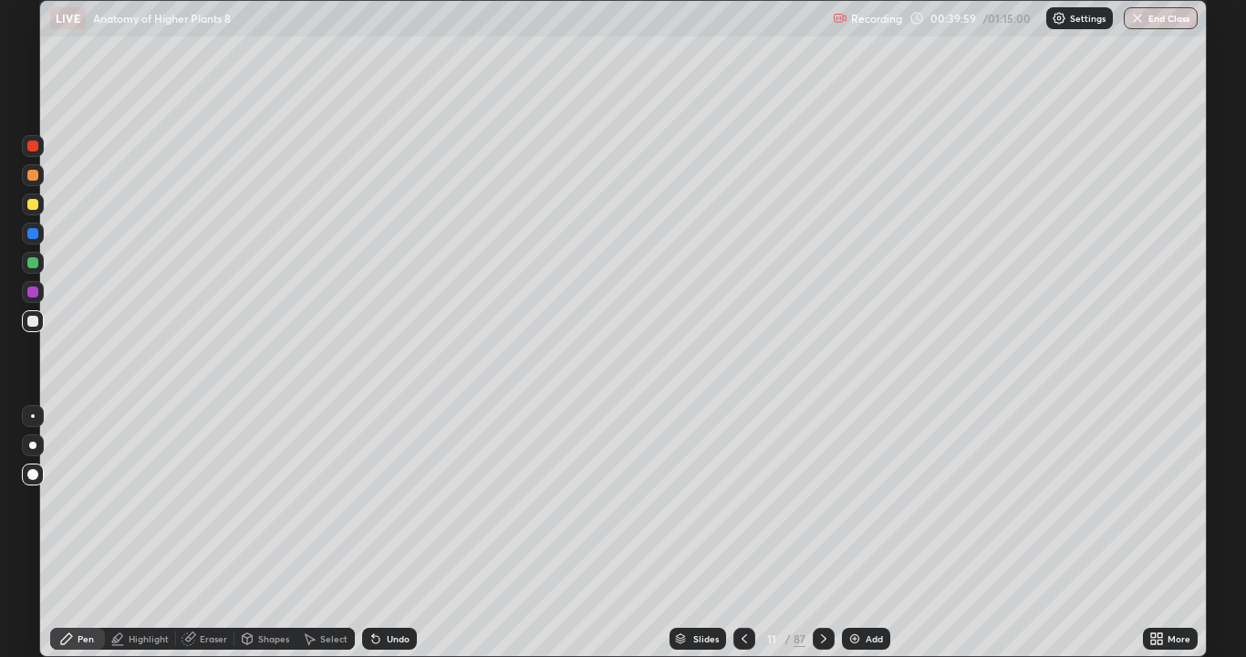
click at [742, 533] on icon at bounding box center [744, 638] width 15 height 15
click at [743, 533] on icon at bounding box center [744, 638] width 5 height 9
click at [744, 533] on icon at bounding box center [744, 638] width 15 height 15
click at [745, 533] on icon at bounding box center [744, 638] width 15 height 15
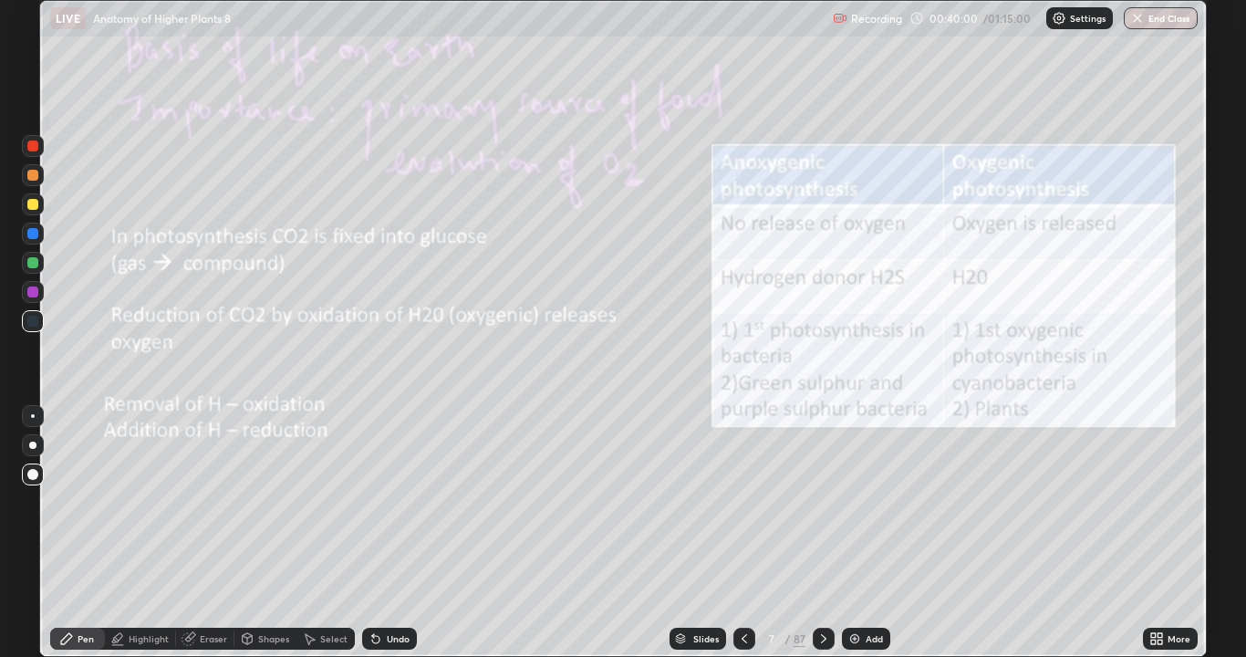
click at [746, 533] on icon at bounding box center [744, 638] width 15 height 15
click at [745, 533] on icon at bounding box center [744, 638] width 15 height 15
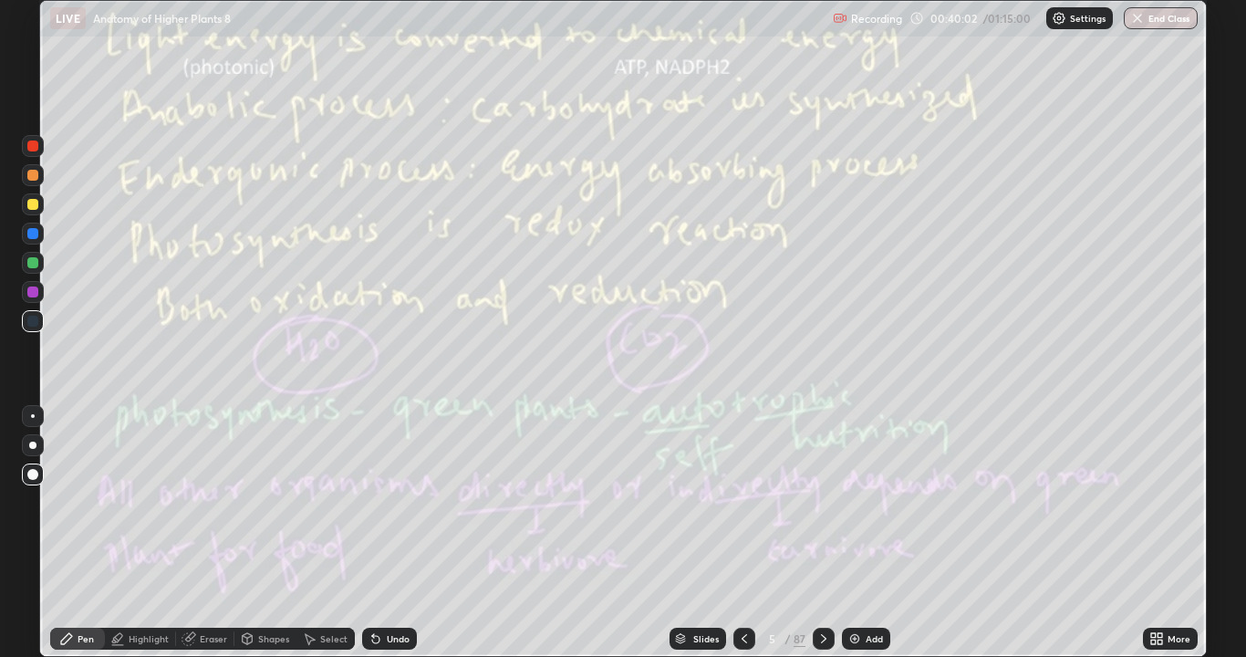
click at [823, 533] on icon at bounding box center [824, 638] width 15 height 15
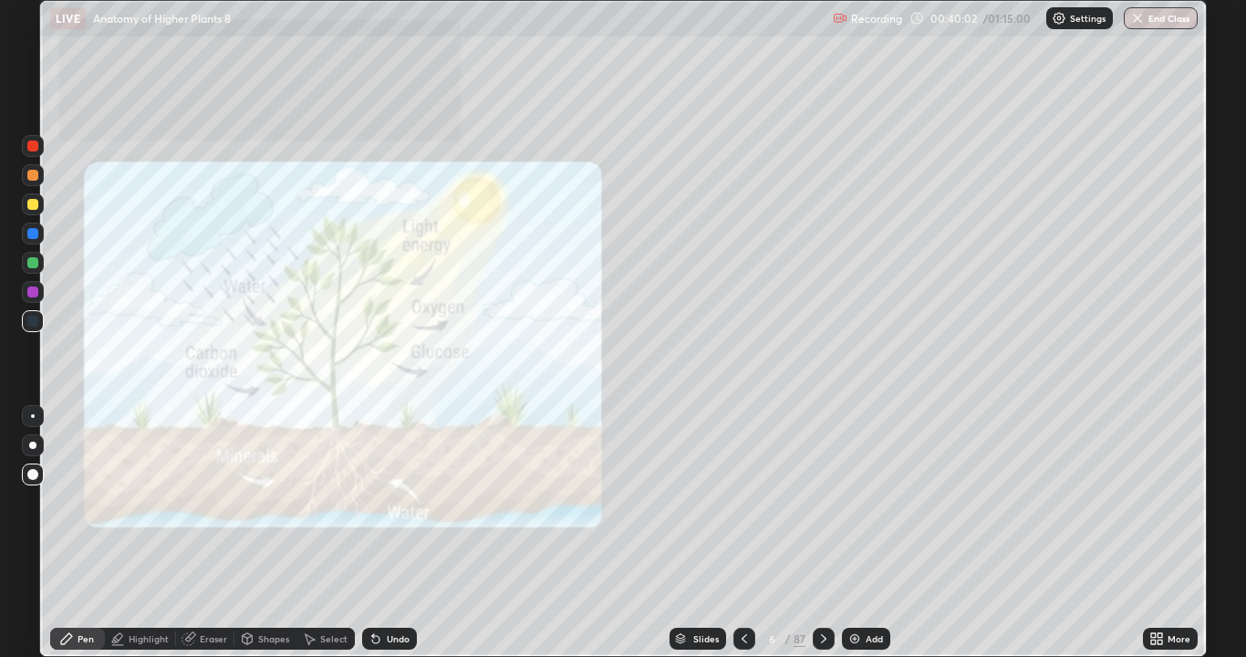
click at [824, 533] on icon at bounding box center [823, 638] width 5 height 9
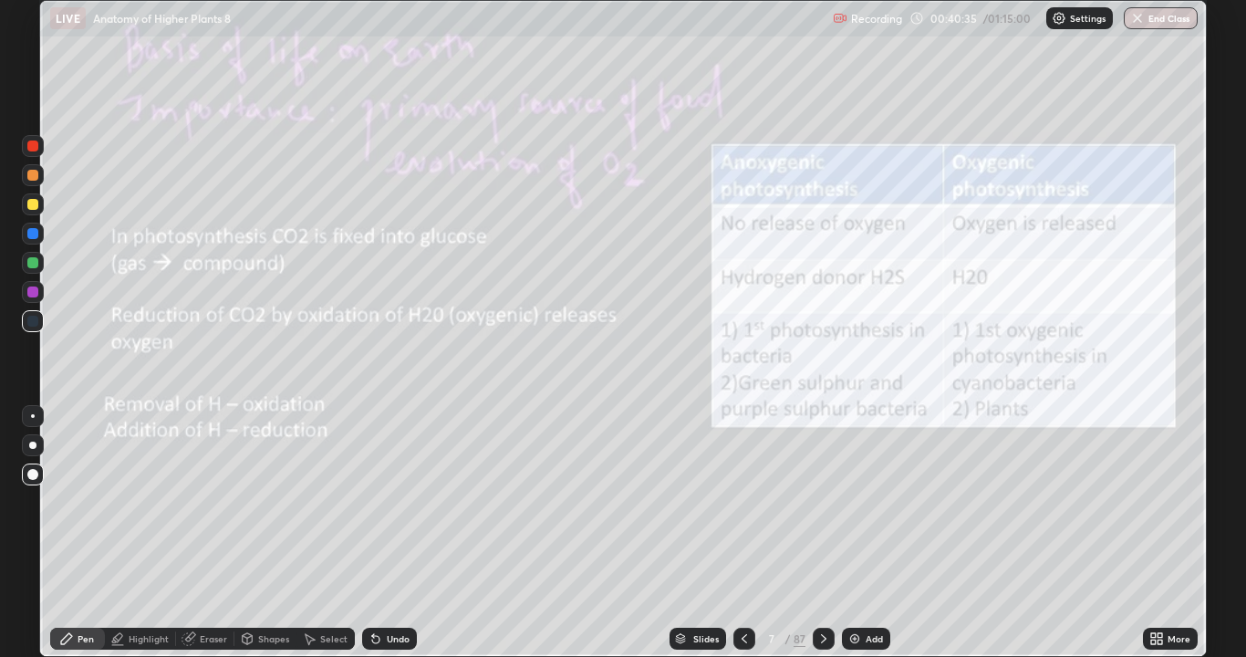
click at [825, 533] on icon at bounding box center [824, 638] width 15 height 15
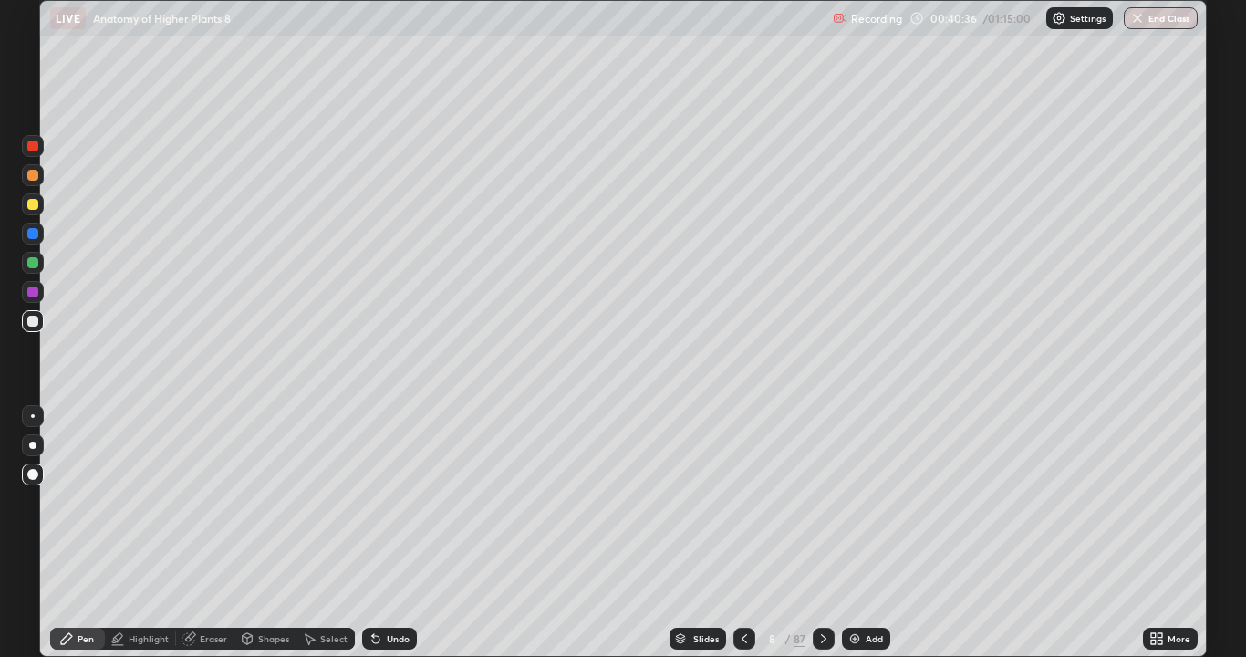
click at [819, 533] on icon at bounding box center [824, 638] width 15 height 15
click at [822, 533] on icon at bounding box center [824, 638] width 15 height 15
click at [823, 533] on div at bounding box center [824, 638] width 22 height 36
click at [822, 533] on icon at bounding box center [824, 638] width 15 height 15
click at [884, 533] on div "Slides 12 / 87 Add" at bounding box center [780, 638] width 726 height 36
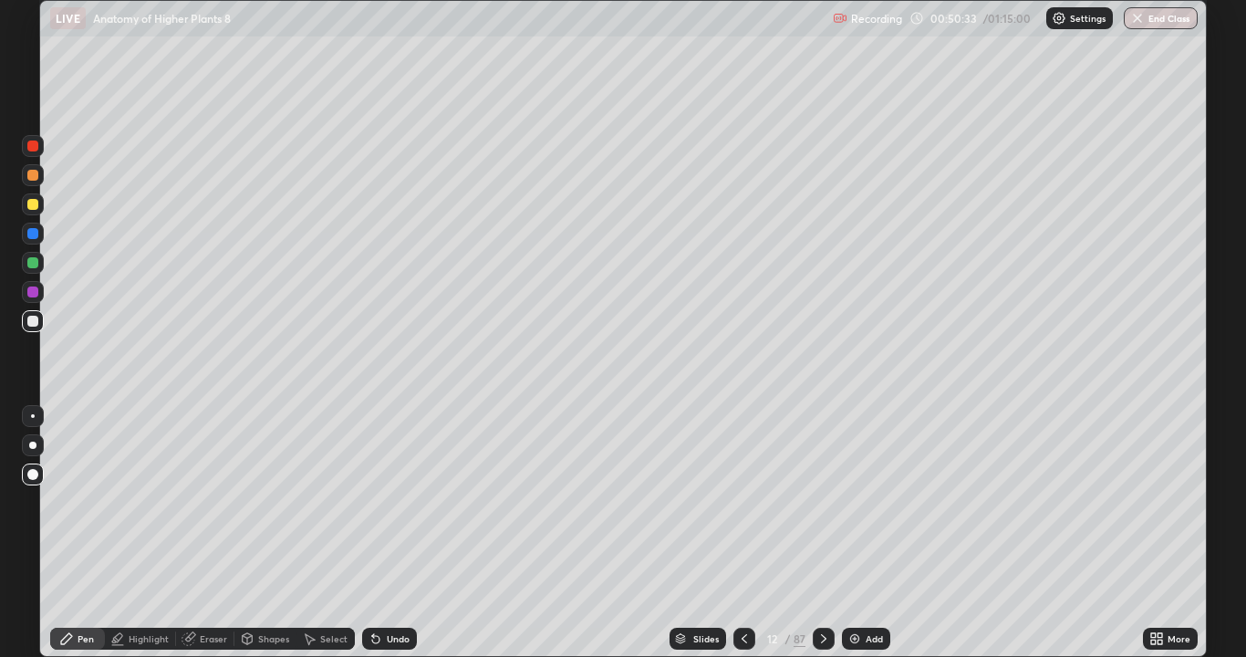
click at [875, 533] on div "Add" at bounding box center [874, 638] width 17 height 9
click at [882, 533] on div "Add" at bounding box center [867, 639] width 48 height 22
click at [218, 533] on div "Eraser" at bounding box center [213, 638] width 27 height 9
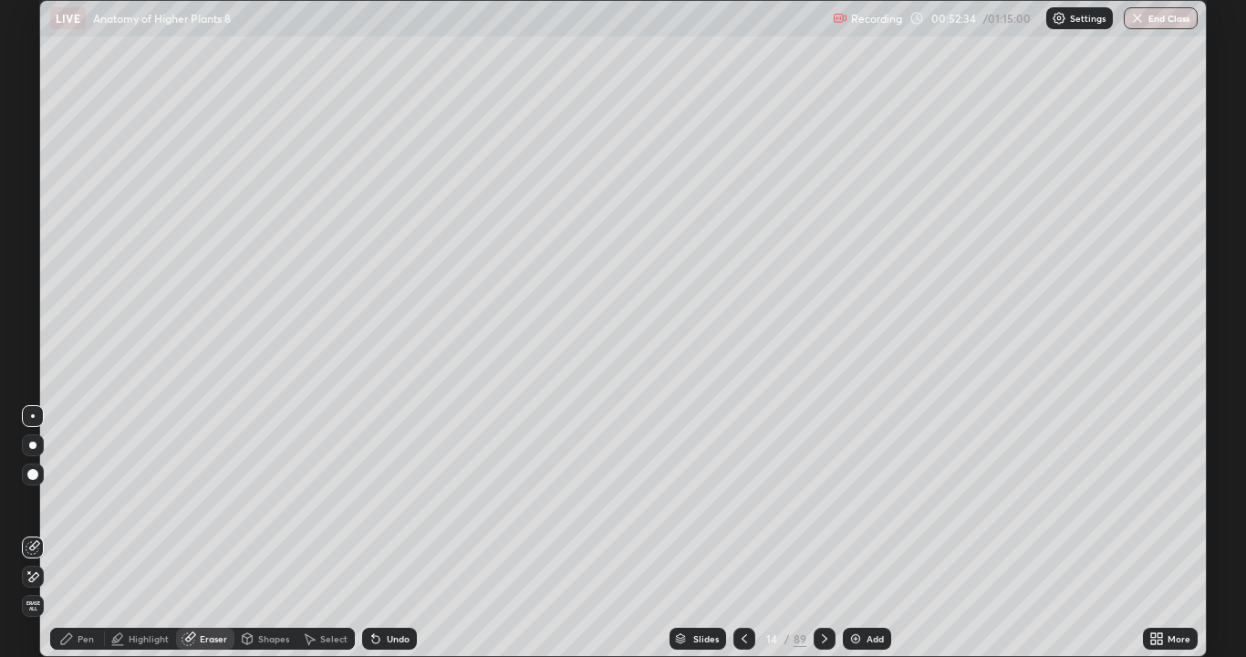
click at [43, 533] on div "Erase all" at bounding box center [33, 606] width 22 height 22
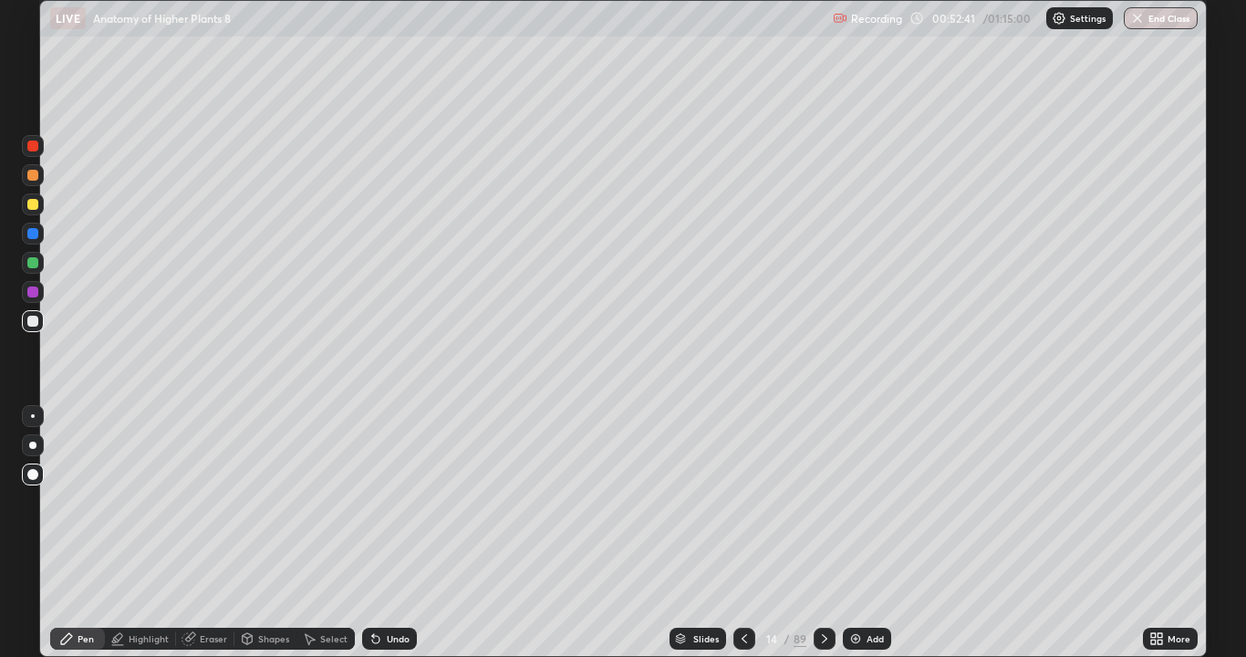
click at [787, 533] on div "14 / 89" at bounding box center [785, 638] width 102 height 36
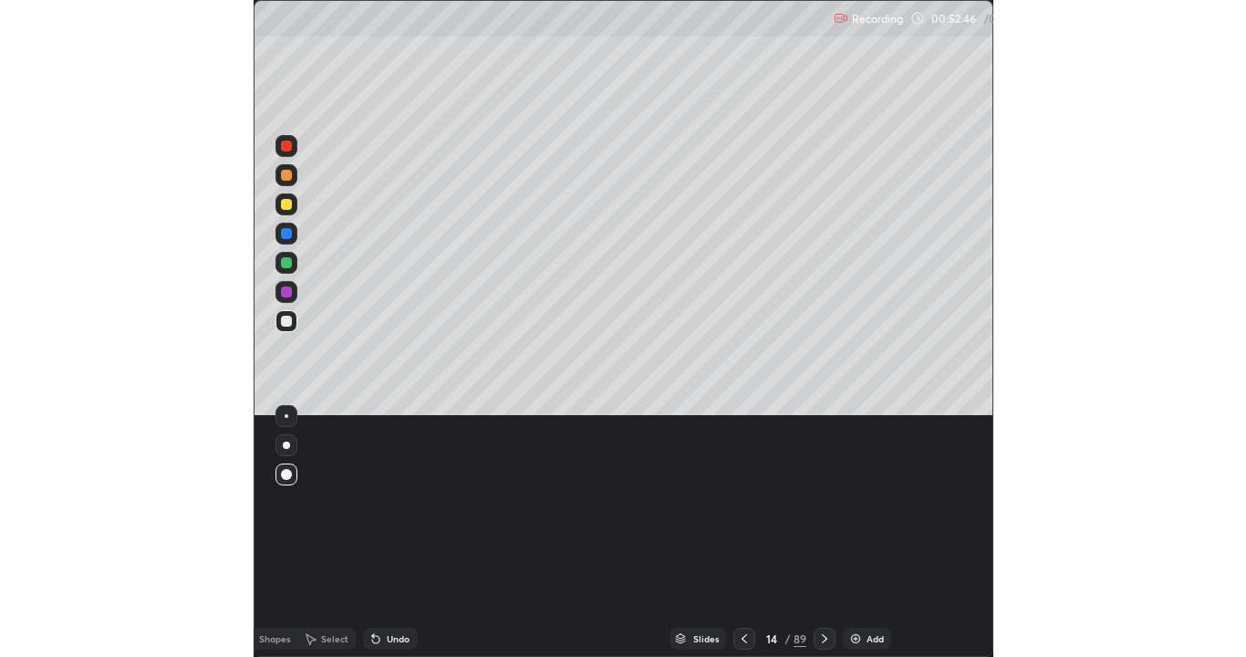
scroll to position [657, 1246]
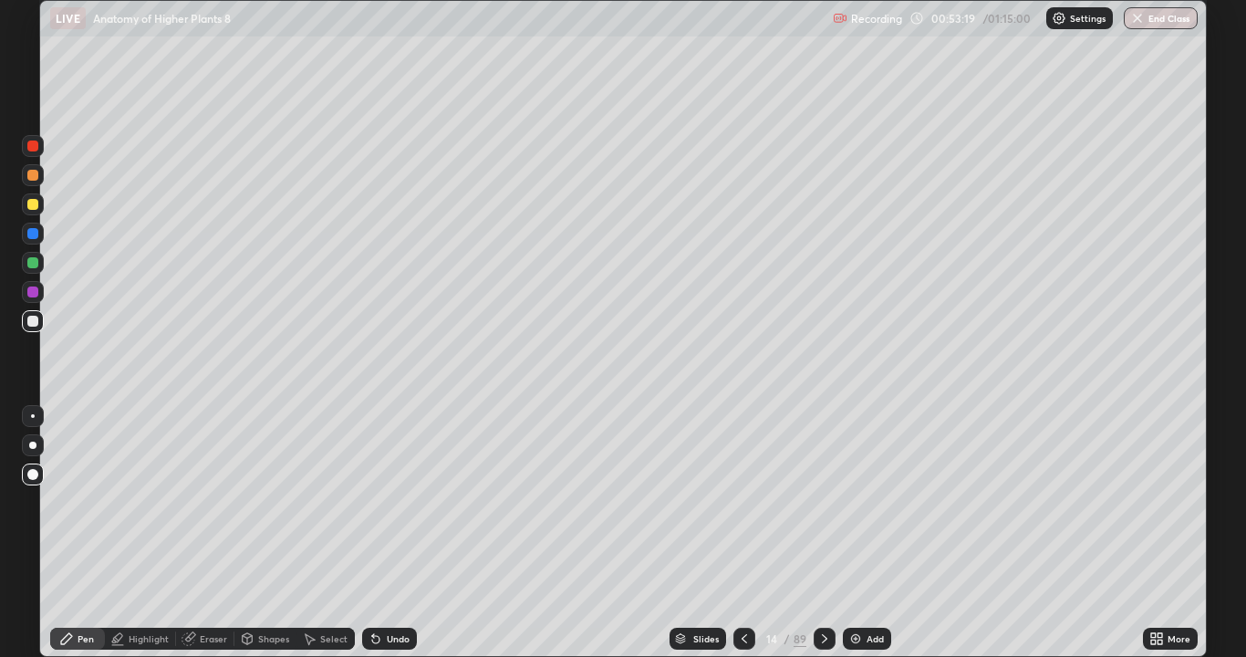
click at [222, 533] on div "Eraser" at bounding box center [213, 638] width 27 height 9
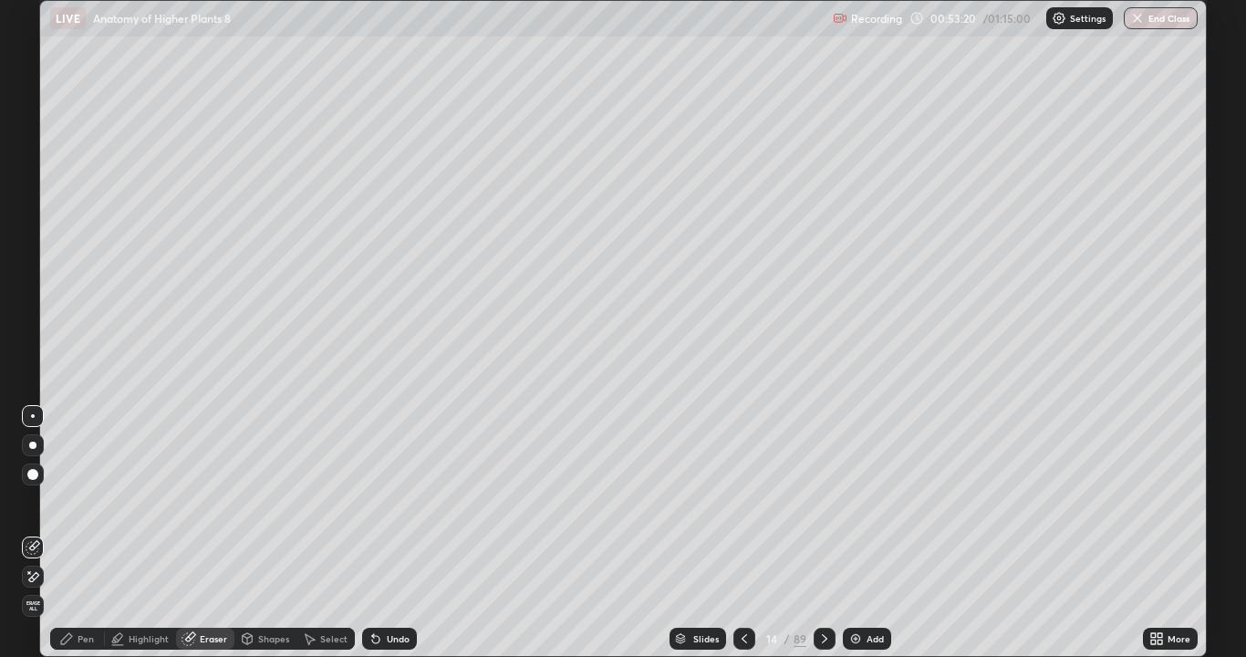
click at [39, 533] on span "Erase all" at bounding box center [33, 605] width 20 height 11
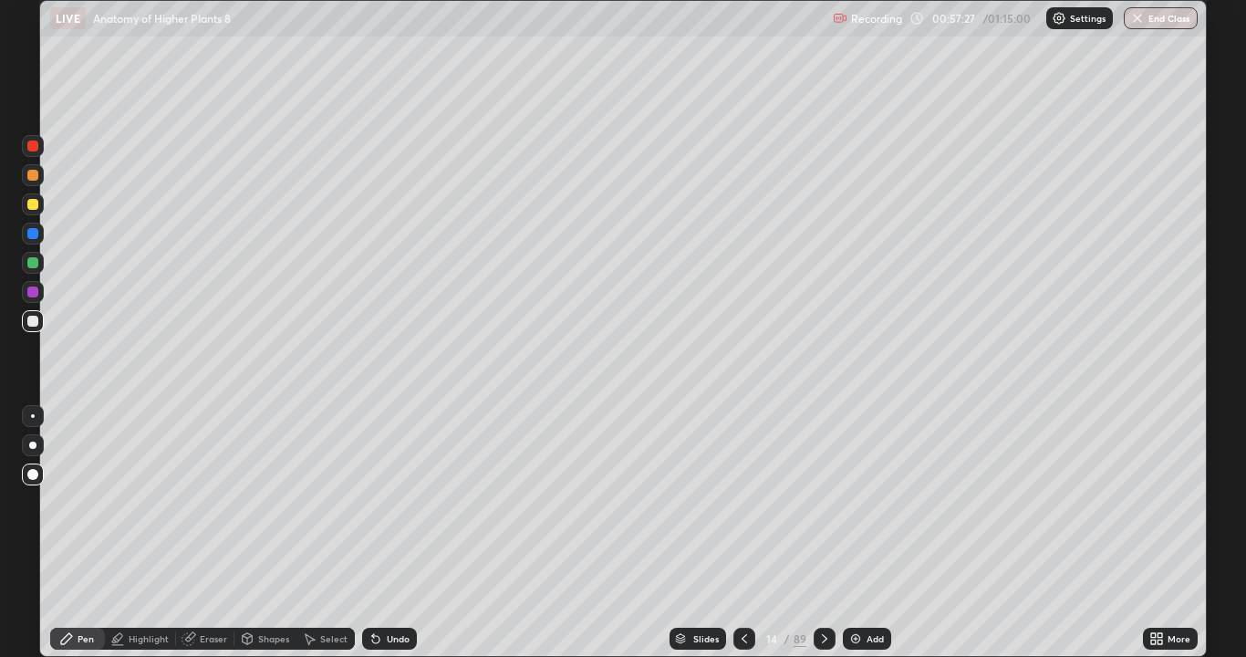
click at [825, 533] on icon at bounding box center [824, 638] width 5 height 9
click at [823, 533] on icon at bounding box center [824, 638] width 15 height 15
click at [822, 533] on icon at bounding box center [824, 638] width 15 height 15
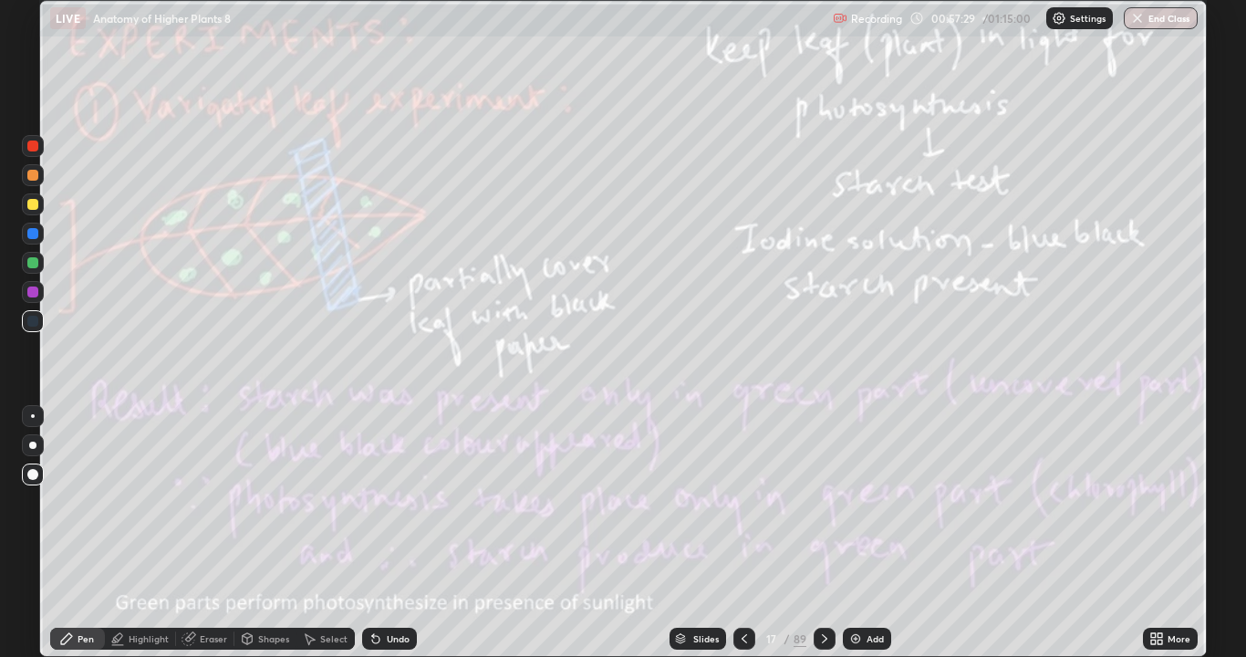
click at [823, 533] on icon at bounding box center [824, 638] width 15 height 15
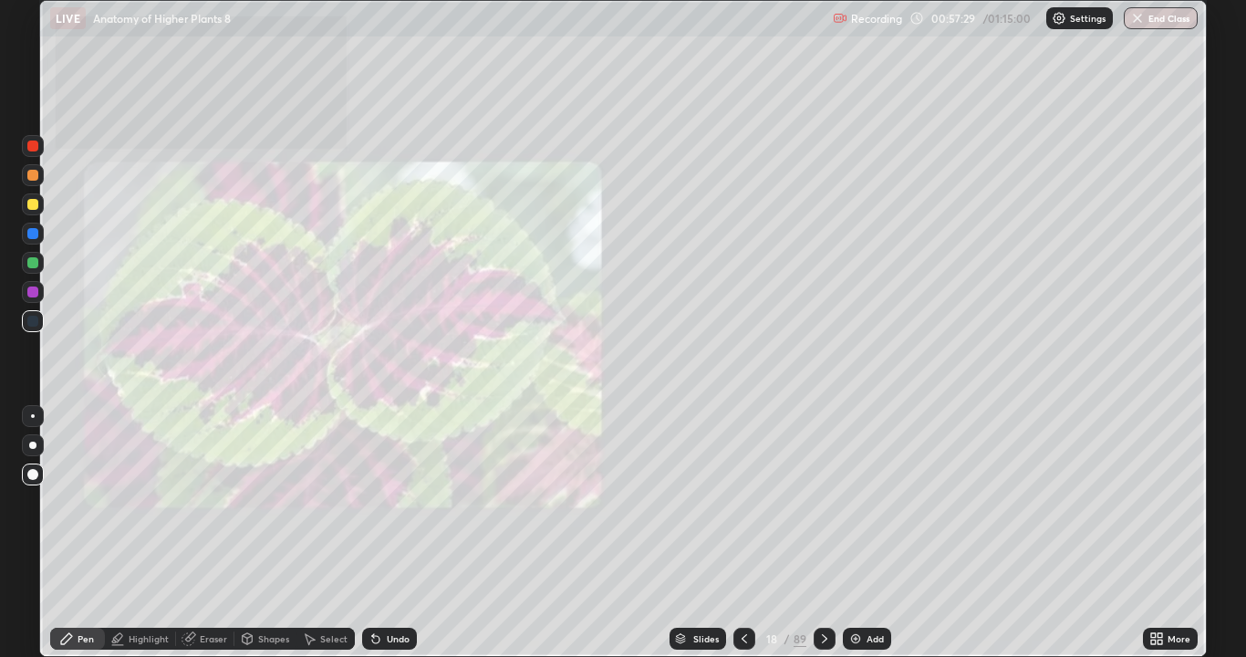
click at [819, 533] on div at bounding box center [825, 639] width 22 height 22
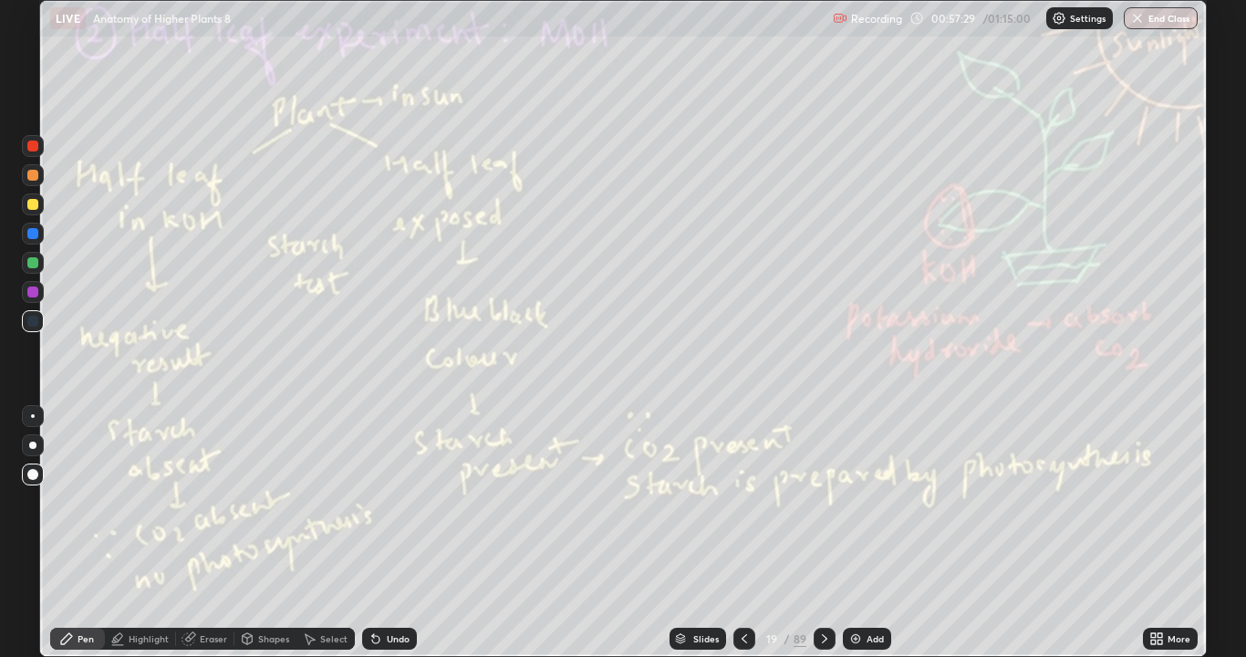
click at [823, 533] on icon at bounding box center [824, 638] width 15 height 15
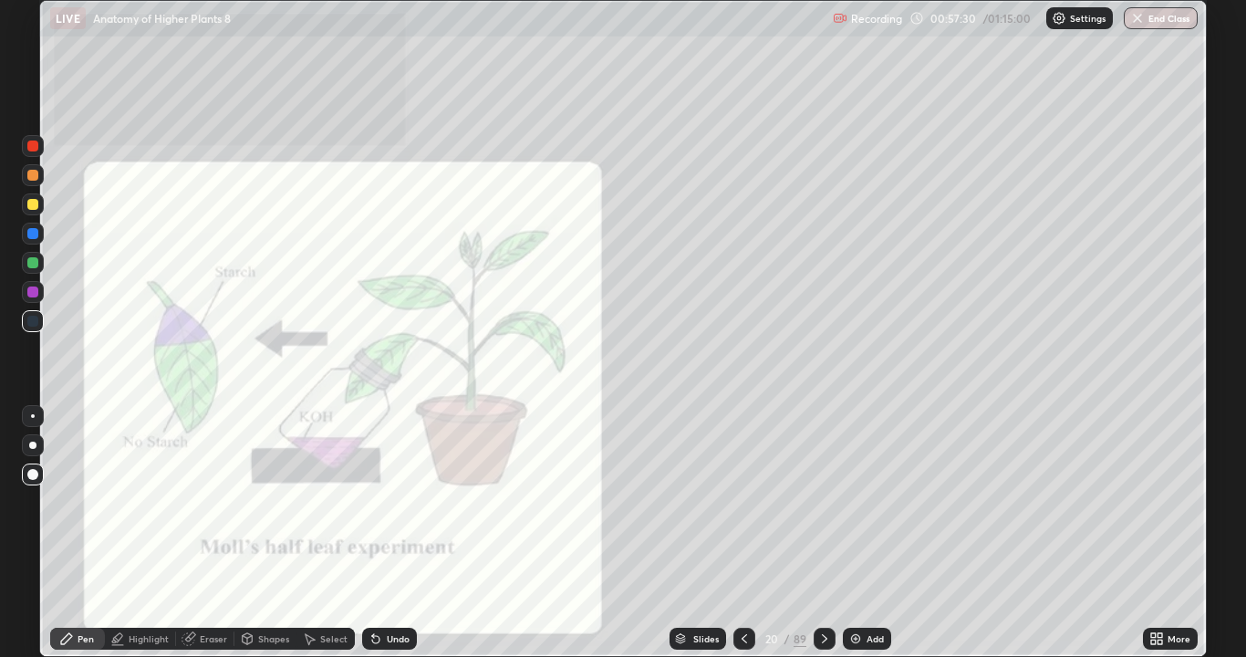
click at [819, 533] on div at bounding box center [825, 639] width 22 height 22
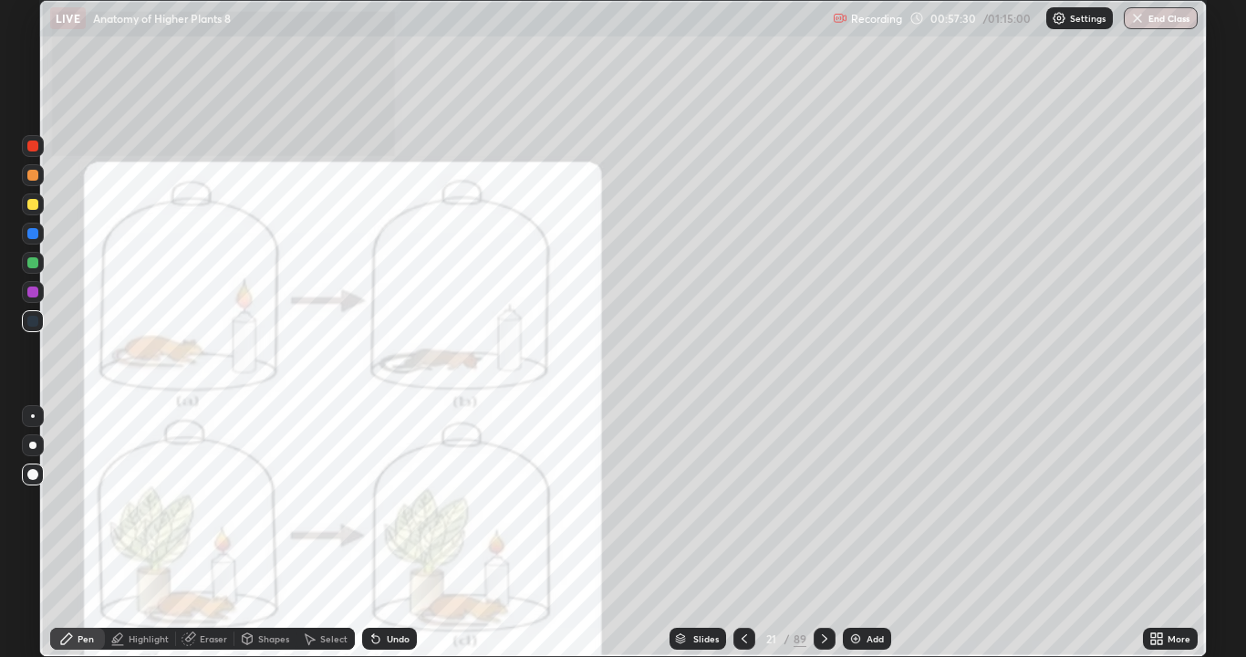
click at [820, 533] on div at bounding box center [825, 639] width 22 height 22
click at [821, 533] on div at bounding box center [825, 639] width 22 height 22
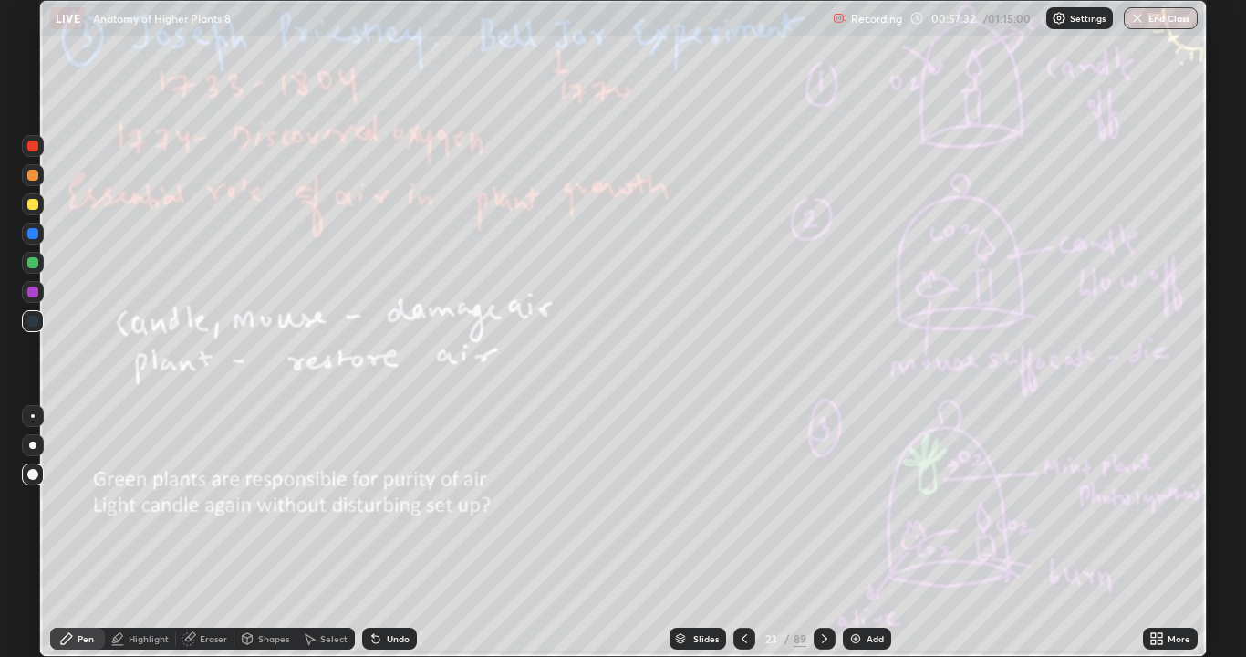
click at [822, 533] on icon at bounding box center [824, 638] width 15 height 15
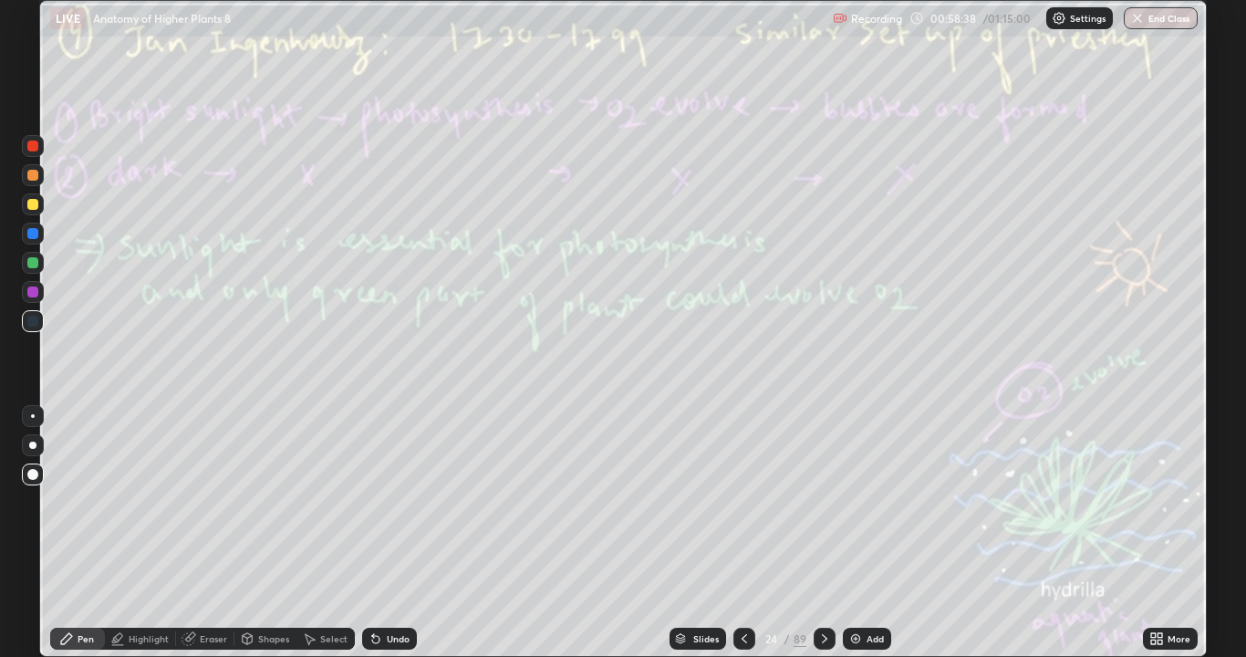
click at [825, 533] on icon at bounding box center [824, 638] width 15 height 15
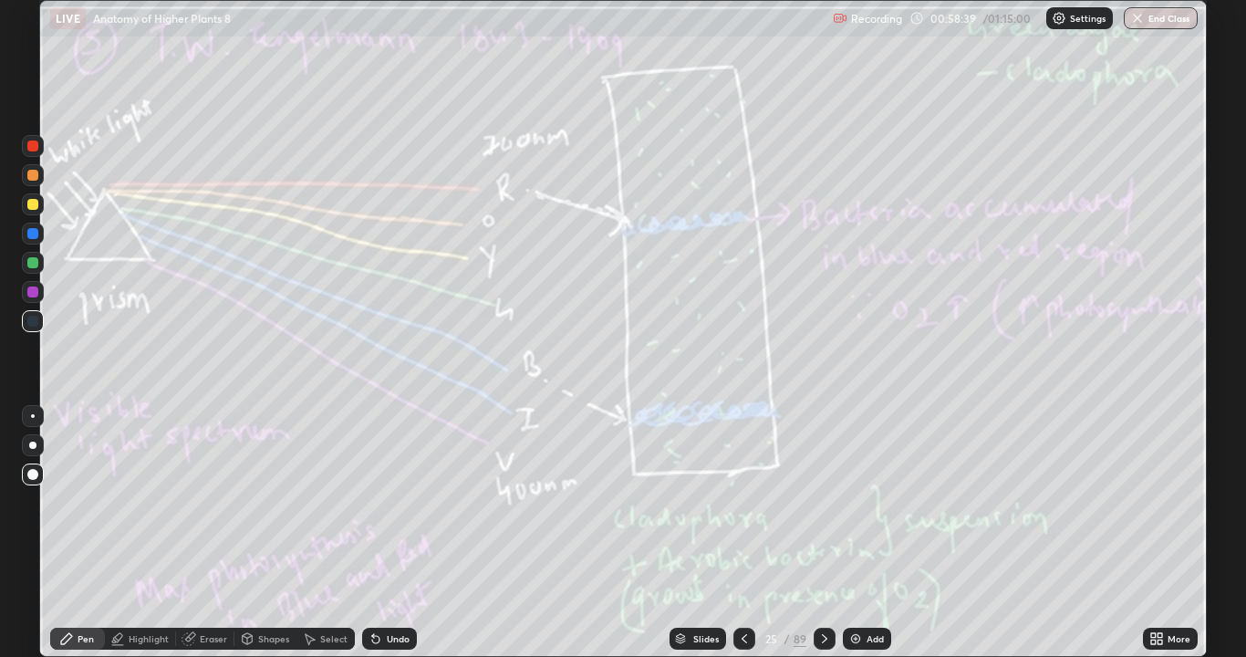
click at [794, 533] on div "89" at bounding box center [800, 638] width 13 height 16
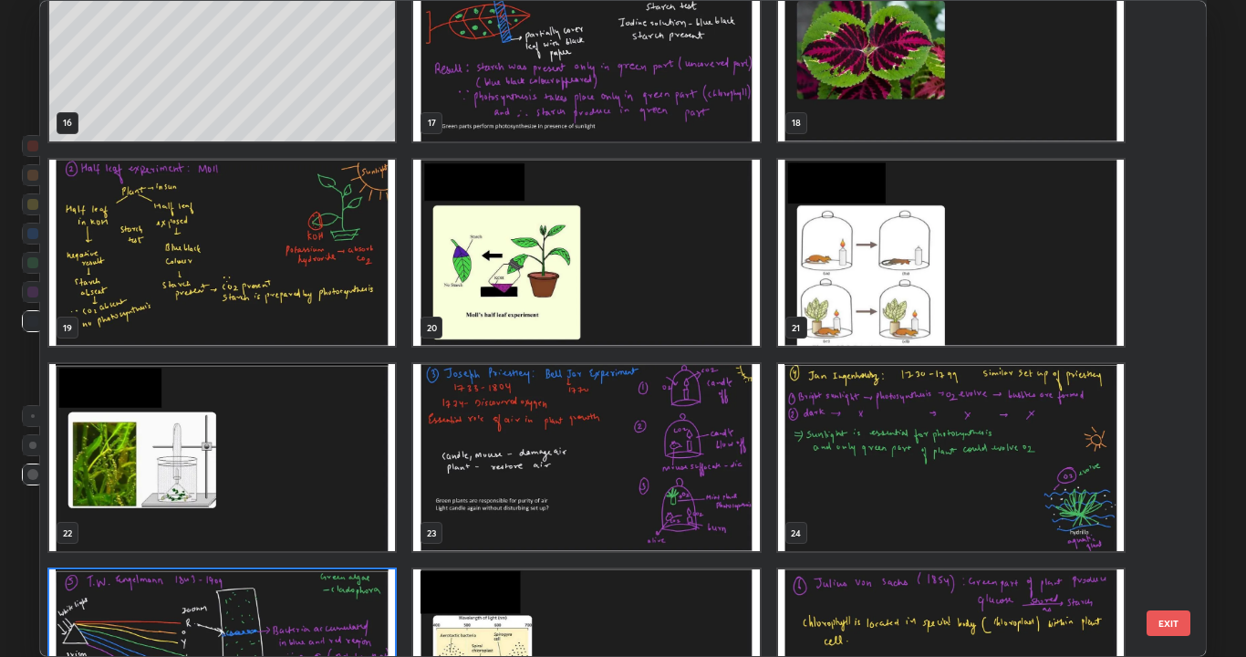
scroll to position [1086, 0]
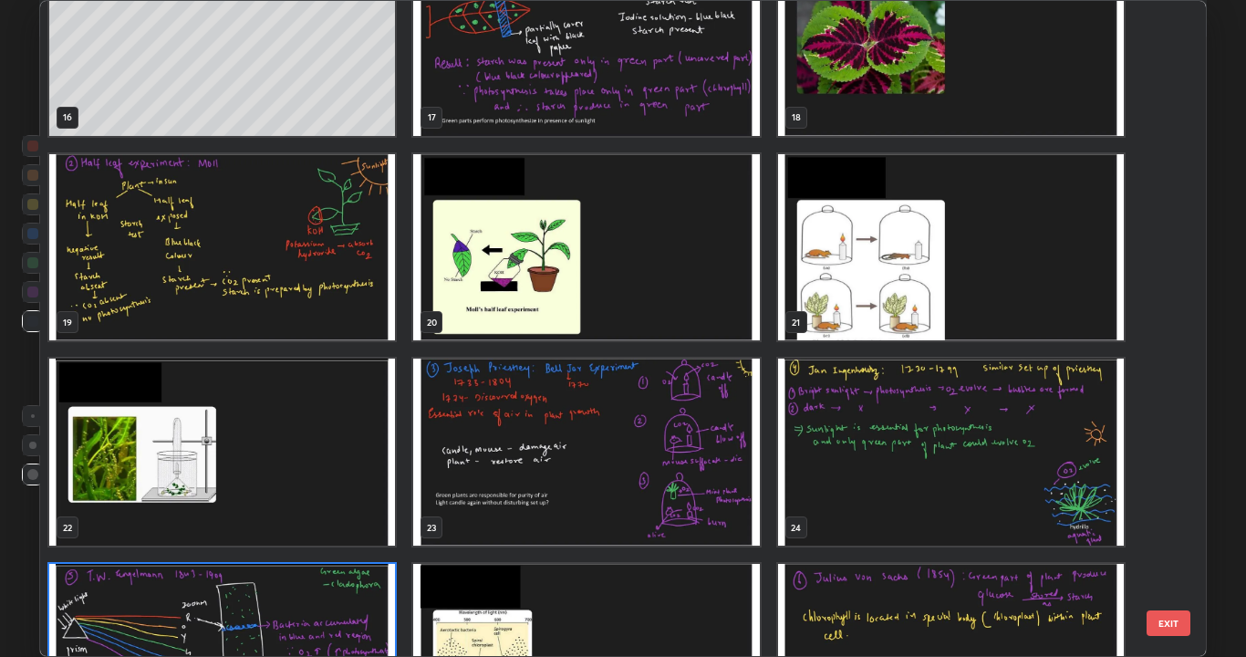
click at [711, 491] on img "grid" at bounding box center [586, 452] width 346 height 187
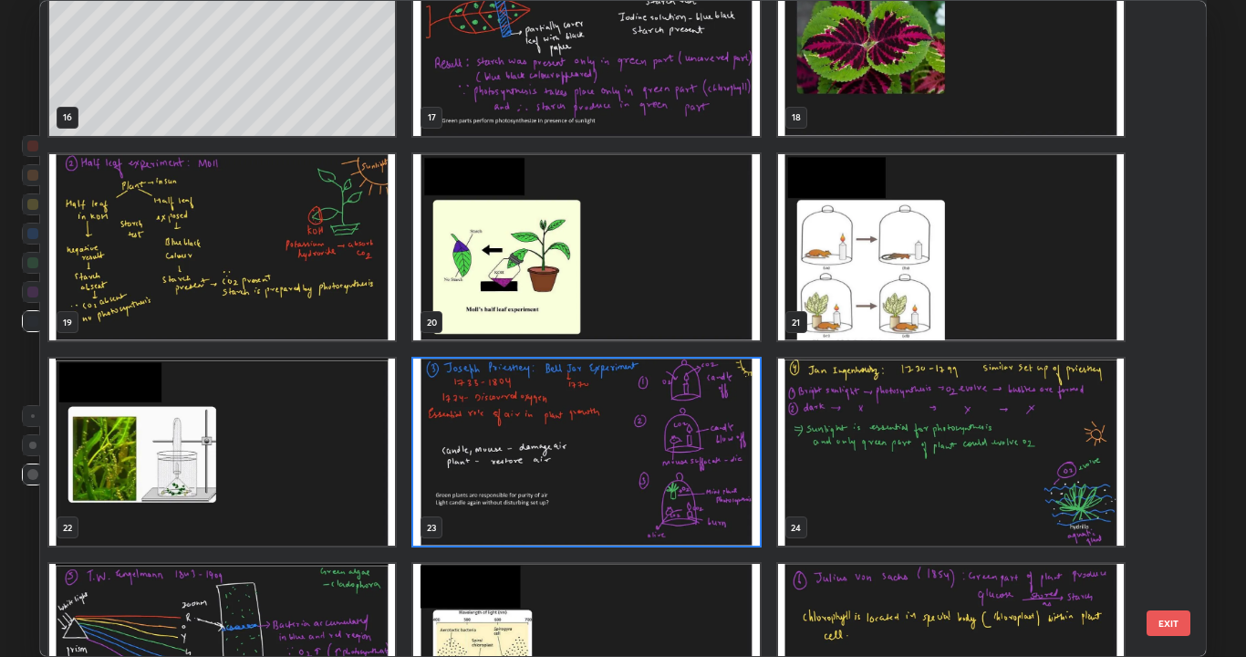
click at [710, 495] on img "grid" at bounding box center [586, 452] width 346 height 187
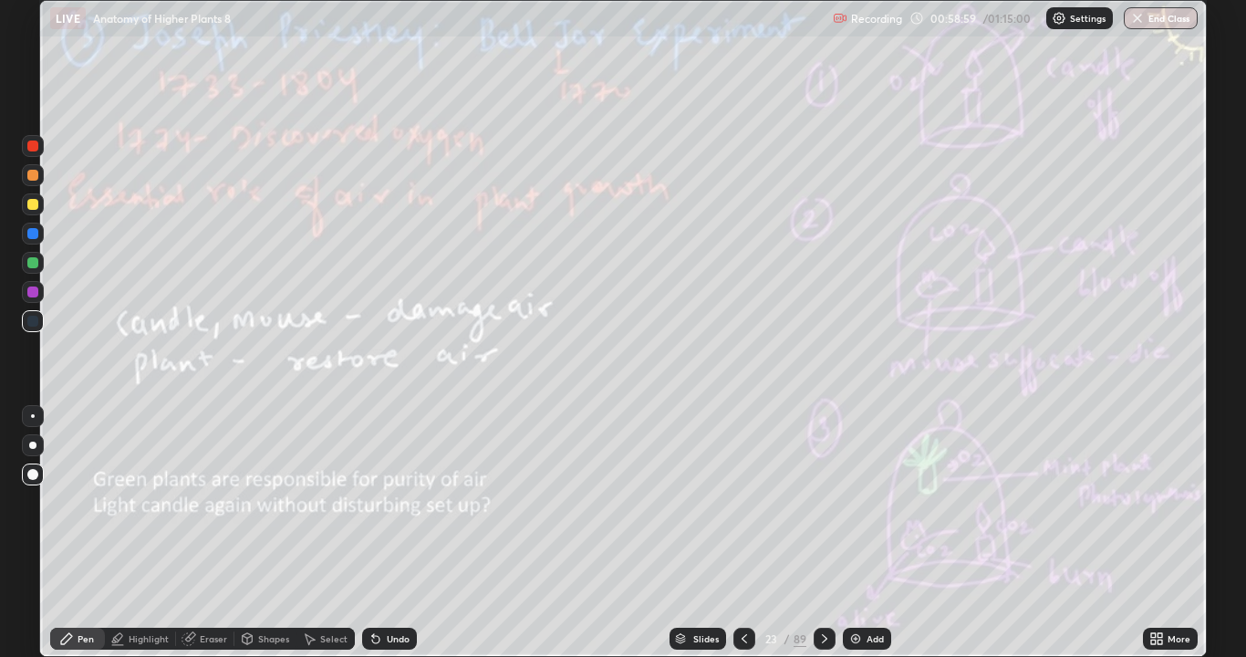
click at [33, 204] on div at bounding box center [32, 204] width 11 height 11
click at [803, 533] on div "89" at bounding box center [800, 638] width 13 height 16
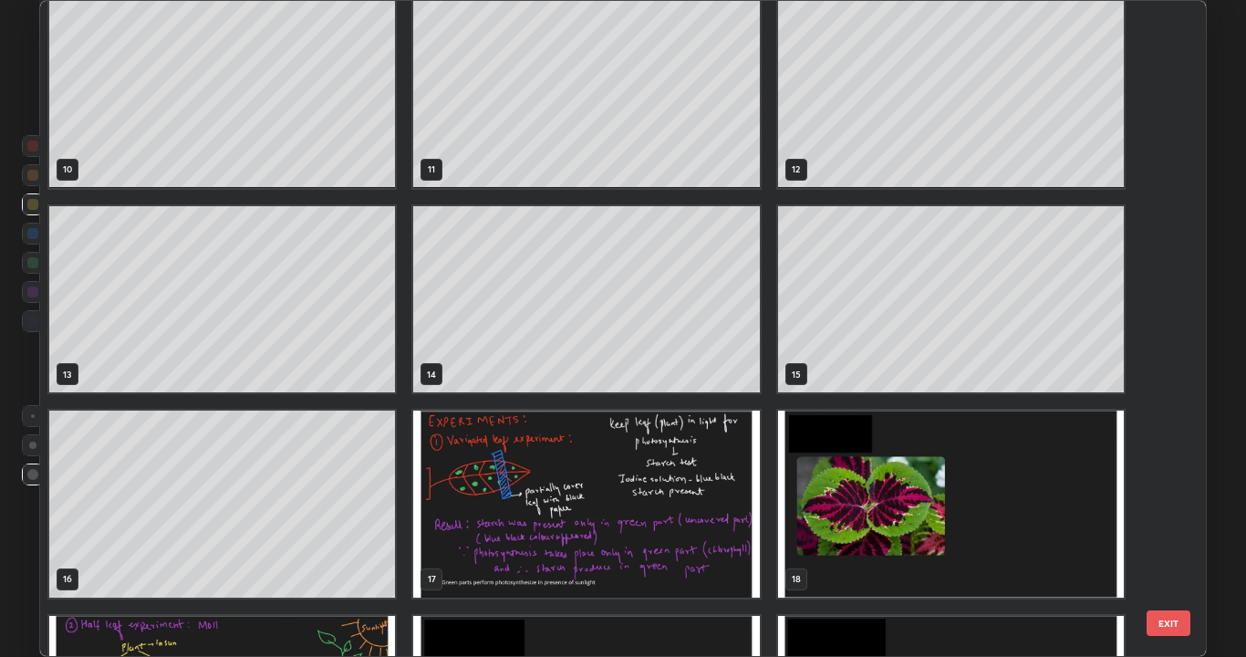
scroll to position [556, 0]
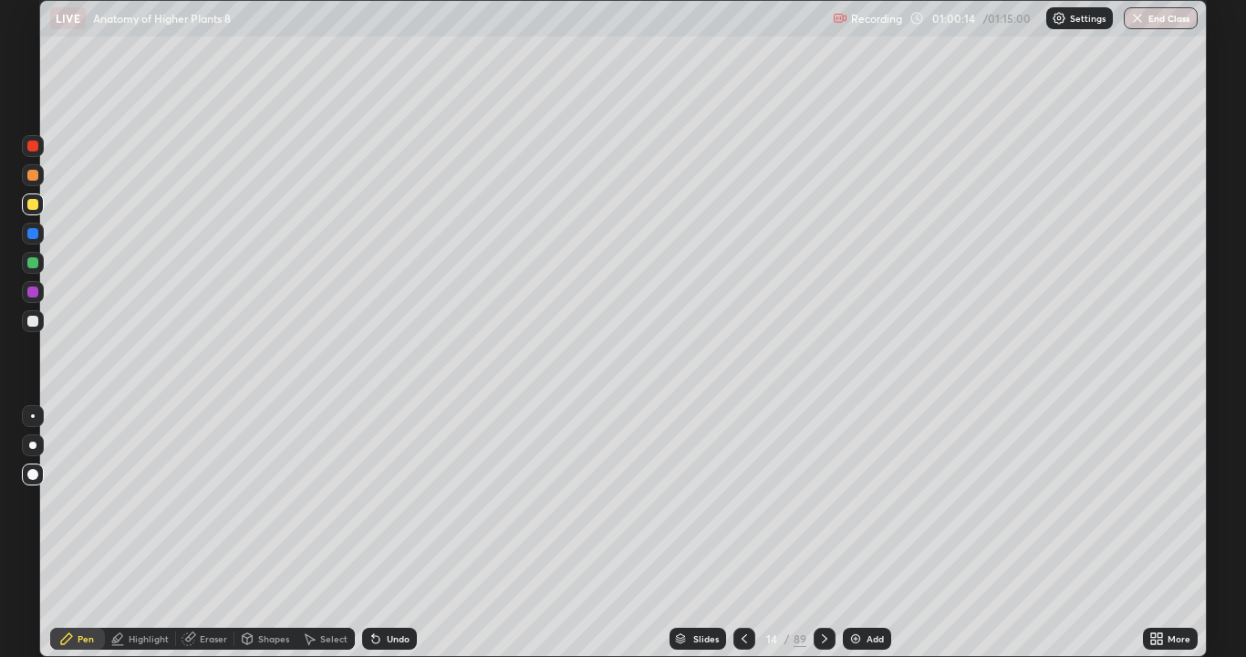
click at [187, 533] on icon at bounding box center [189, 638] width 15 height 15
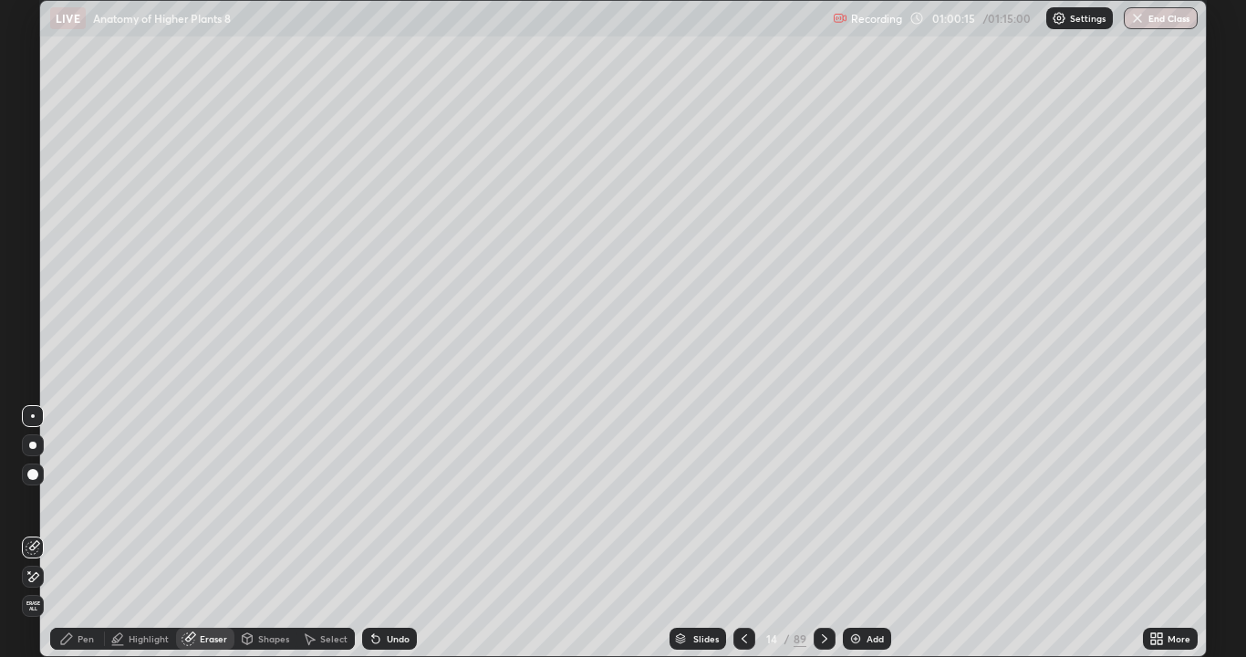
click at [43, 533] on div at bounding box center [33, 577] width 22 height 22
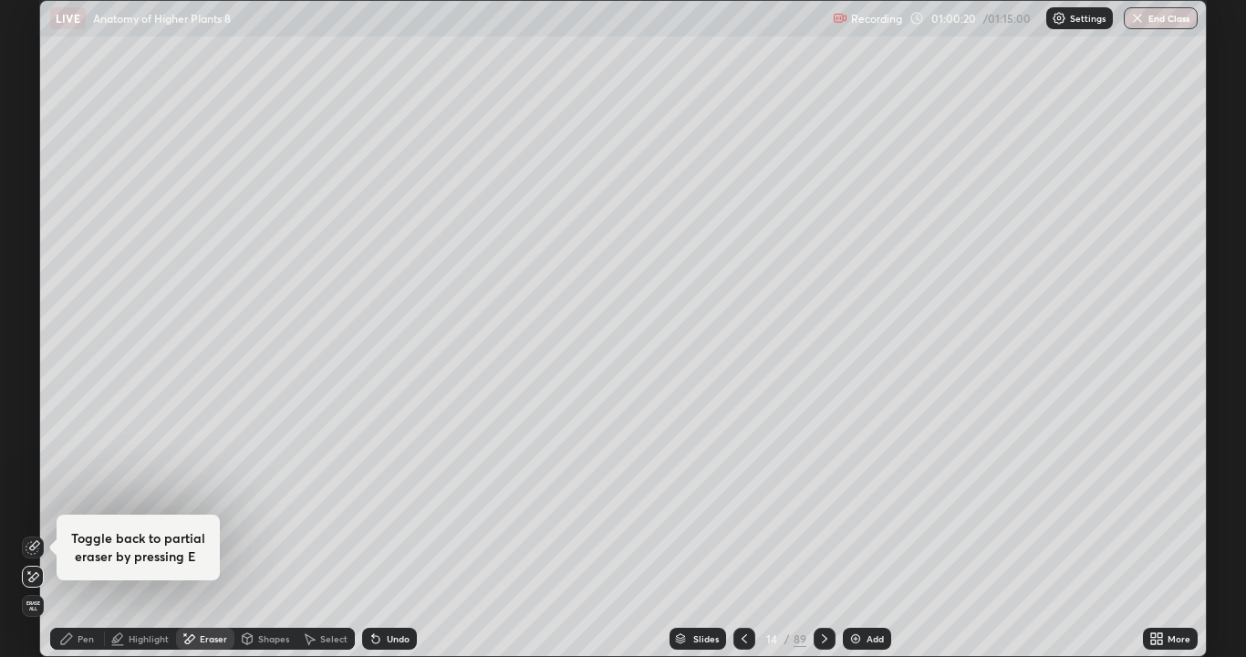
click at [75, 533] on div "Pen" at bounding box center [77, 639] width 55 height 22
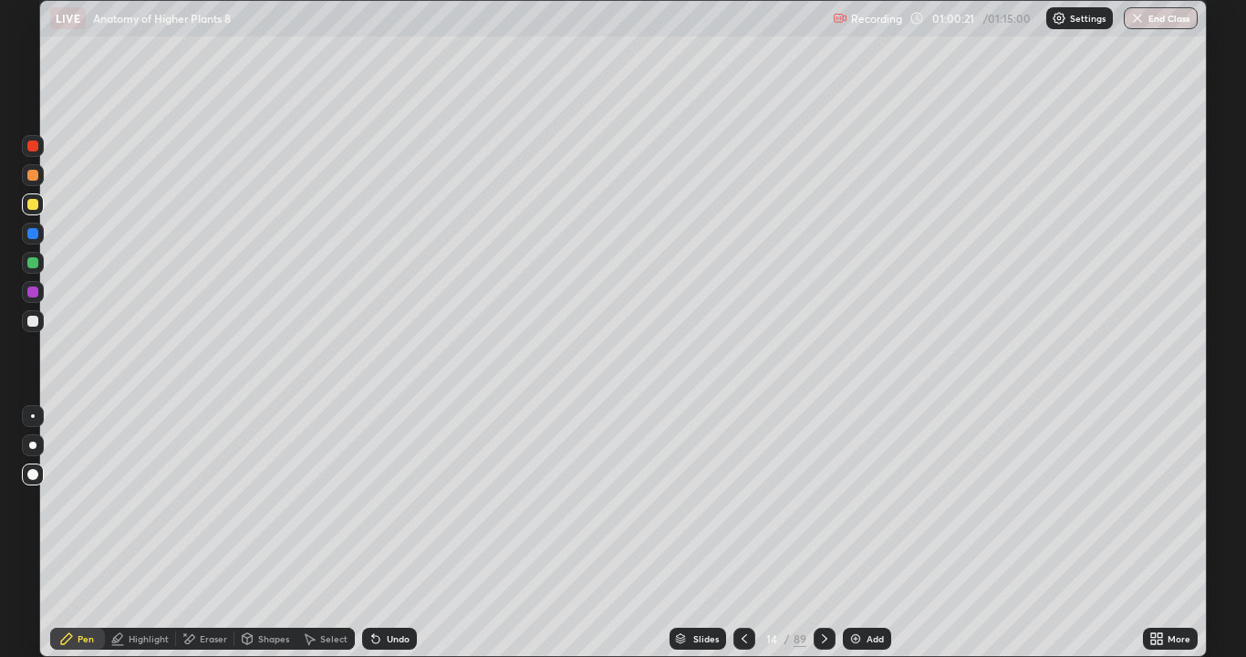
click at [35, 293] on div at bounding box center [32, 291] width 11 height 11
click at [394, 533] on div "Undo" at bounding box center [398, 638] width 23 height 9
click at [786, 533] on div "/" at bounding box center [787, 638] width 5 height 11
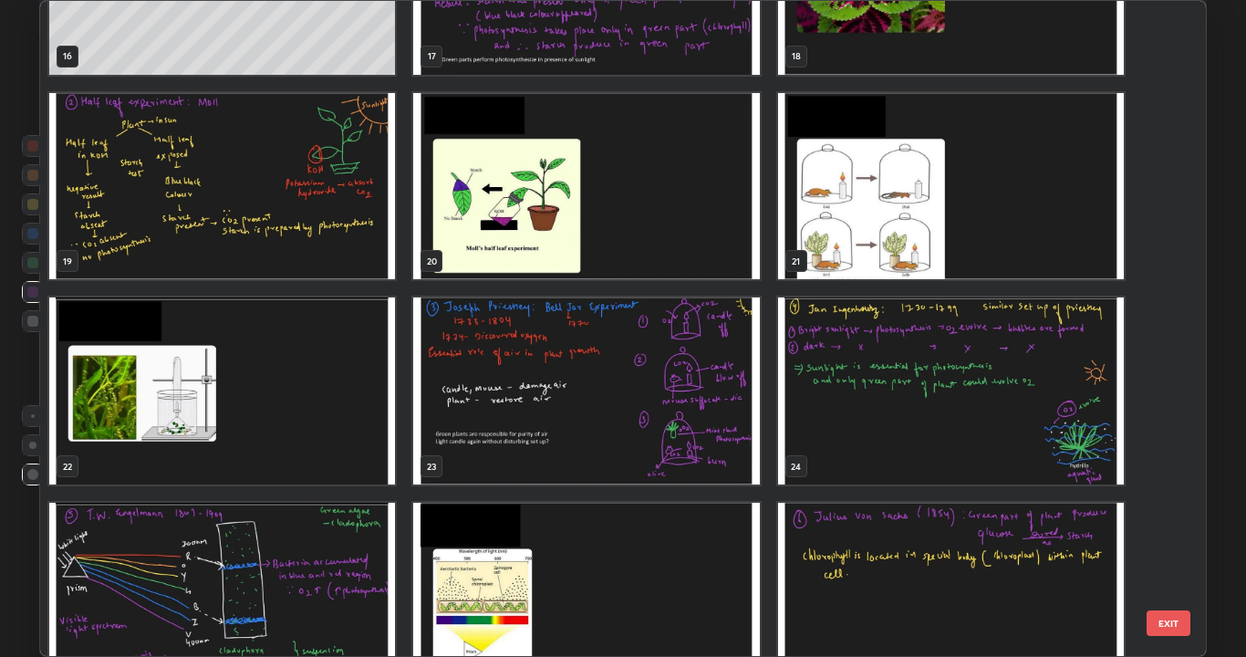
scroll to position [1149, 0]
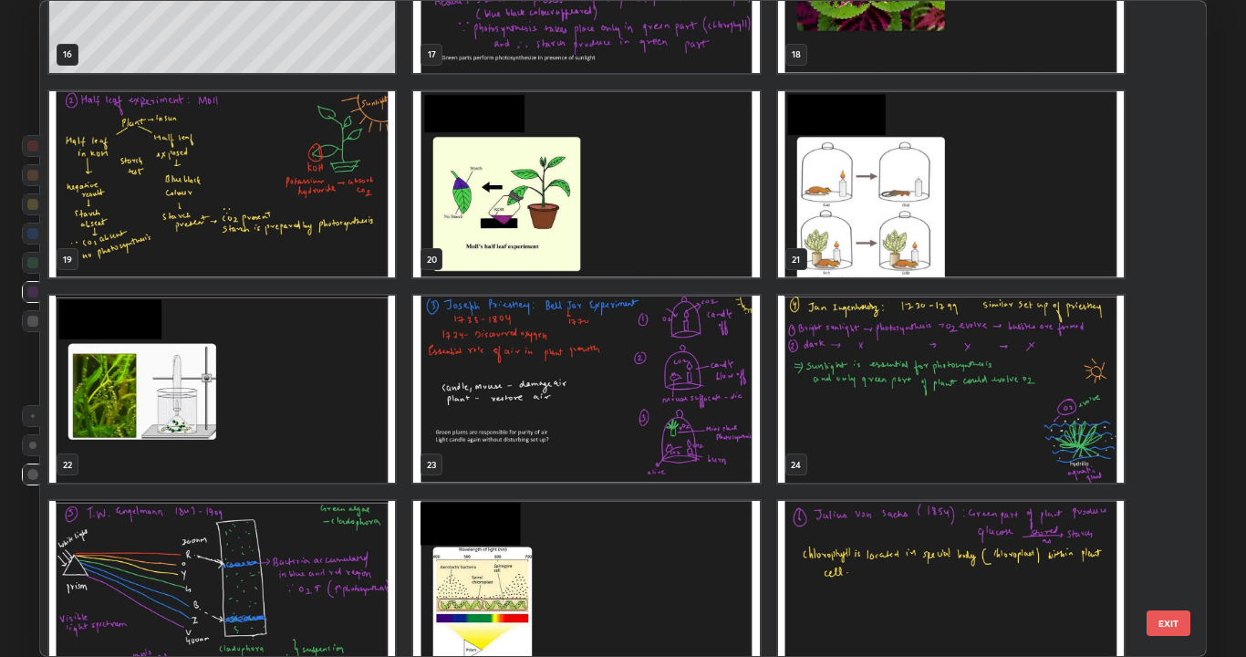
click at [994, 410] on img "grid" at bounding box center [951, 389] width 346 height 187
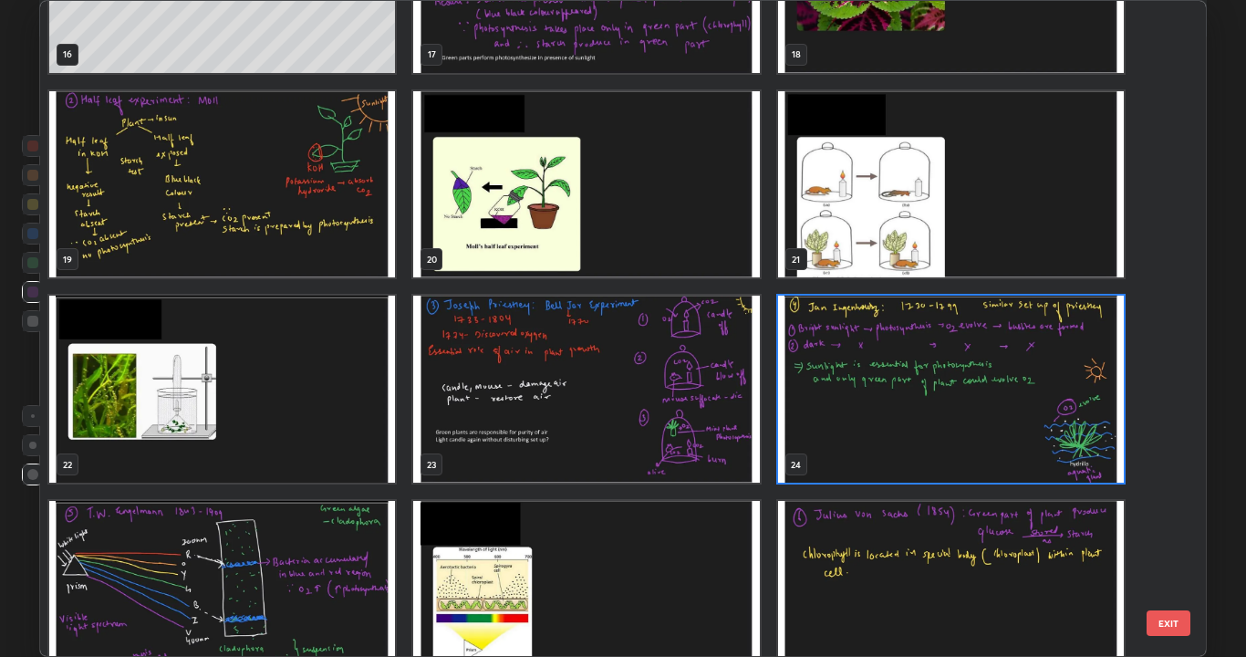
click at [998, 409] on img "grid" at bounding box center [951, 389] width 346 height 187
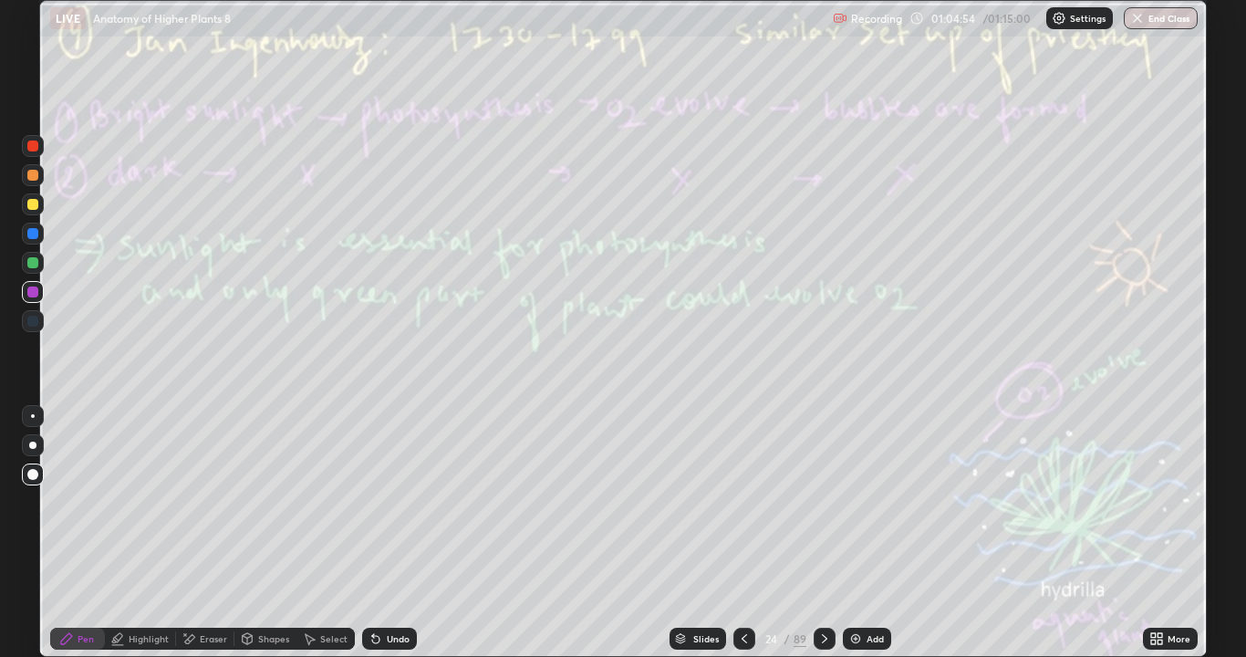
click at [825, 533] on icon at bounding box center [824, 638] width 15 height 15
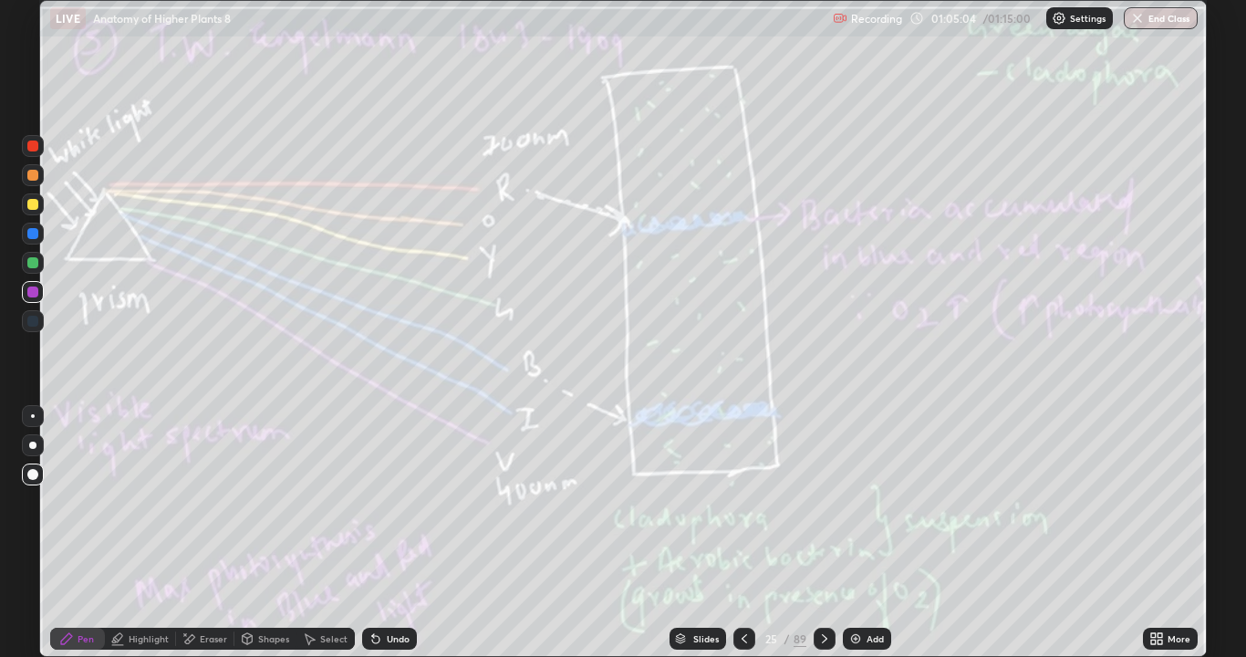
click at [826, 533] on div at bounding box center [825, 639] width 22 height 22
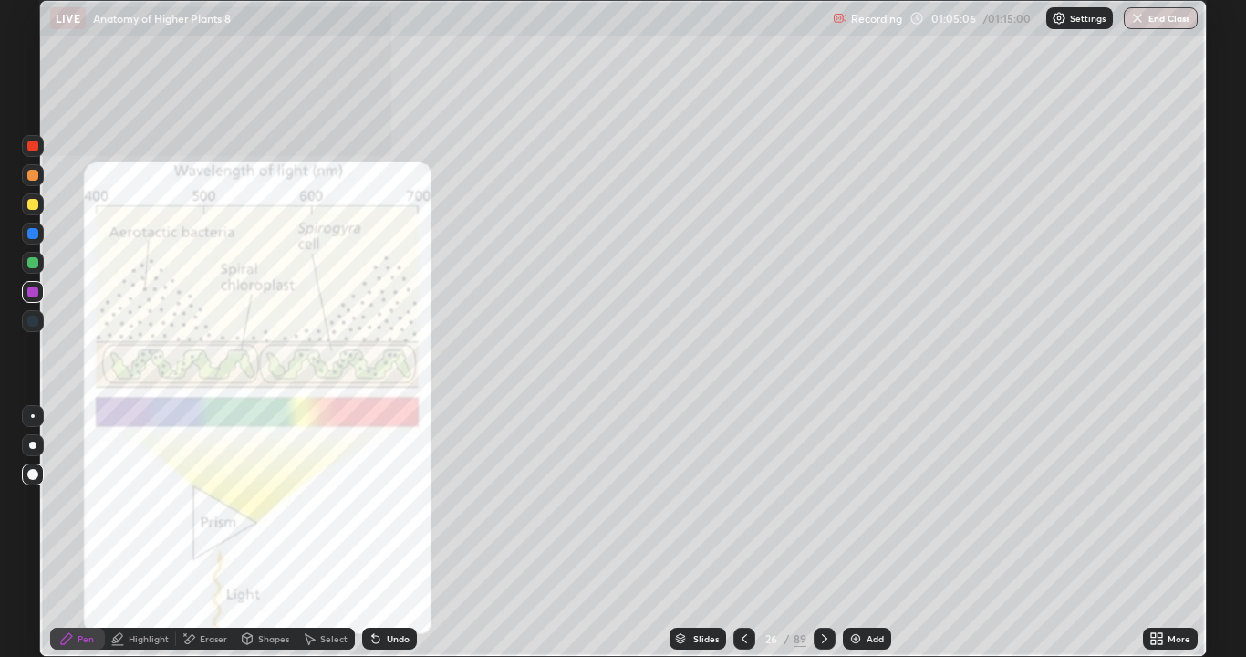
click at [821, 533] on icon at bounding box center [824, 638] width 15 height 15
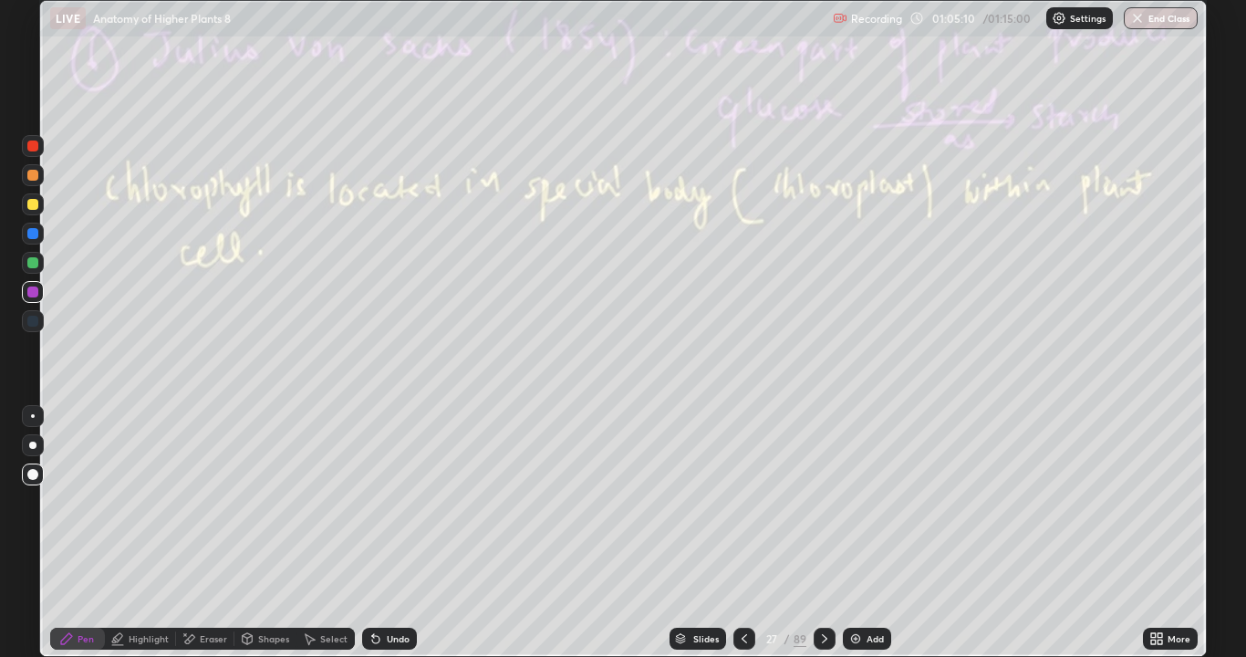
click at [743, 533] on icon at bounding box center [744, 638] width 15 height 15
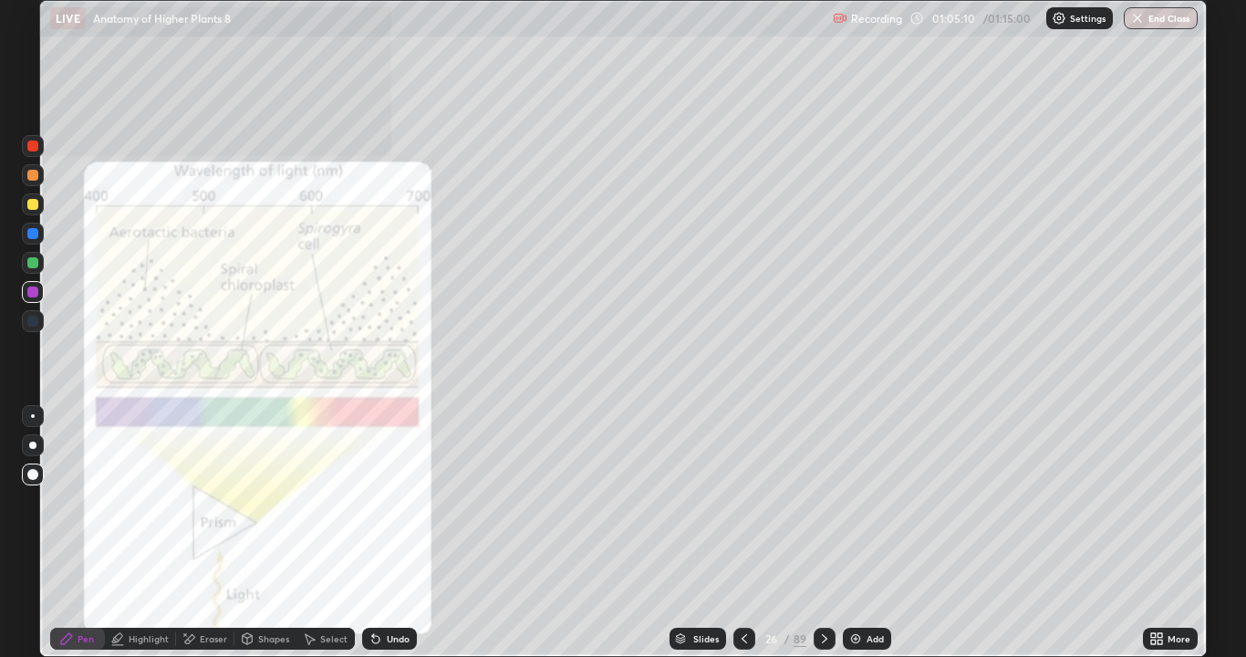
click at [743, 533] on icon at bounding box center [744, 638] width 15 height 15
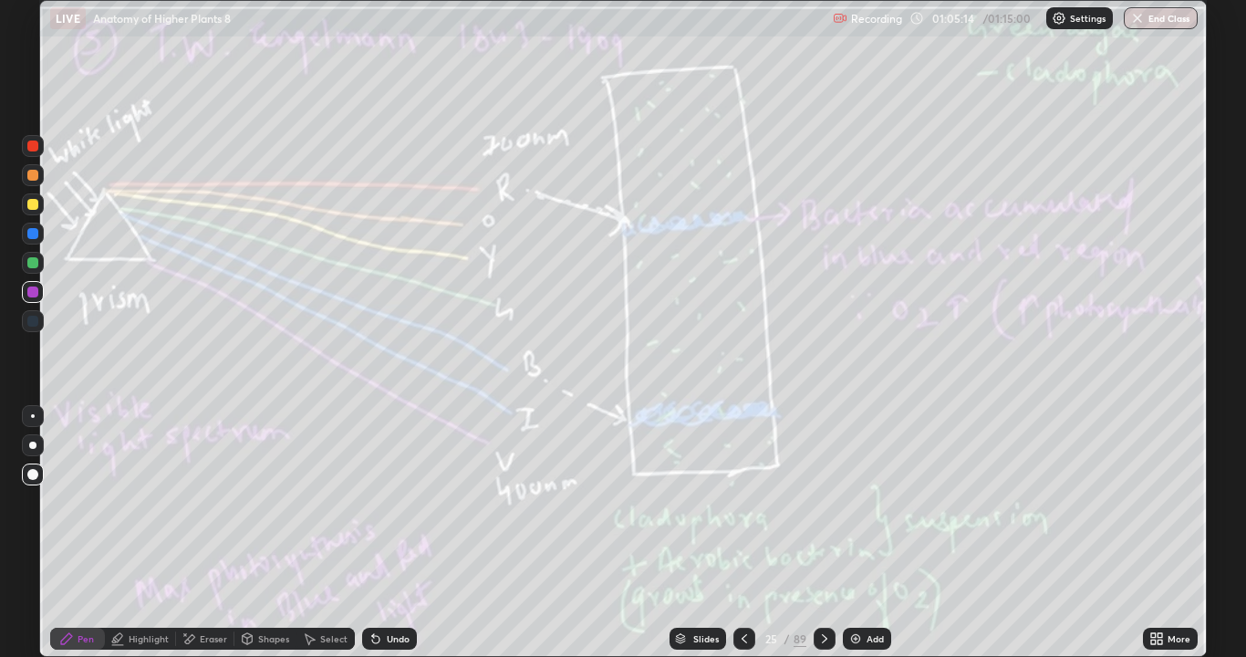
click at [29, 236] on div at bounding box center [32, 233] width 11 height 11
click at [33, 201] on div at bounding box center [32, 204] width 11 height 11
click at [205, 533] on div "Eraser" at bounding box center [213, 638] width 27 height 9
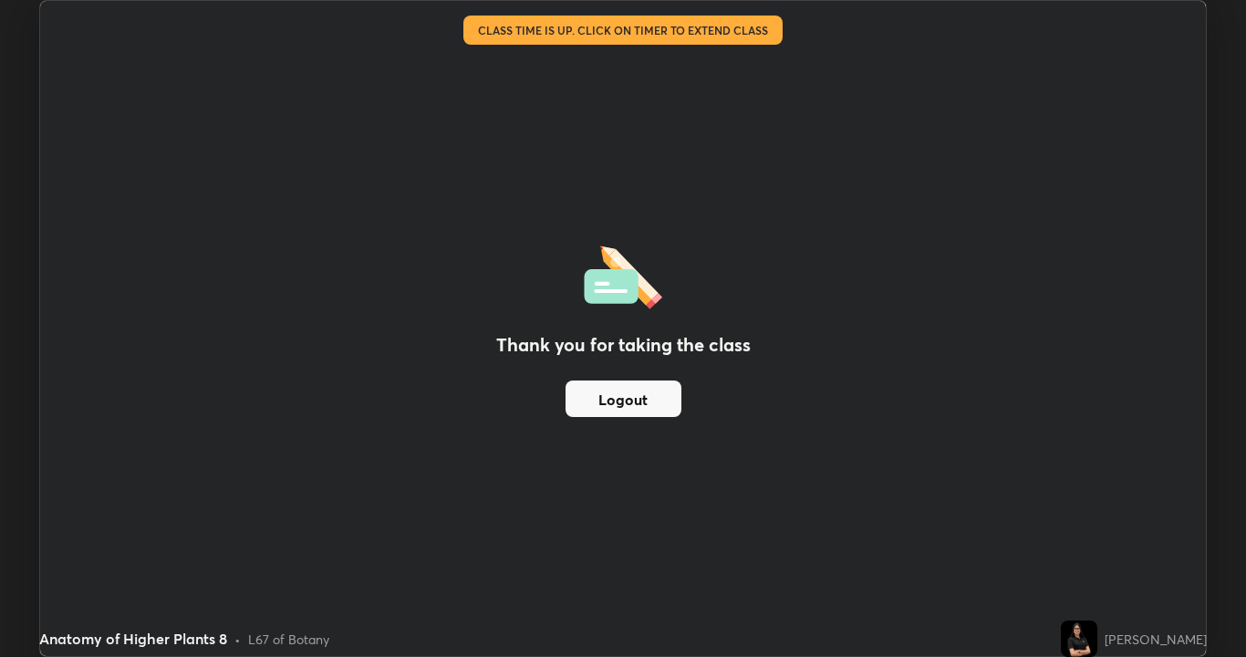
click at [638, 401] on button "Logout" at bounding box center [624, 398] width 116 height 36
